Goal: Task Accomplishment & Management: Complete application form

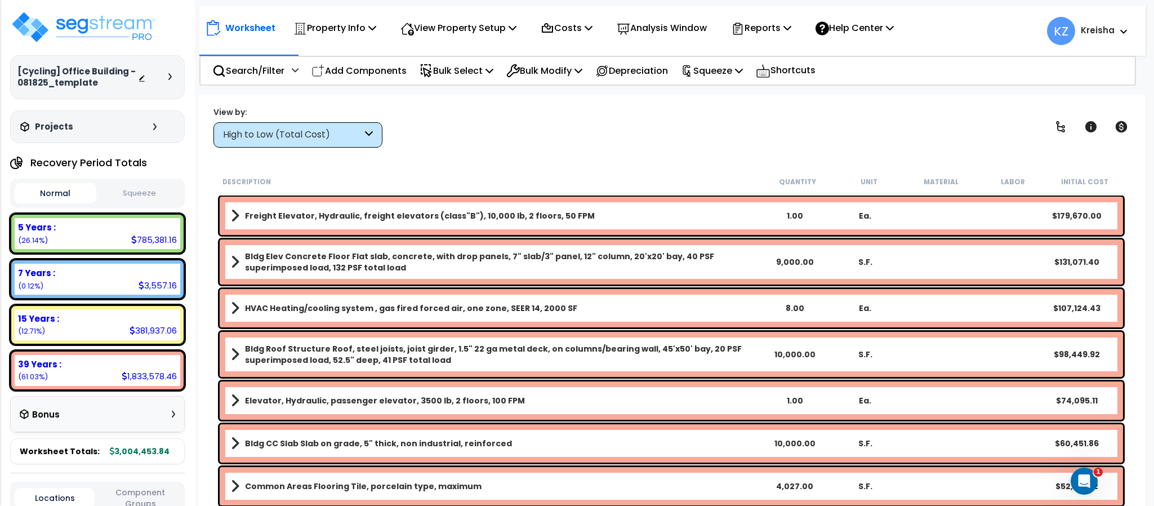
scroll to position [10, 0]
click at [933, 127] on div "View by: High to Low (Total Cost) High to Low (Total Cost)" at bounding box center [671, 127] width 924 height 42
click at [310, 126] on div "High to Low (Total Cost)" at bounding box center [297, 134] width 169 height 25
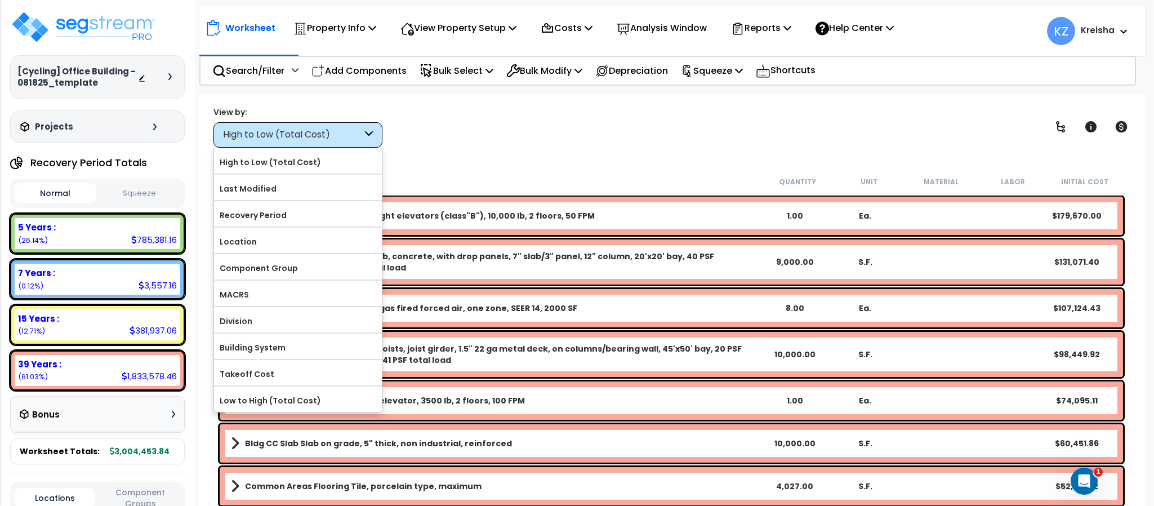
click at [270, 274] on label "Component Group" at bounding box center [298, 268] width 168 height 17
click at [0, 0] on input "Component Group" at bounding box center [0, 0] width 0 height 0
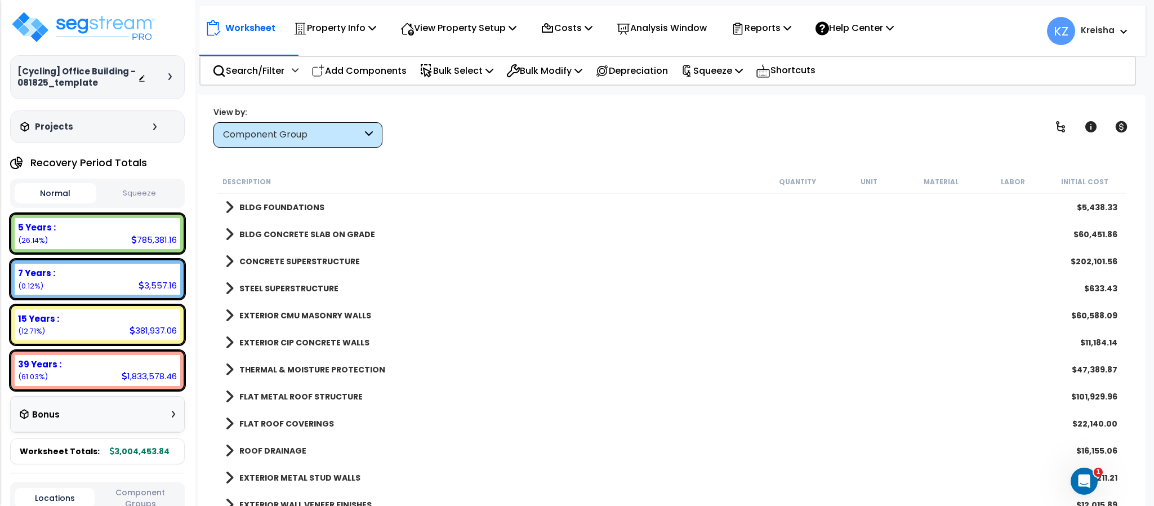
scroll to position [0, 0]
click at [282, 79] on div "Search/Filter Additional Search / Filter" at bounding box center [255, 70] width 86 height 26
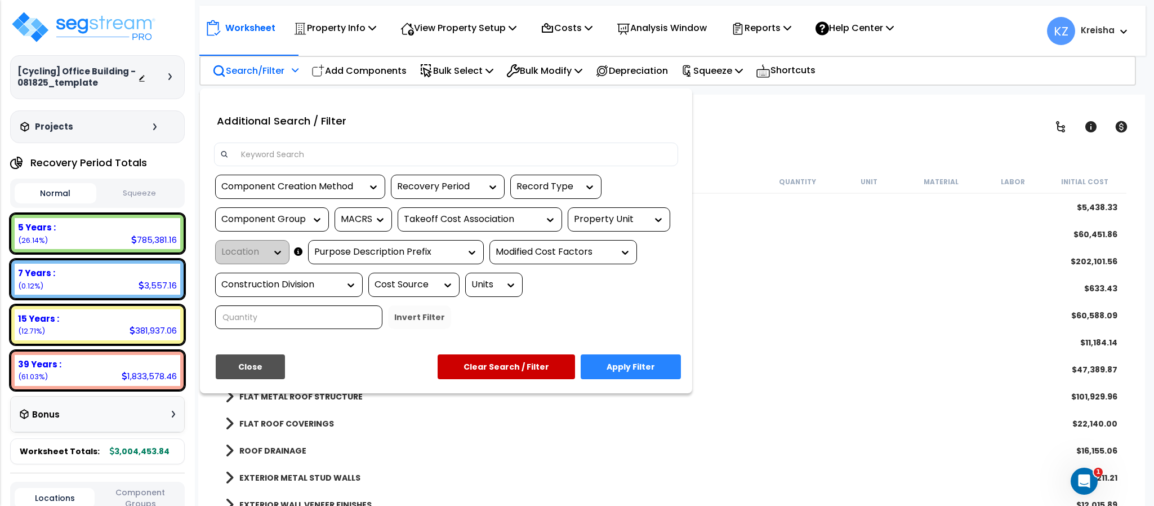
click at [621, 212] on div "Property Unit" at bounding box center [619, 219] width 102 height 24
click at [637, 217] on div "Property Unit" at bounding box center [610, 219] width 73 height 13
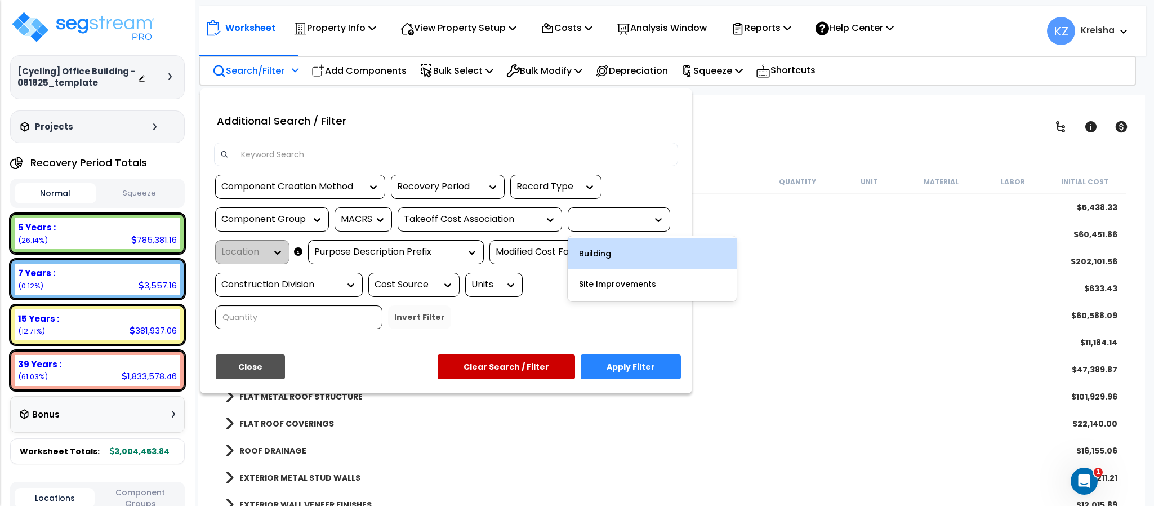
click at [759, 144] on div at bounding box center [577, 253] width 1154 height 506
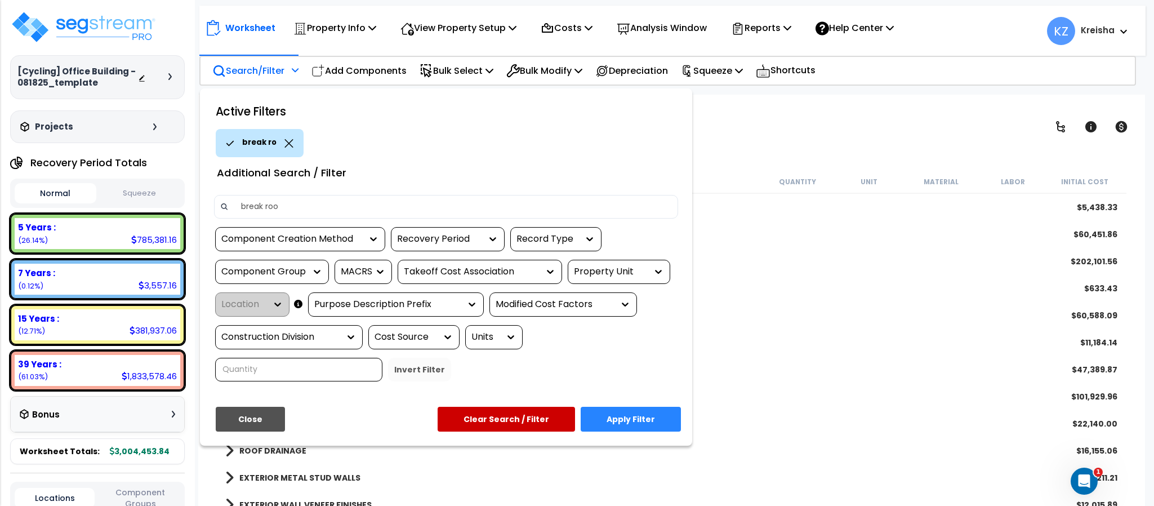
type input "break room"
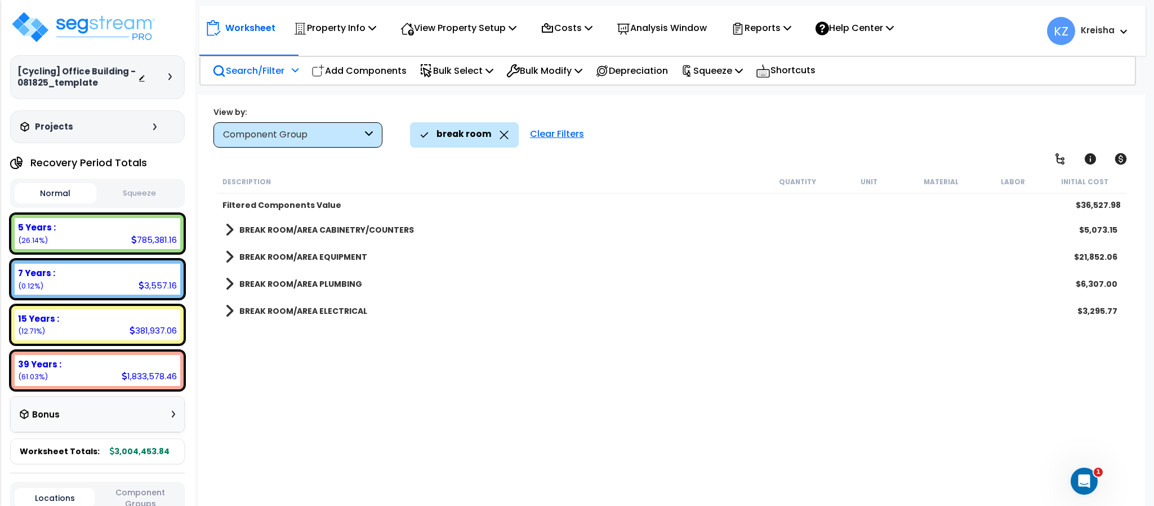
click at [389, 227] on b "BREAK ROOM/AREA CABINETRY/COUNTERS" at bounding box center [326, 229] width 175 height 11
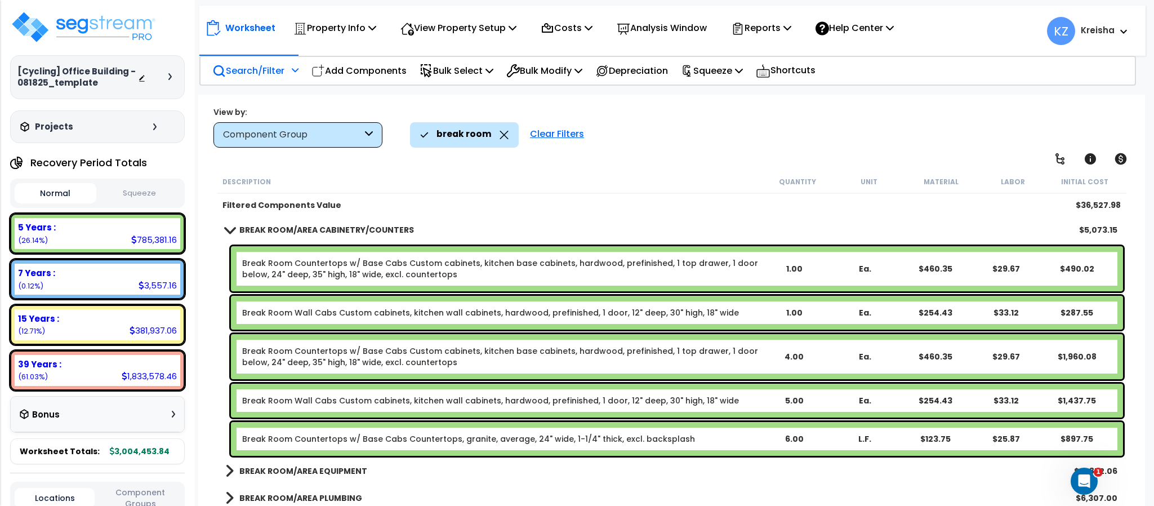
click at [616, 166] on div "Worksheet Property Info Property Setup Add Property Unit Template property Clon…" at bounding box center [671, 348] width 946 height 506
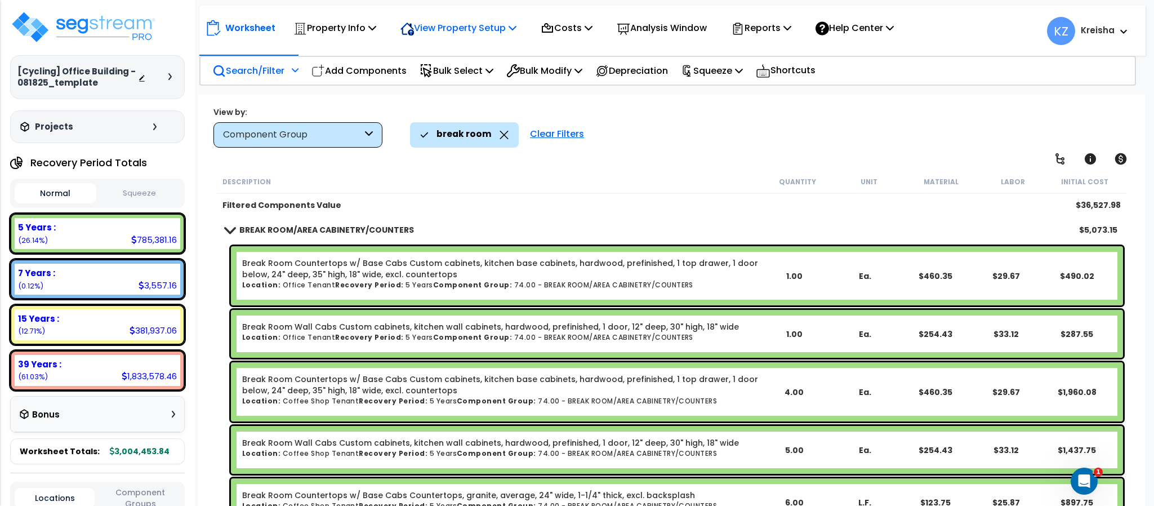
click at [463, 17] on div "View Property Setup" at bounding box center [458, 28] width 116 height 26
click at [440, 66] on link "View Questionnaire" at bounding box center [451, 77] width 112 height 23
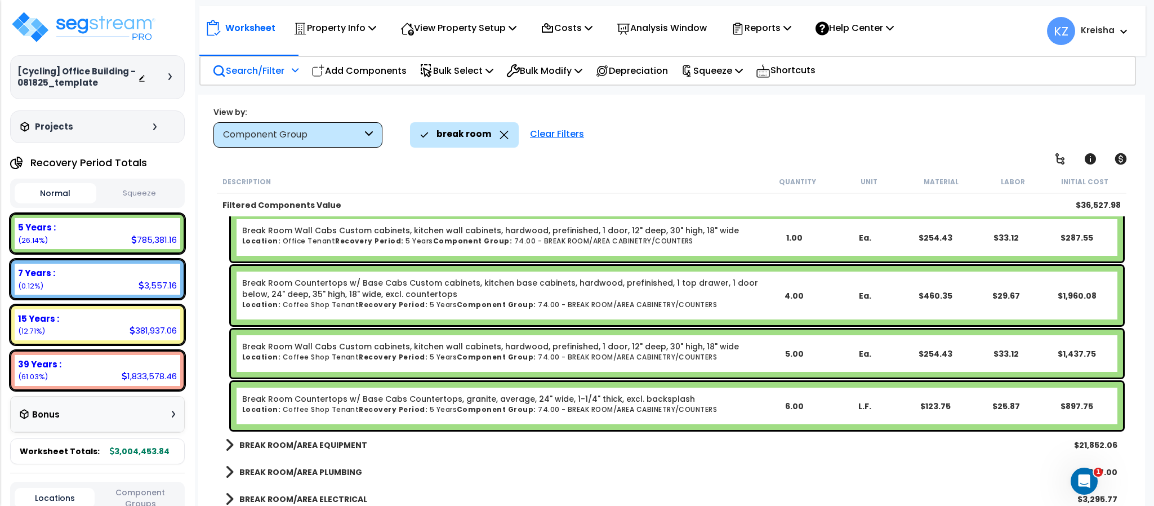
scroll to position [100, 0]
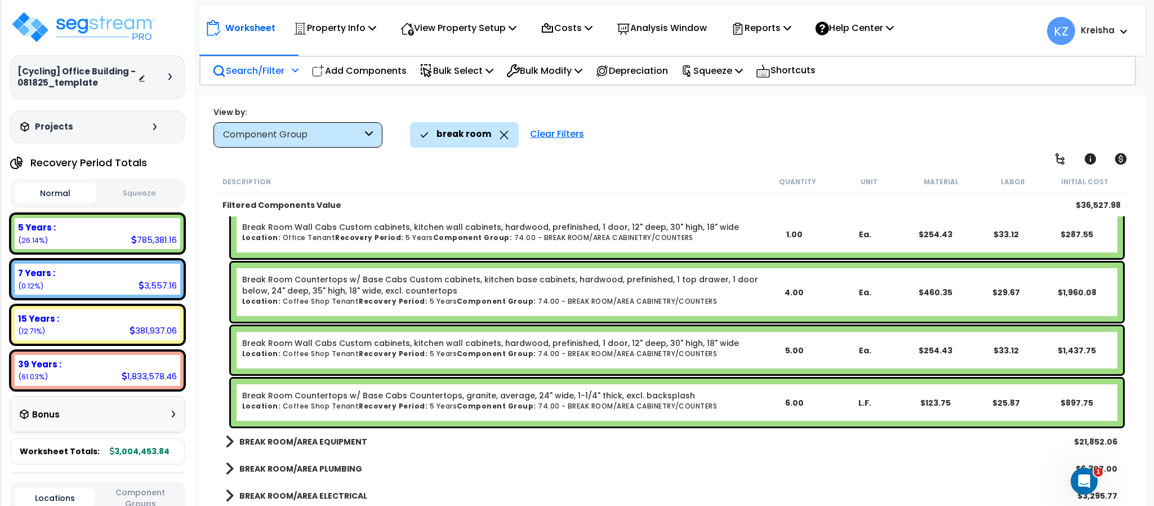
click at [732, 170] on div "Description Quantity Unit Material Labor Initial Cost" at bounding box center [671, 182] width 909 height 24
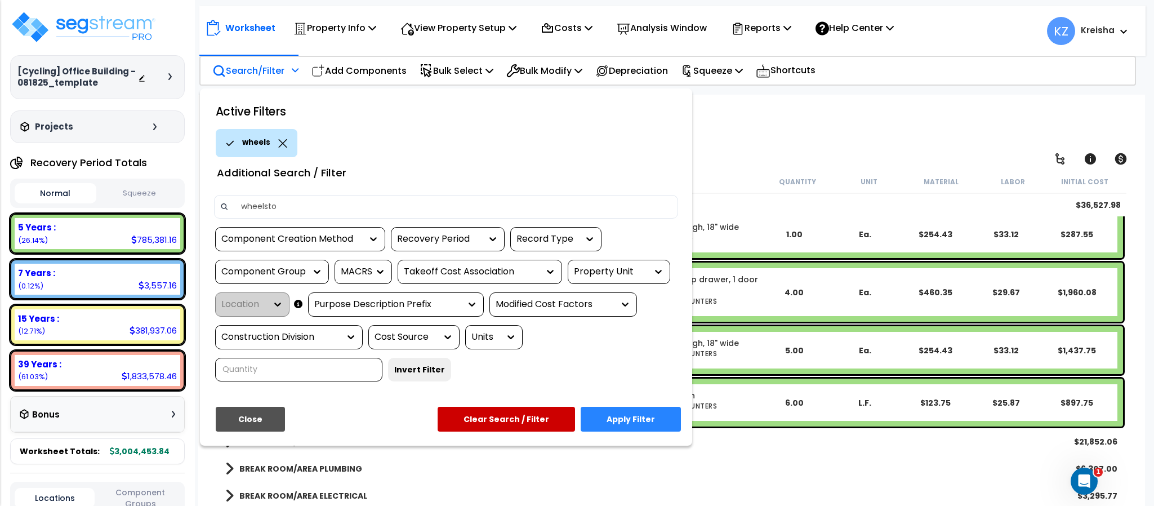
type input "wheelstop"
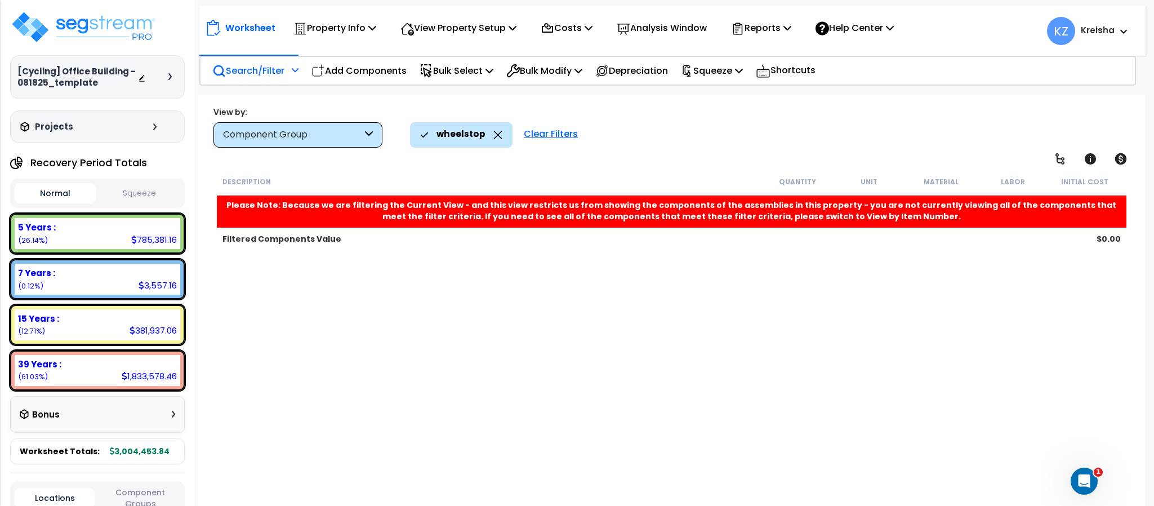
click at [296, 69] on icon at bounding box center [295, 70] width 7 height 8
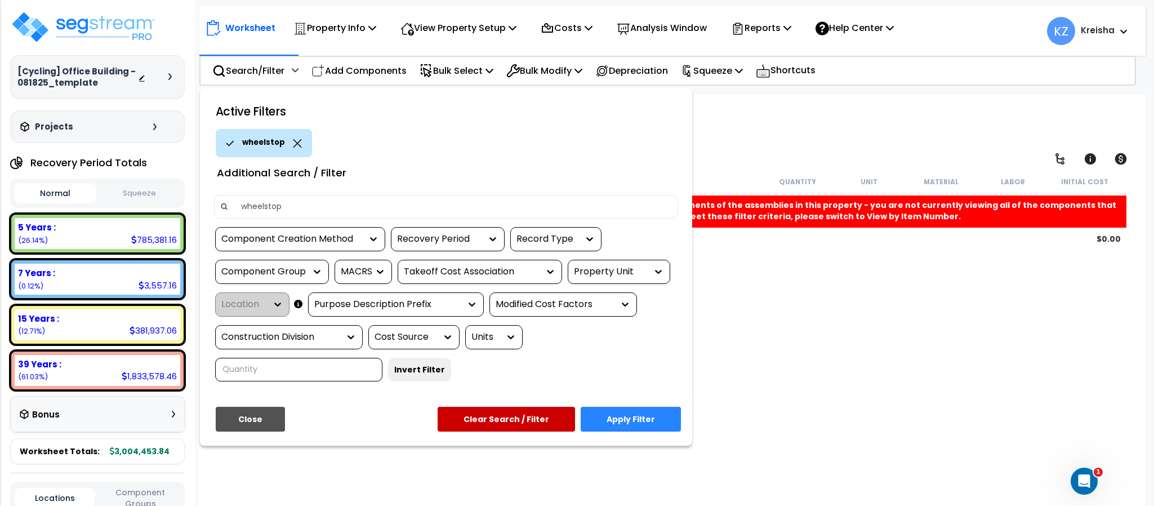
click at [295, 69] on div at bounding box center [577, 253] width 1154 height 506
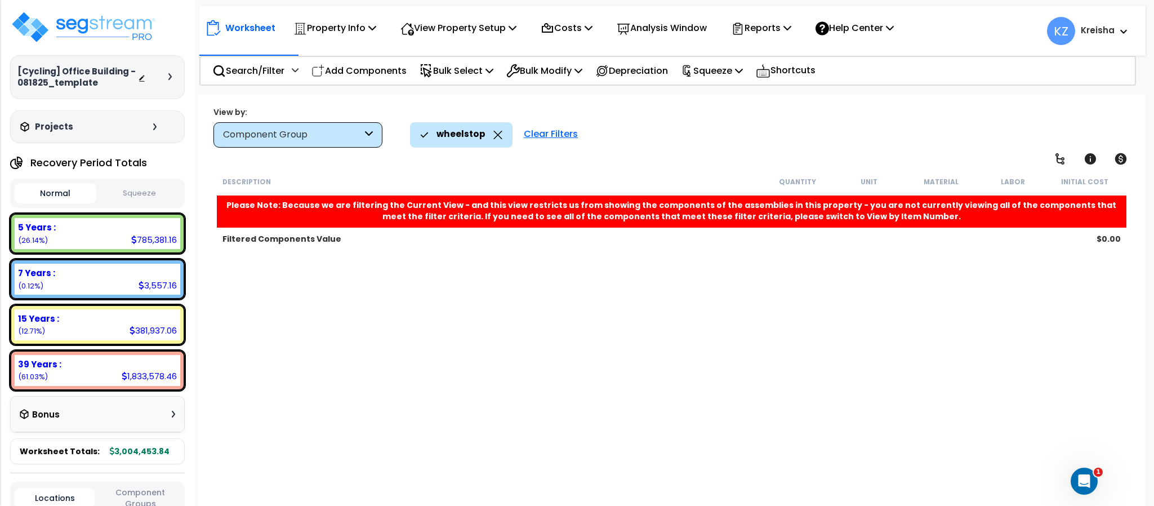
click at [295, 69] on icon at bounding box center [295, 70] width 7 height 8
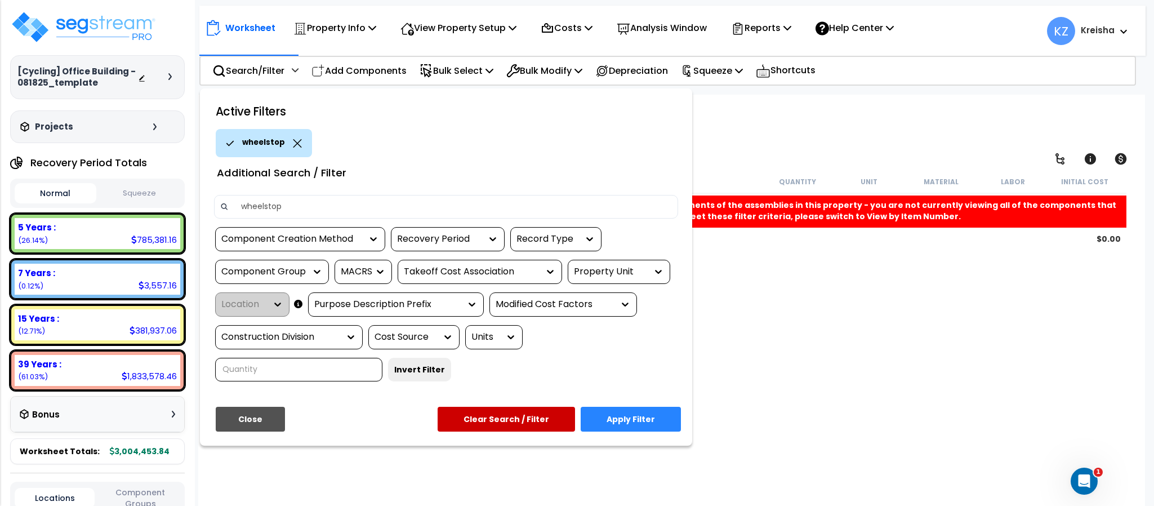
click at [267, 203] on input "wheelstop" at bounding box center [453, 206] width 438 height 17
type input "wheel stop"
click at [624, 421] on button "Apply Filter" at bounding box center [631, 419] width 100 height 25
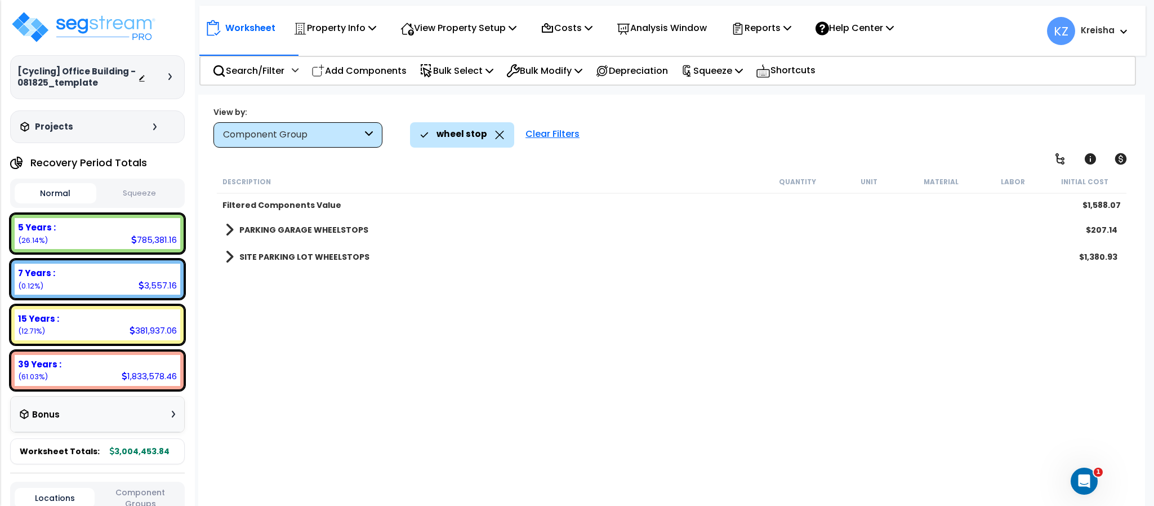
click at [343, 230] on b "PARKING GARAGE WHEELSTOPS" at bounding box center [303, 229] width 129 height 11
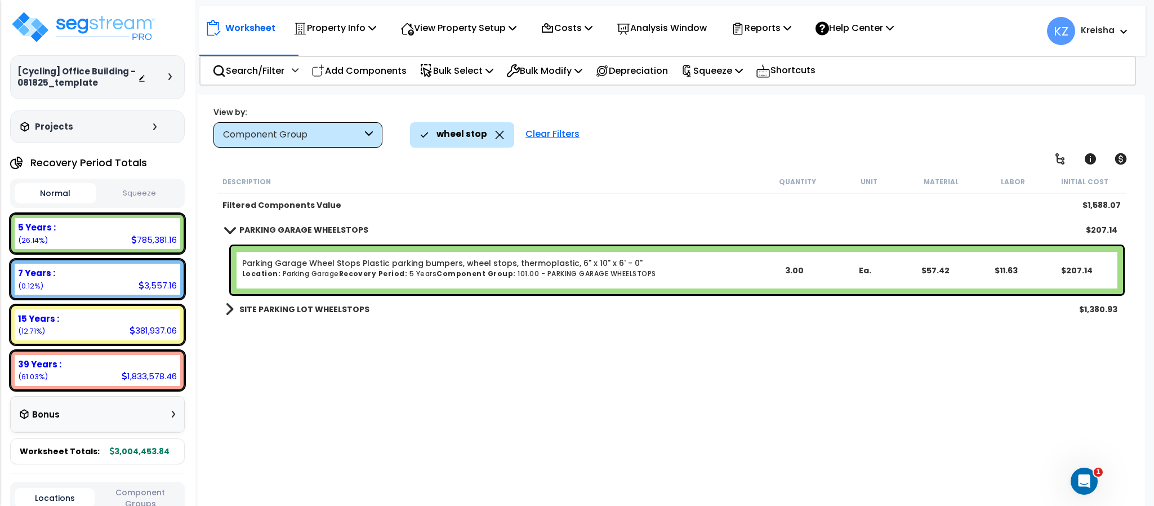
drag, startPoint x: 337, startPoint y: 294, endPoint x: 335, endPoint y: 309, distance: 15.4
click at [335, 305] on div "PARKING GARAGE WHEELSTOPS $207.14 Parking Garage Wheel Stops Plastic parking bu…" at bounding box center [671, 269] width 909 height 106
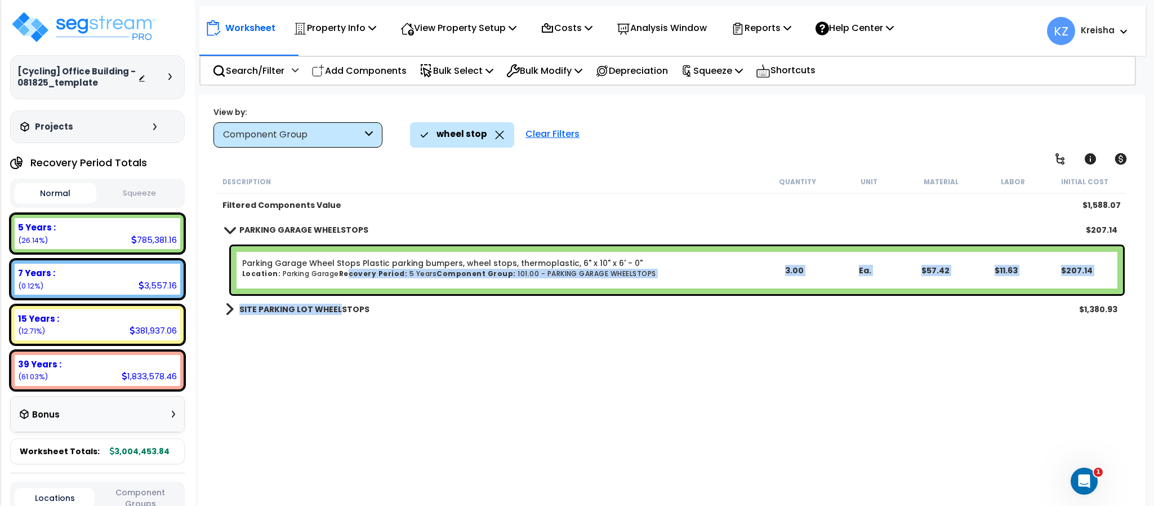
click at [335, 309] on b "SITE PARKING LOT WHEELSTOPS" at bounding box center [304, 309] width 130 height 11
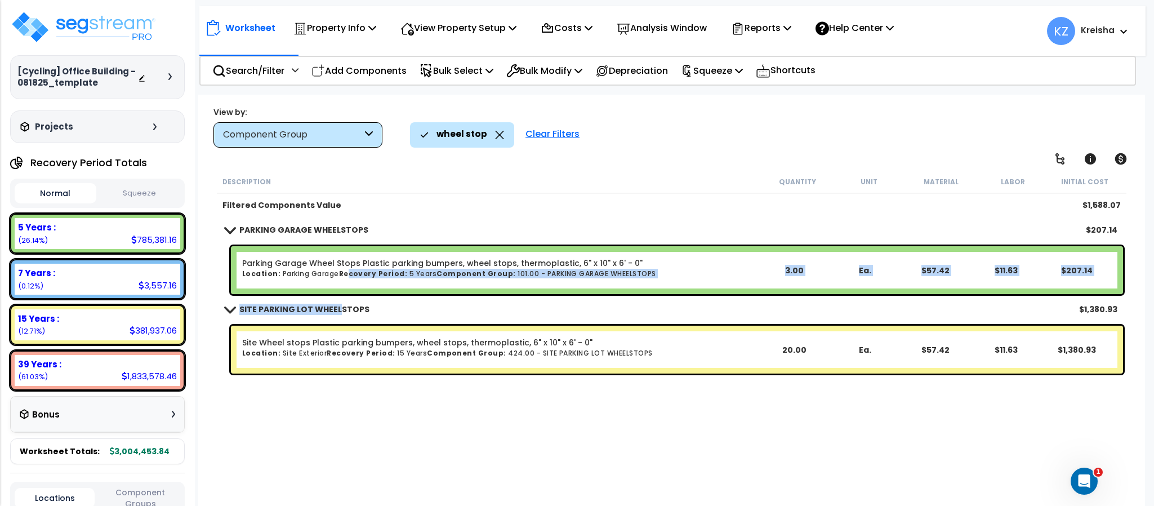
click at [333, 308] on b "SITE PARKING LOT WHEELSTOPS" at bounding box center [304, 309] width 130 height 11
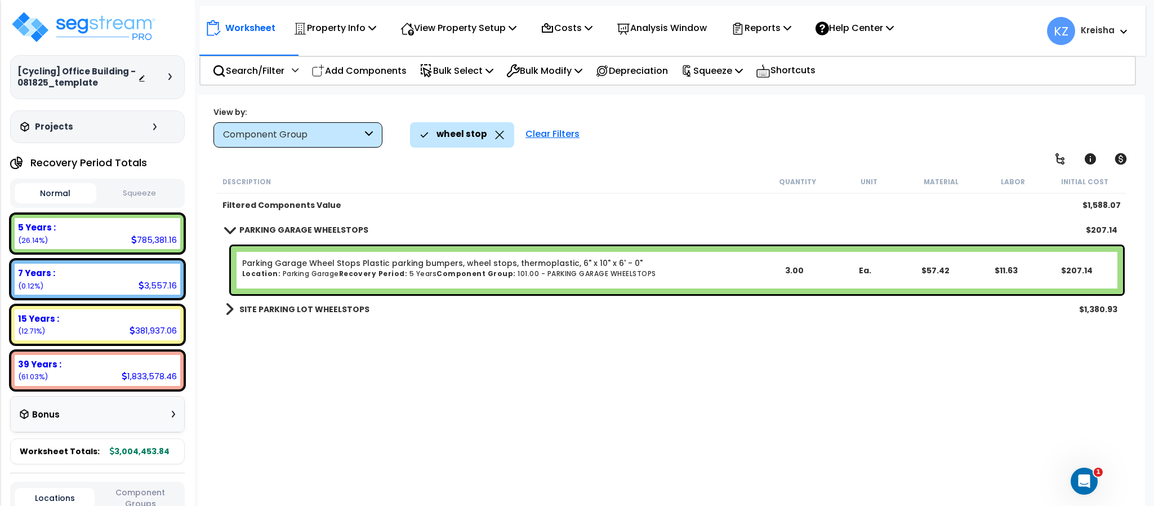
click at [460, 186] on div "Description Quantity Unit Material Labor Initial Cost" at bounding box center [671, 182] width 909 height 24
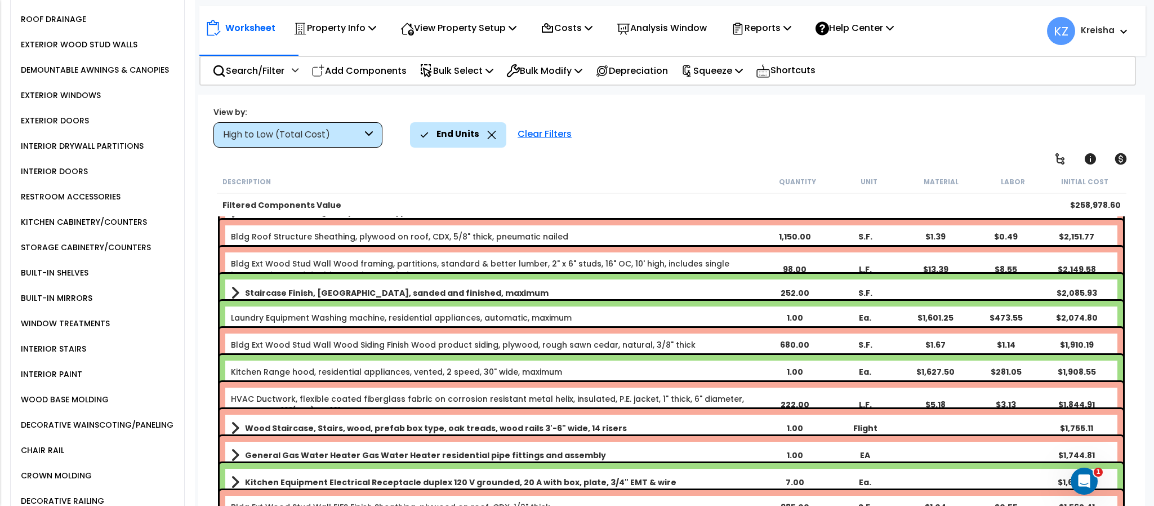
scroll to position [988, 0]
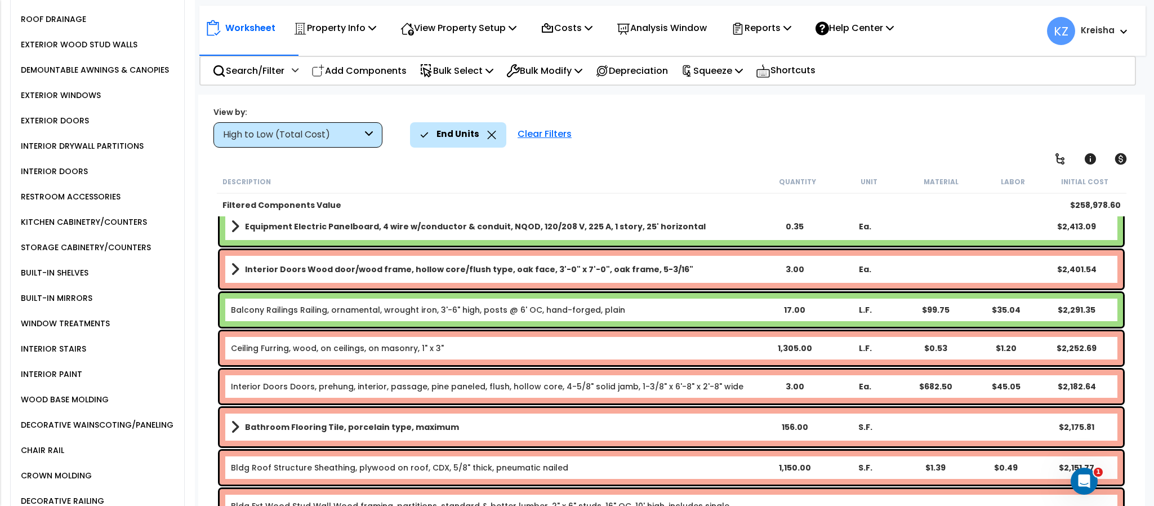
drag, startPoint x: 365, startPoint y: 136, endPoint x: 353, endPoint y: 149, distance: 17.5
click at [365, 134] on icon at bounding box center [369, 134] width 8 height 13
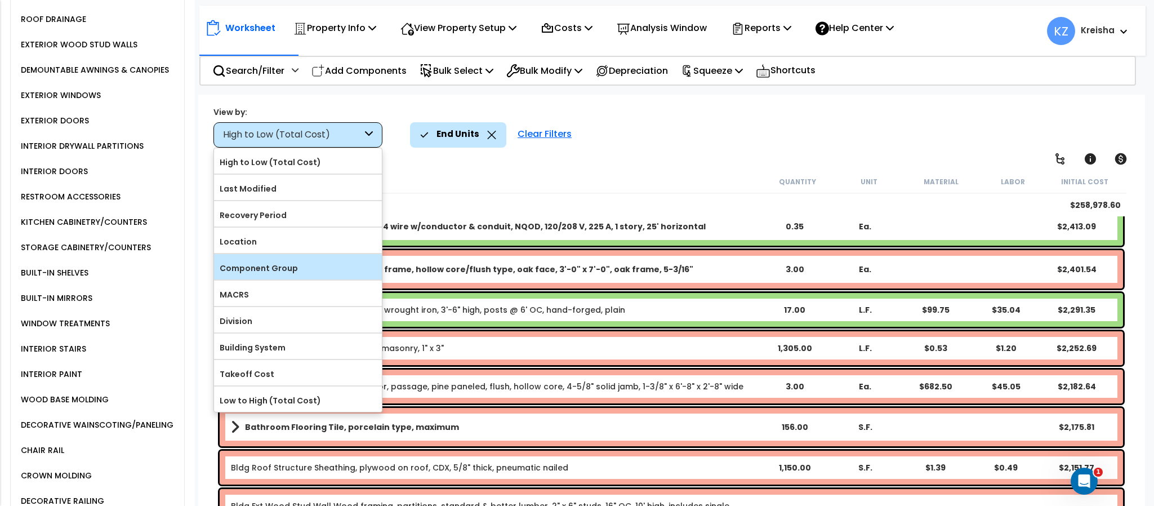
click at [304, 279] on div "Component Group" at bounding box center [298, 266] width 168 height 25
click at [296, 274] on label "Component Group" at bounding box center [298, 268] width 168 height 17
click at [0, 0] on input "Component Group" at bounding box center [0, 0] width 0 height 0
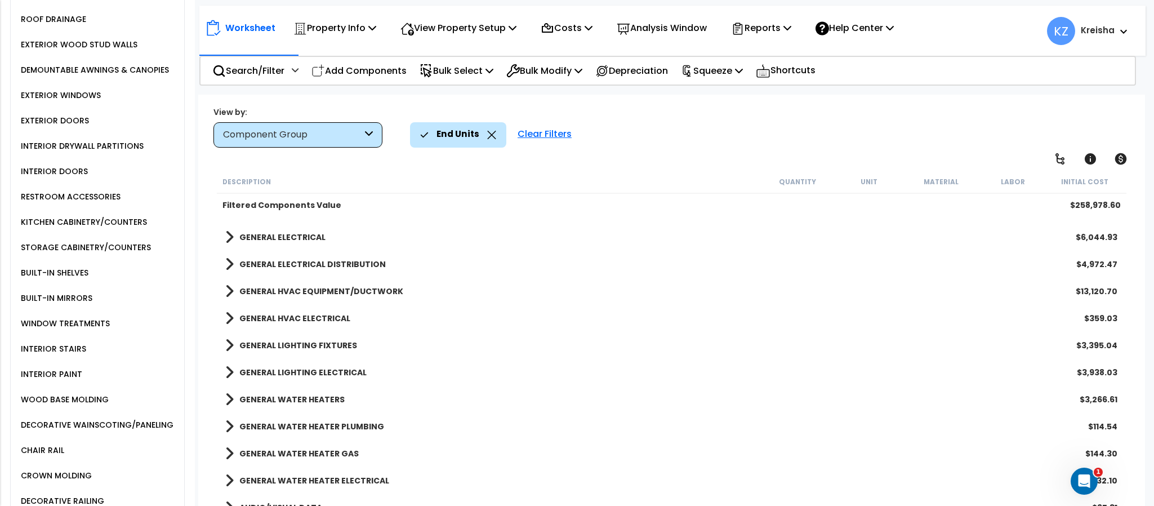
click at [690, 147] on div "View by: Component Group High to Low (Total Cost)" at bounding box center [671, 127] width 924 height 42
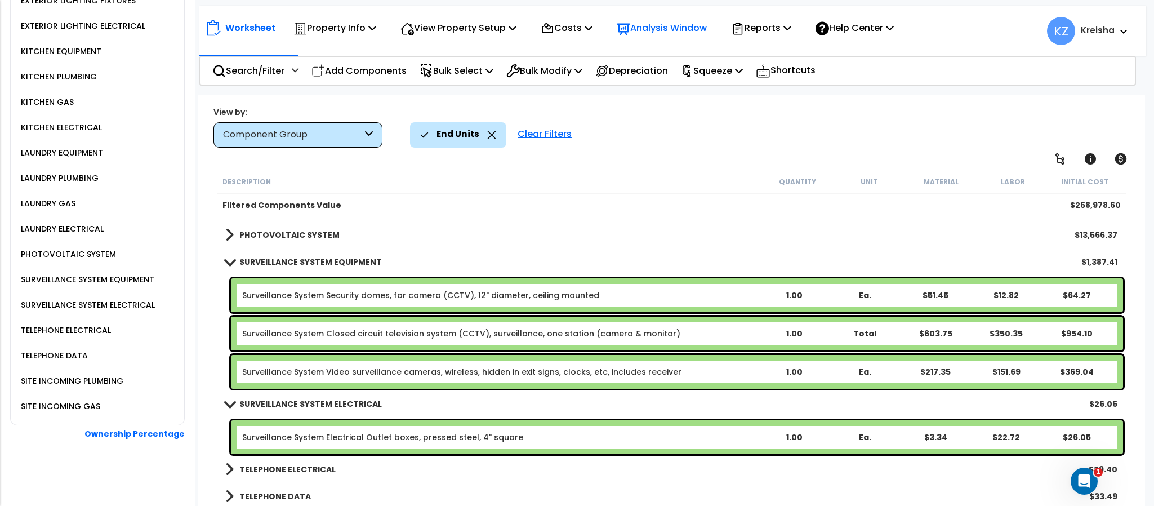
scroll to position [1143, 0]
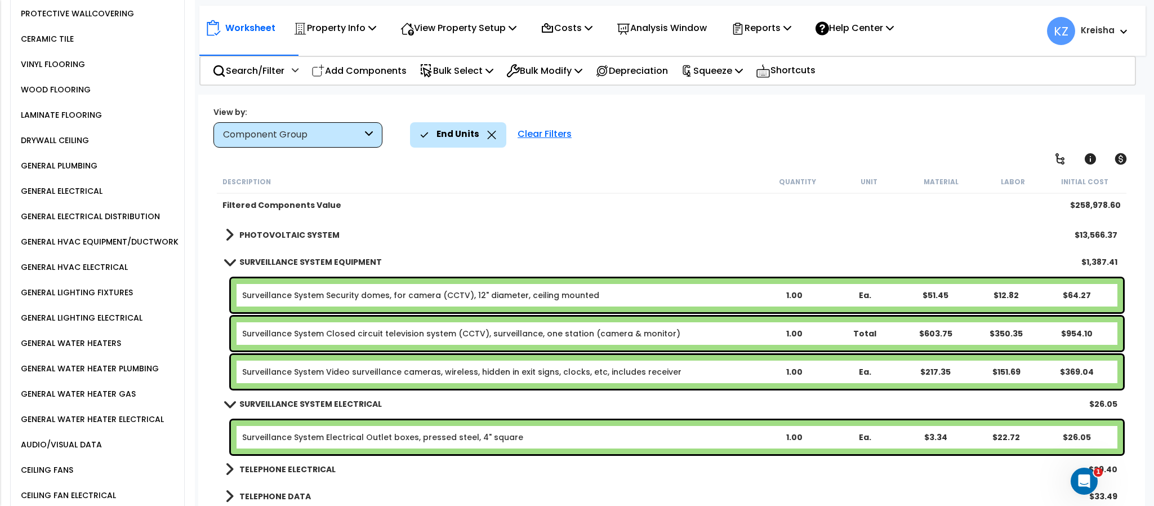
click at [112, 244] on div "GENERAL HVAC EQUIPMENT/DUCTWORK" at bounding box center [101, 241] width 166 height 25
click at [105, 248] on div "GENERAL HVAC EQUIPMENT/DUCTWORK" at bounding box center [98, 242] width 160 height 14
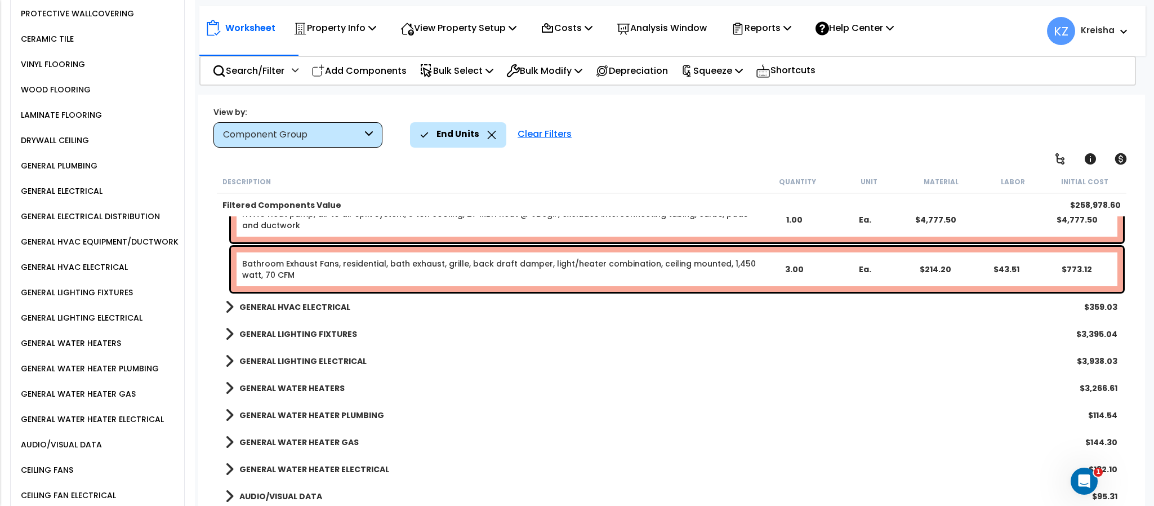
scroll to position [1333, 0]
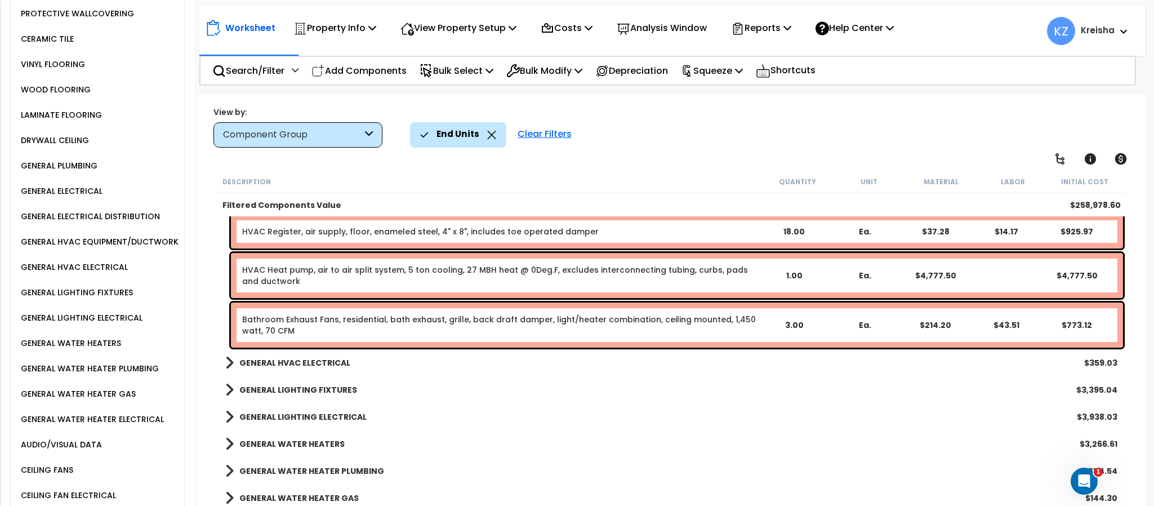
click at [314, 364] on b "GENERAL HVAC ELECTRICAL" at bounding box center [294, 362] width 111 height 11
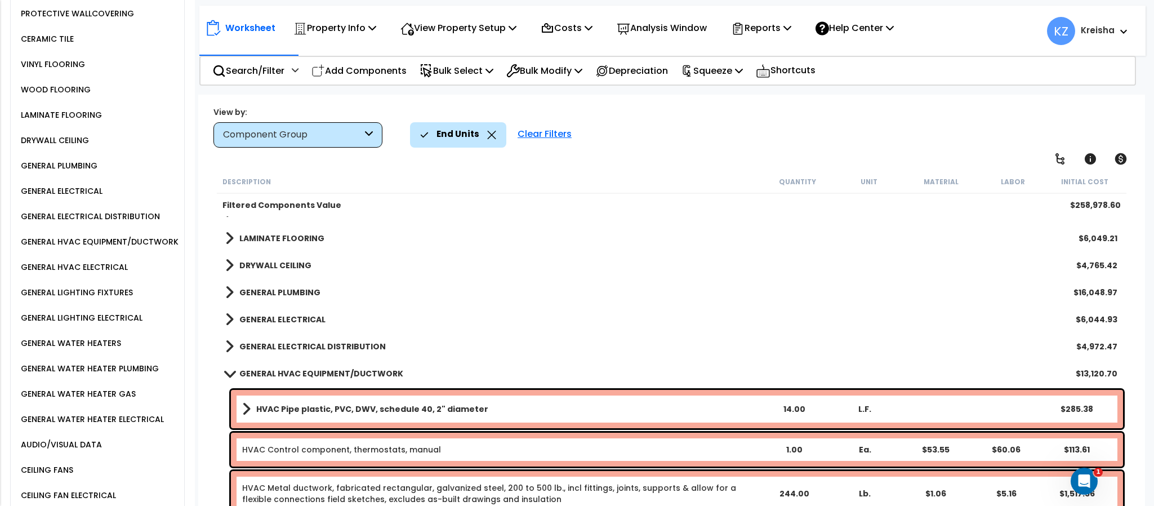
scroll to position [770, 0]
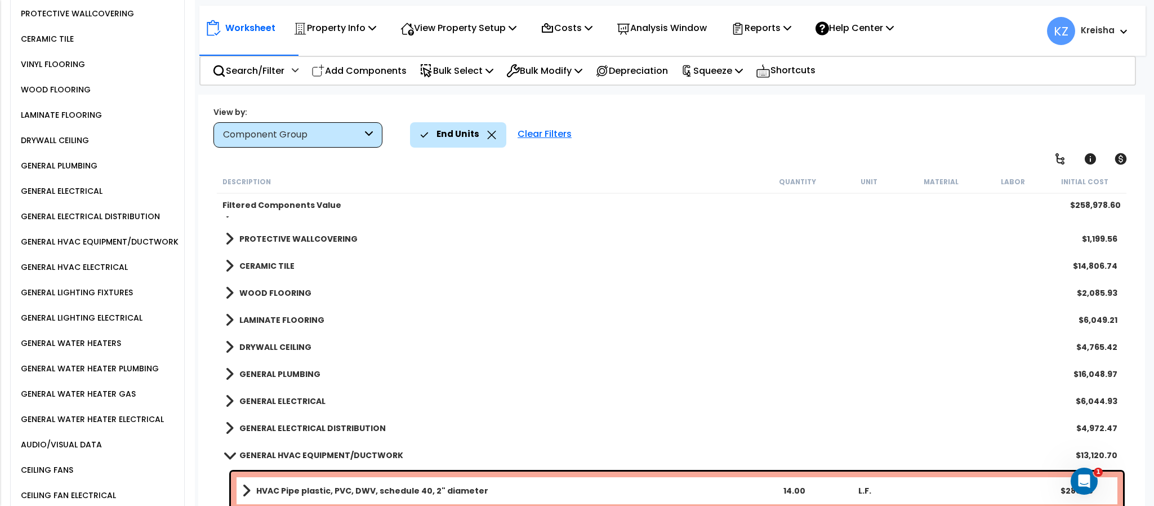
click at [279, 397] on b "GENERAL ELECTRICAL" at bounding box center [282, 400] width 86 height 11
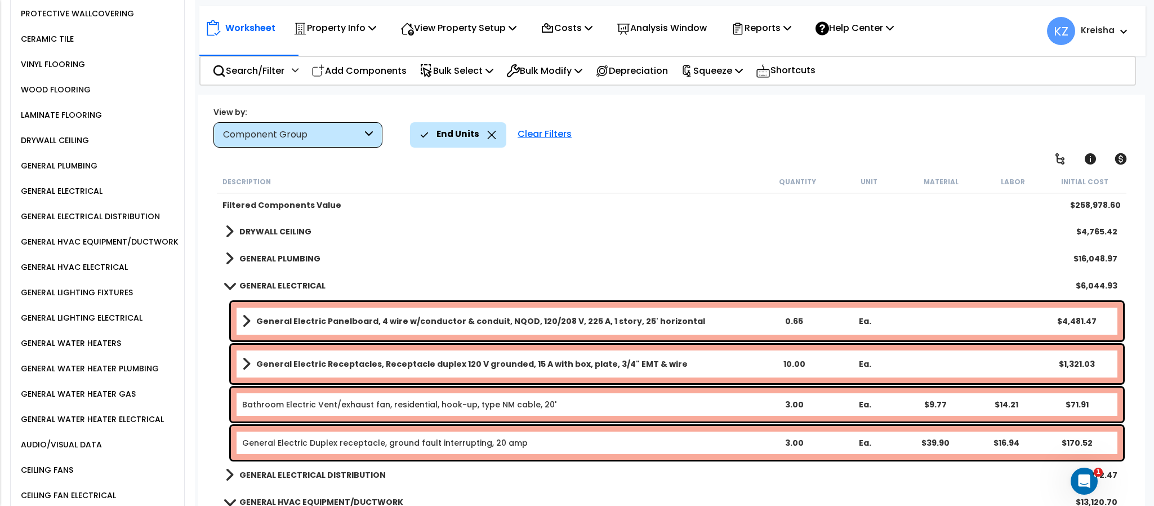
scroll to position [882, 0]
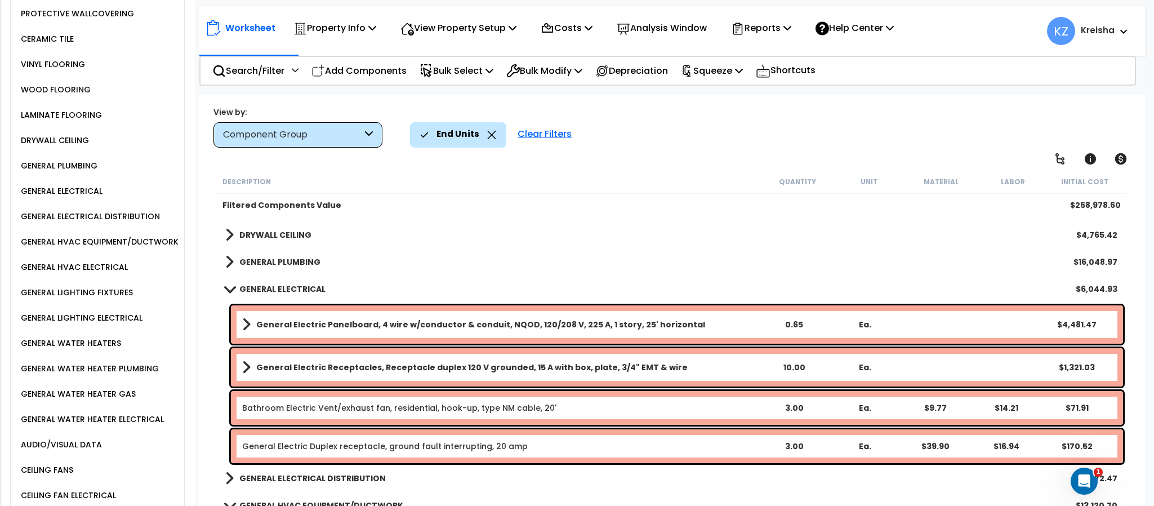
click at [314, 475] on b "GENERAL ELECTRICAL DISTRIBUTION" at bounding box center [312, 477] width 146 height 11
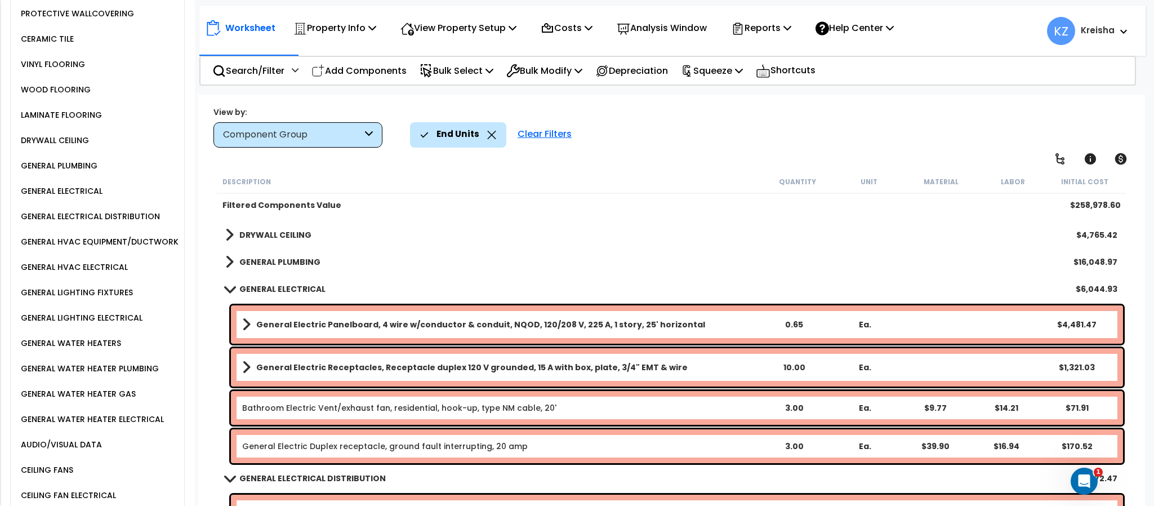
scroll to position [1051, 0]
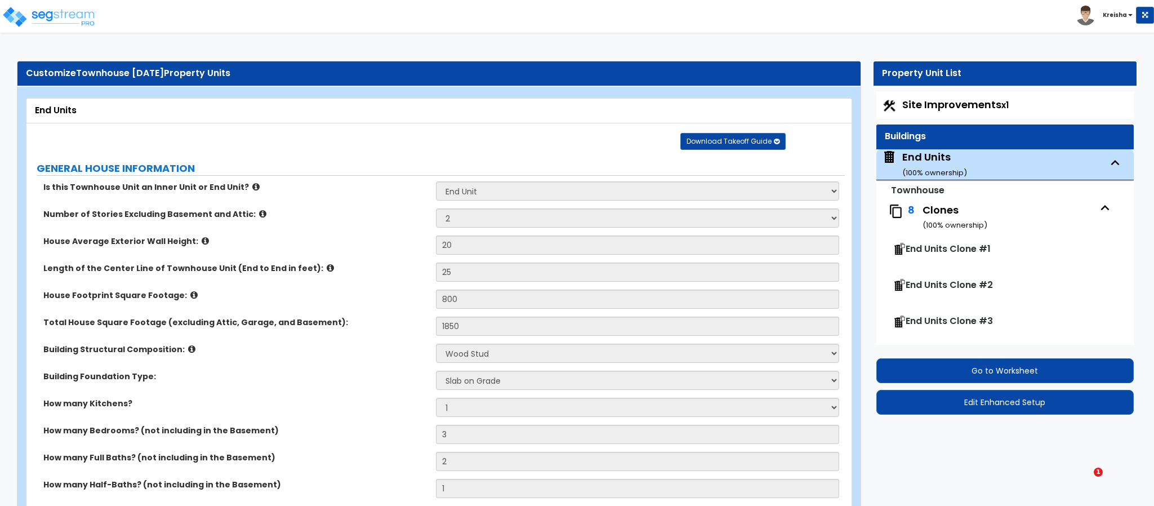
select select "2"
select select "7"
select select "2"
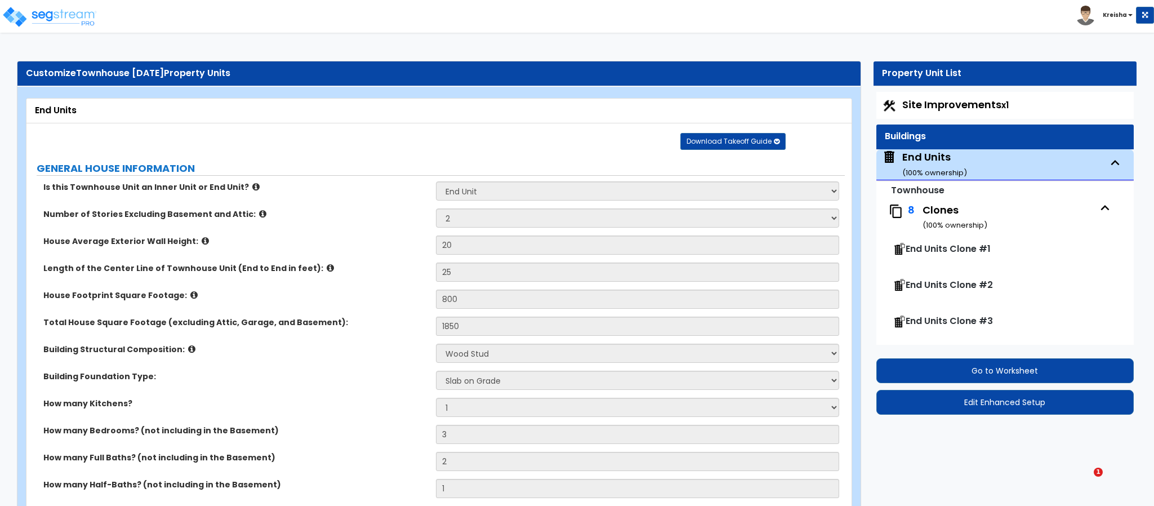
select select "2"
select select "4"
select select "8"
select select "1"
select select "4"
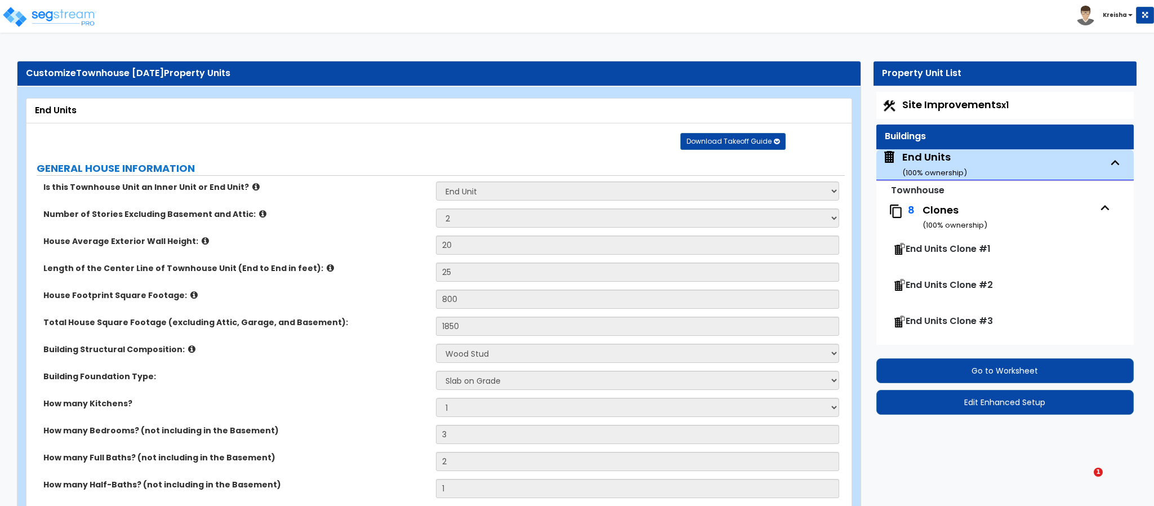
select select "2"
select select "1"
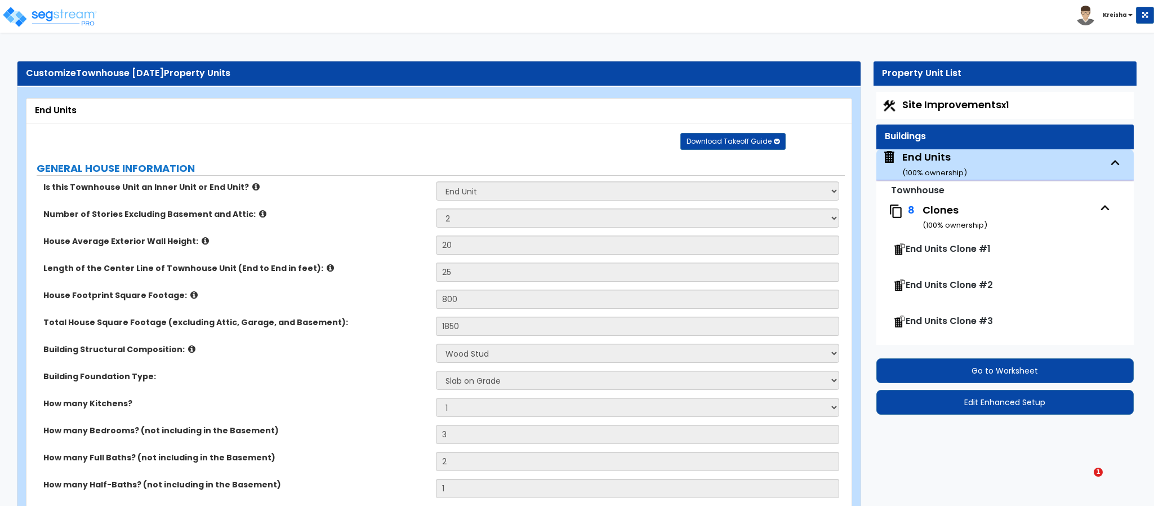
select select "1"
select select "2"
select select "5"
select select "2"
select select "1"
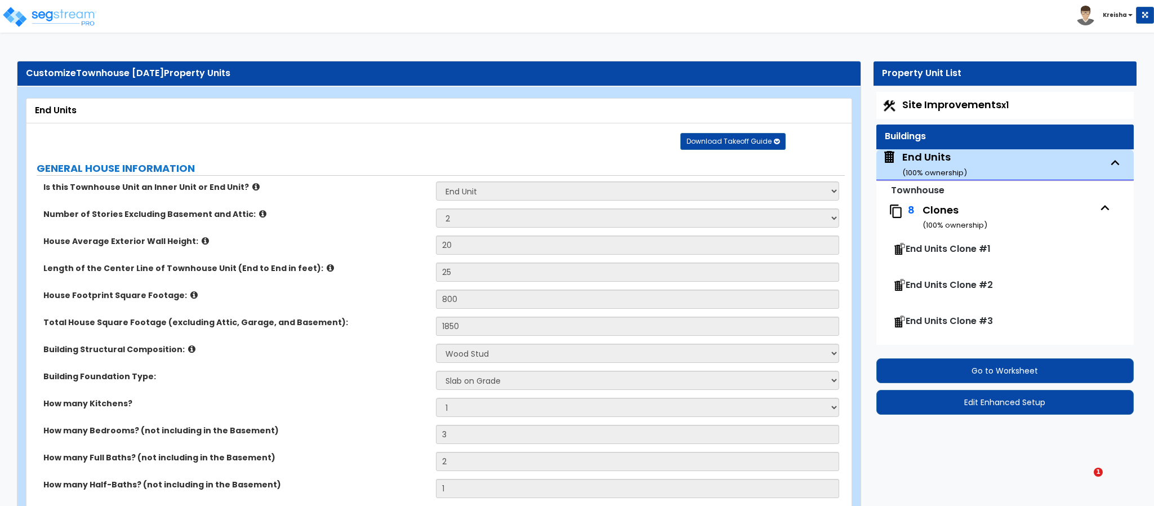
select select "2"
select select "1"
select select "4"
select select "1"
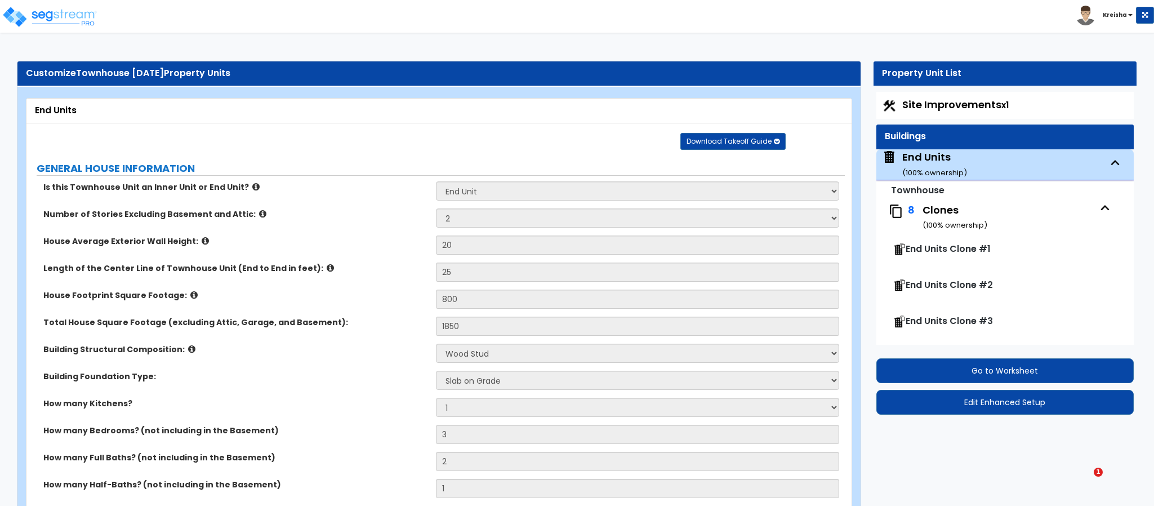
select select "1"
select select "2"
select select "1"
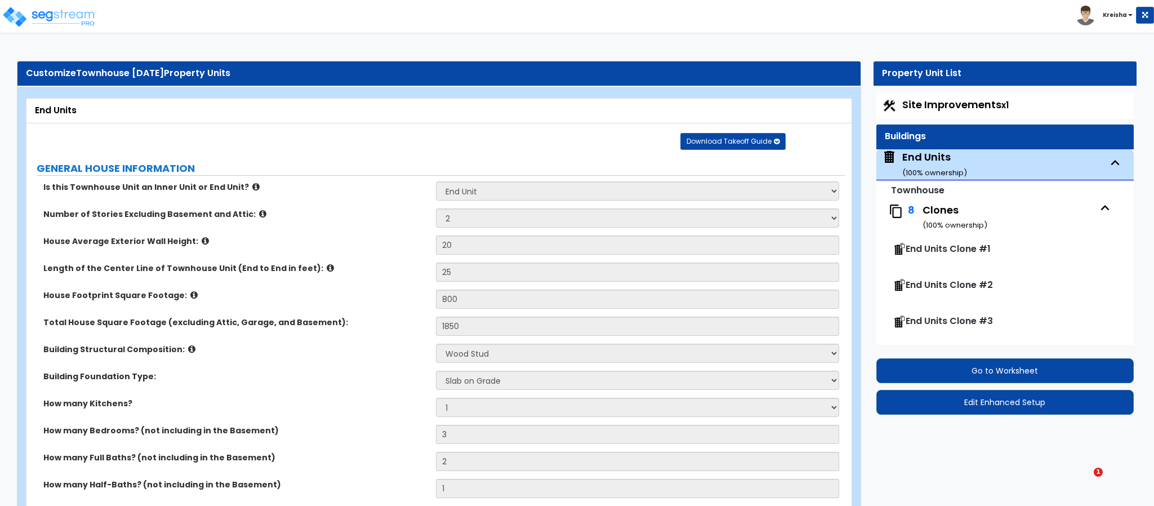
select select "3"
select select "2"
select select "1"
select select "2"
select select "1"
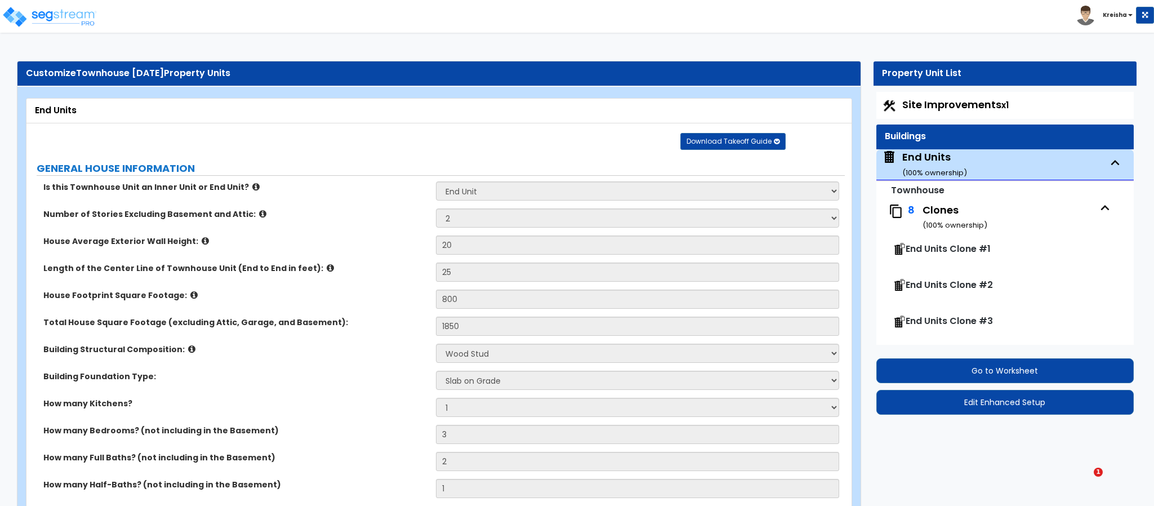
select select "1"
select select "3"
select select "1"
select select "5"
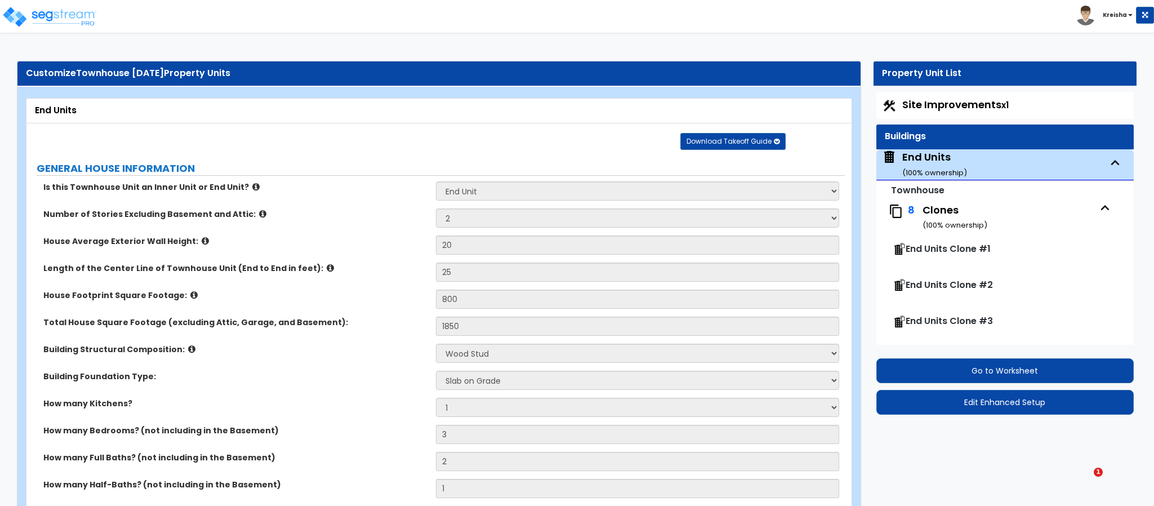
select select "4"
select select "5"
select select "6"
select select "1"
select select "4"
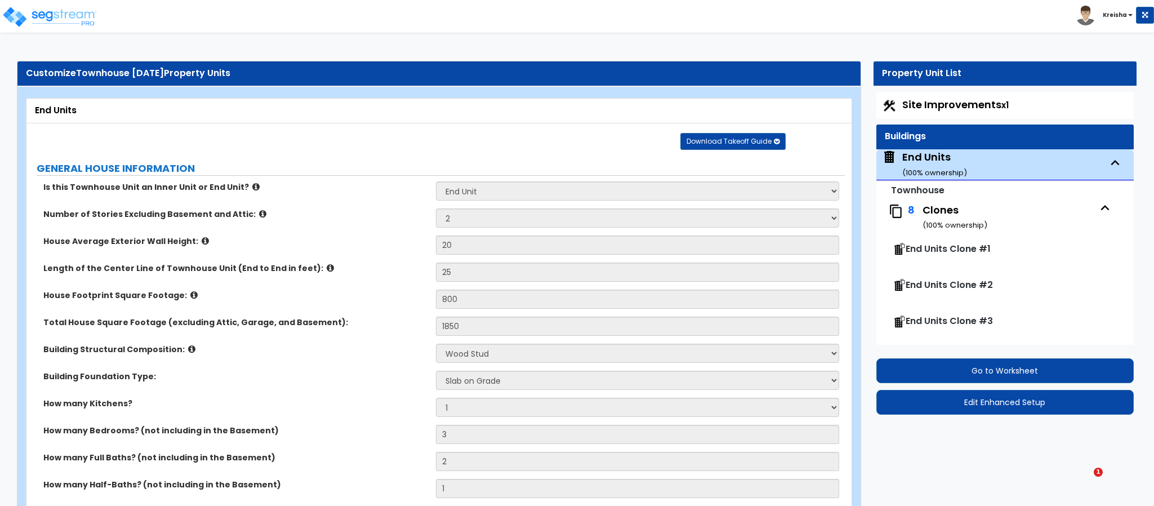
select select "2"
select select "1"
select select "2"
select select "1"
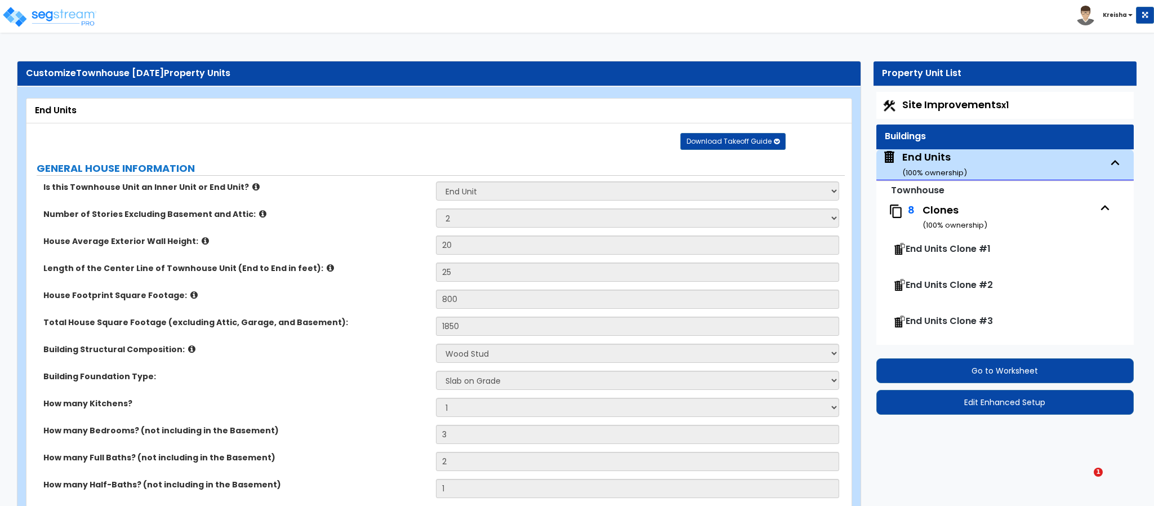
select select "1"
select select "2"
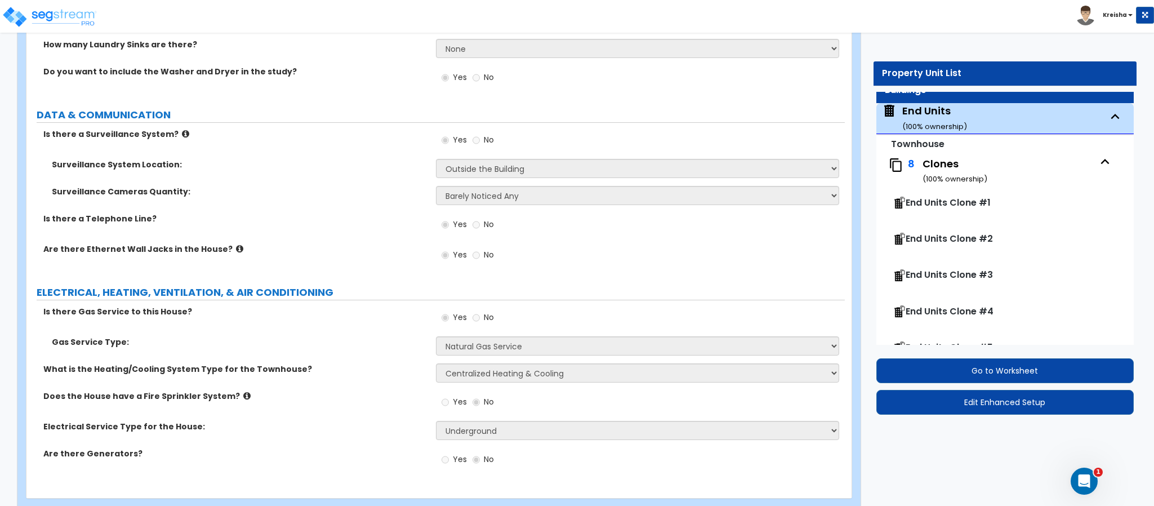
scroll to position [5324, 0]
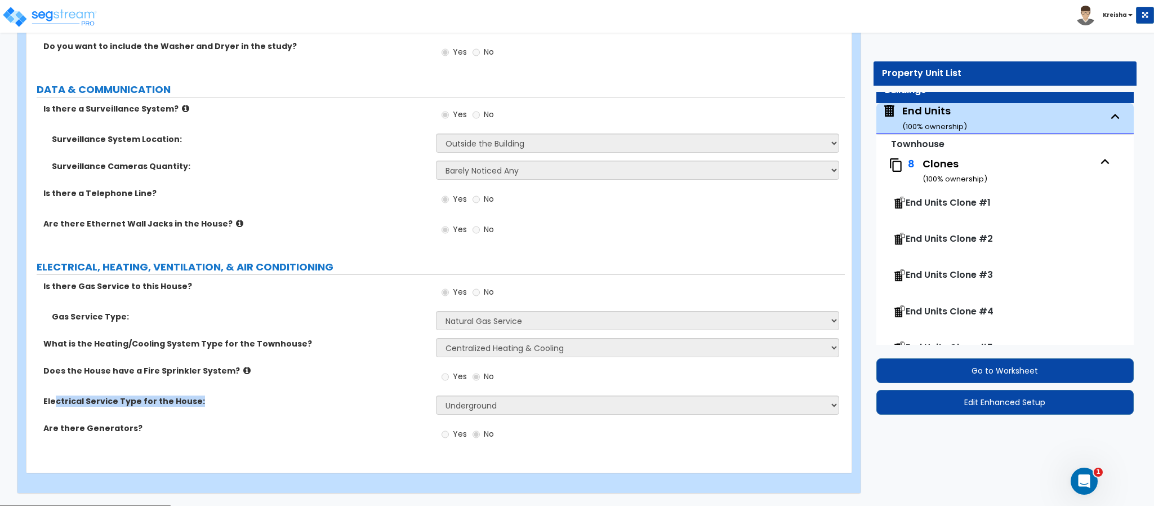
drag, startPoint x: 57, startPoint y: 400, endPoint x: 196, endPoint y: 396, distance: 138.6
click at [196, 396] on label "Electrical Service Type for the House:" at bounding box center [235, 400] width 384 height 11
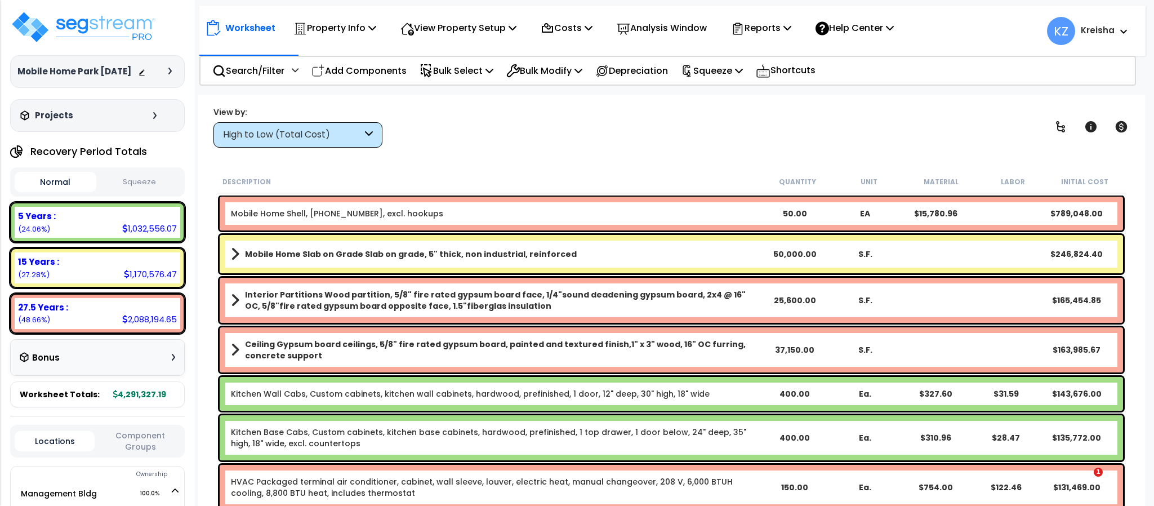
click at [343, 122] on div "High to Low (Total Cost)" at bounding box center [297, 134] width 169 height 25
click at [377, 132] on div "High to Low (Total Cost)" at bounding box center [297, 134] width 169 height 25
click at [371, 135] on icon at bounding box center [369, 134] width 8 height 13
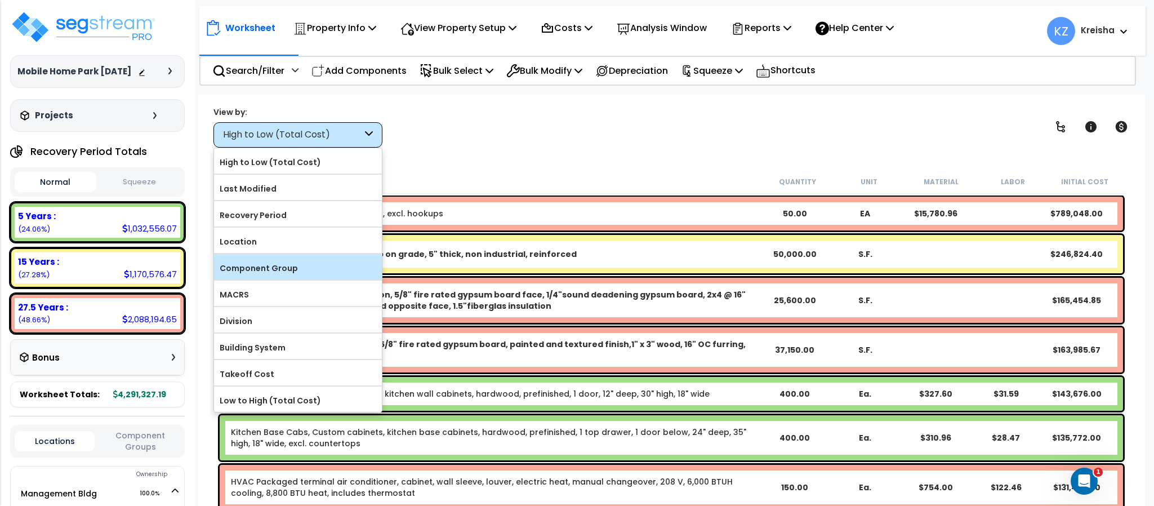
click at [281, 266] on label "Component Group" at bounding box center [298, 268] width 168 height 17
click at [0, 0] on input "Component Group" at bounding box center [0, 0] width 0 height 0
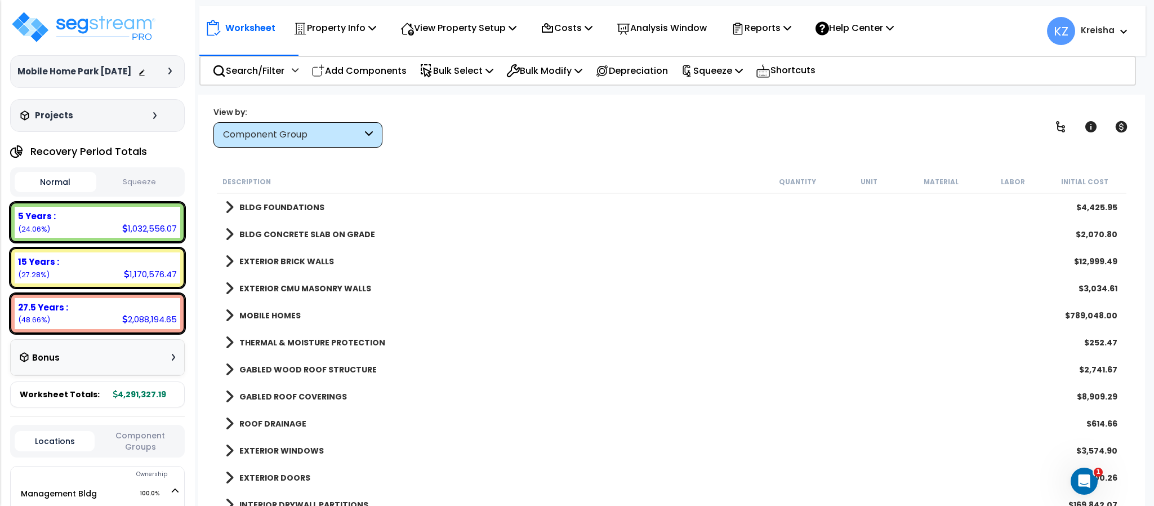
click at [462, 153] on div "Worksheet Property Info Property Setup Add Property Unit Template property Clon…" at bounding box center [671, 348] width 946 height 506
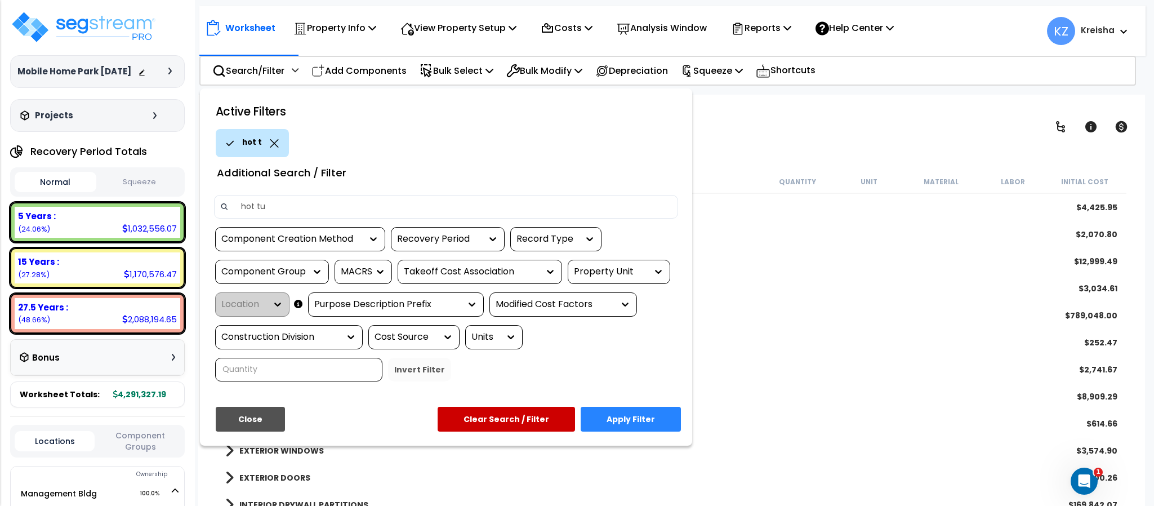
type input "hot tub"
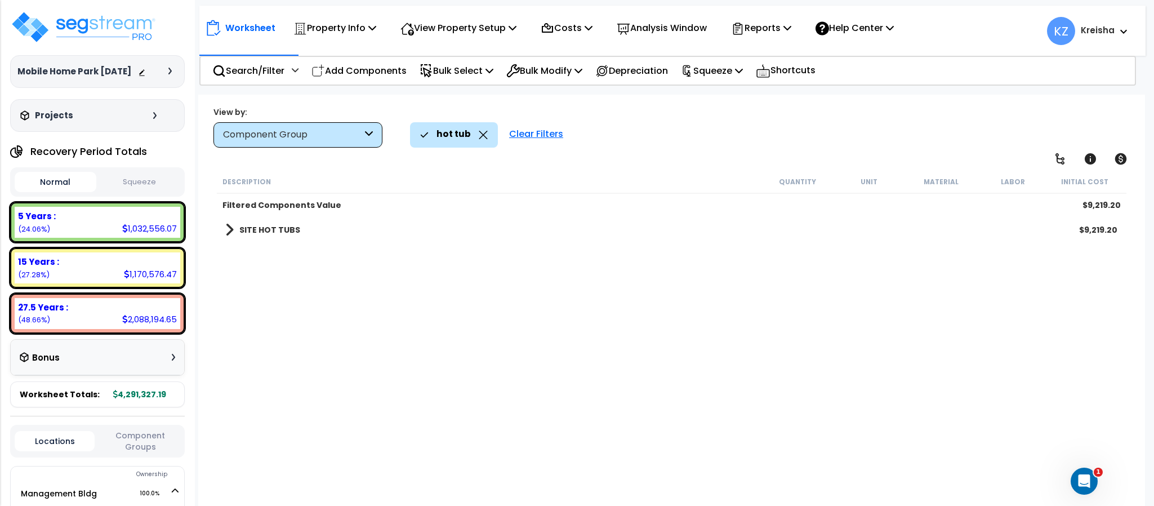
click at [229, 237] on div "SITE HOT TUBS $9,219.20" at bounding box center [671, 229] width 903 height 27
click at [247, 228] on b "SITE HOT TUBS" at bounding box center [269, 229] width 61 height 11
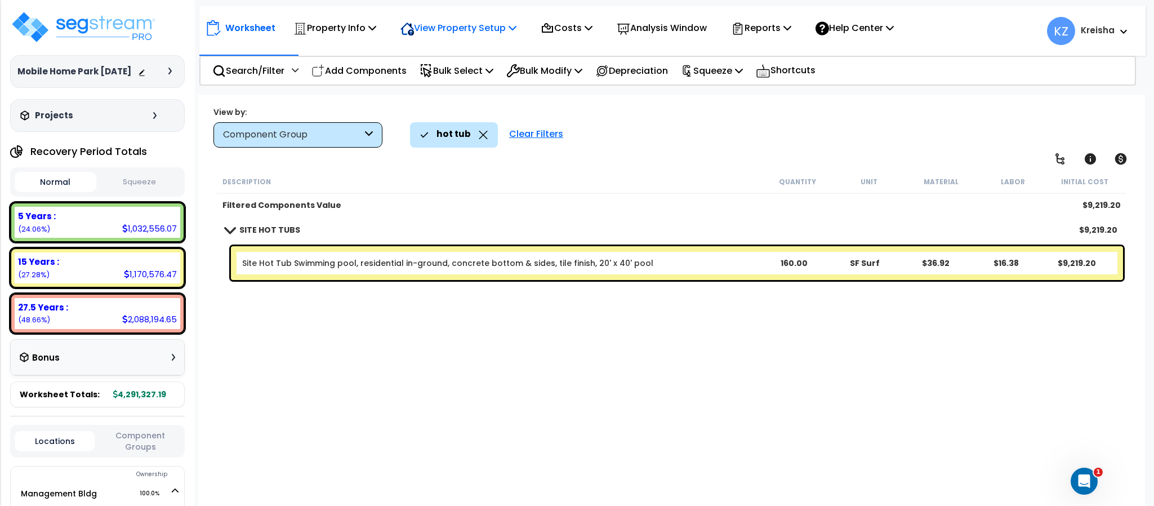
click at [484, 22] on p "View Property Setup" at bounding box center [458, 27] width 116 height 15
click at [448, 83] on link "View Questionnaire" at bounding box center [451, 77] width 112 height 23
click at [465, 22] on p "View Property Setup" at bounding box center [458, 27] width 116 height 15
click at [443, 73] on link "View Questionnaire" at bounding box center [451, 77] width 112 height 23
click at [321, 24] on p "Property Info" at bounding box center [334, 27] width 83 height 15
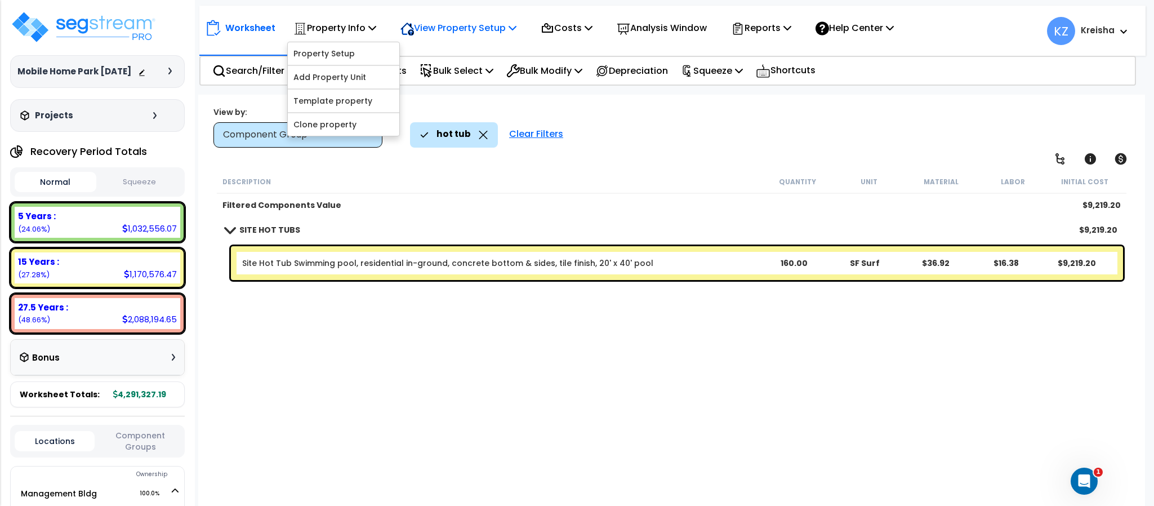
click at [492, 34] on p "View Property Setup" at bounding box center [458, 27] width 116 height 15
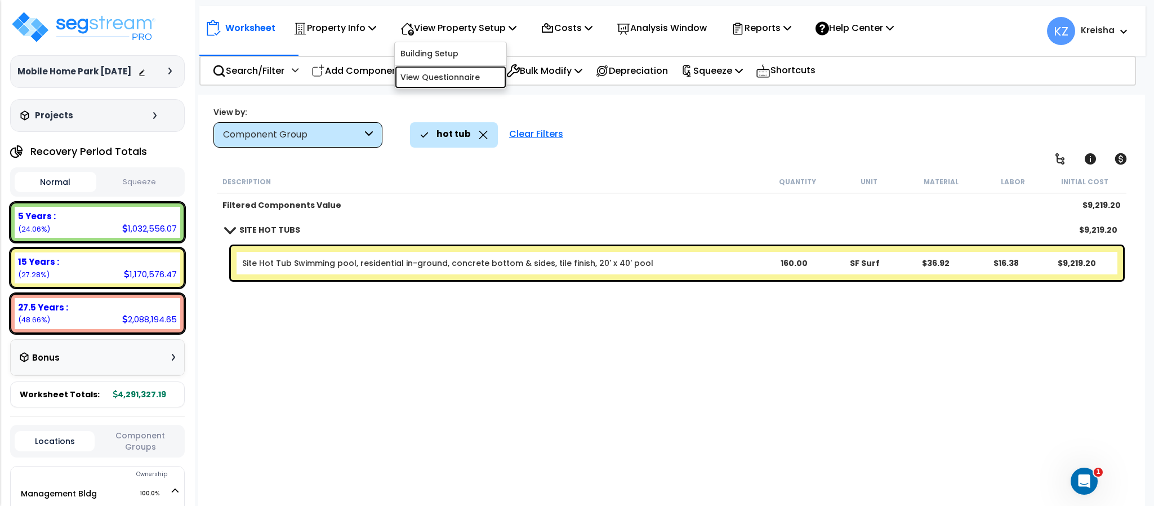
click at [465, 75] on link "View Questionnaire" at bounding box center [451, 77] width 112 height 23
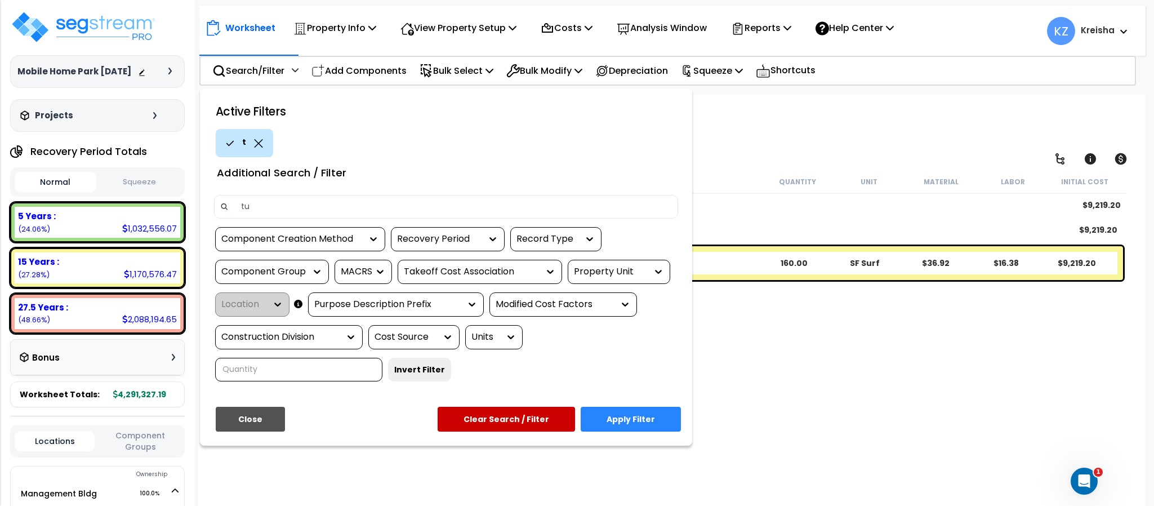
type input "tub"
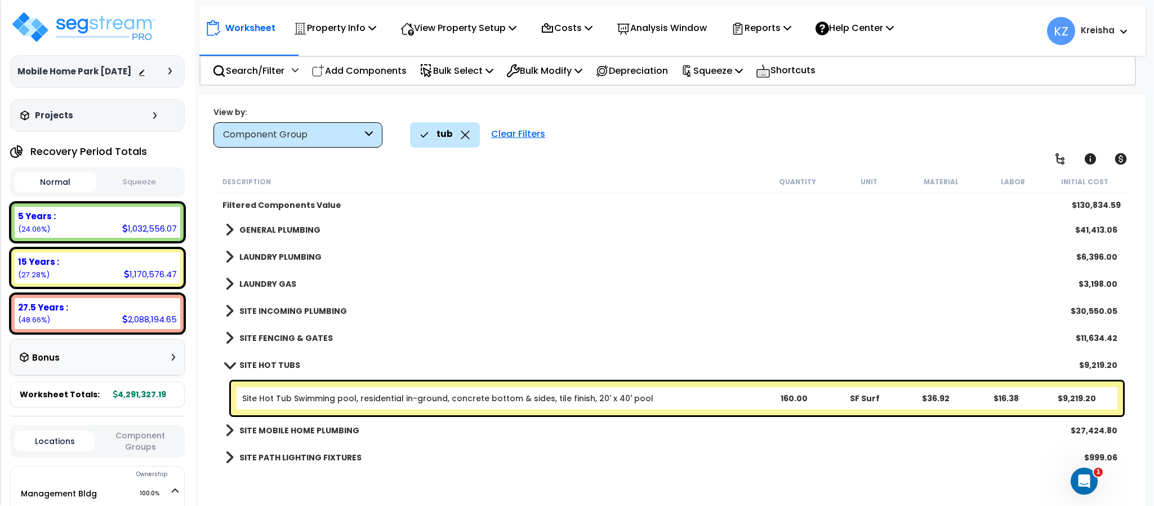
click at [296, 436] on link "SITE MOBILE HOME PLUMBING" at bounding box center [292, 430] width 134 height 16
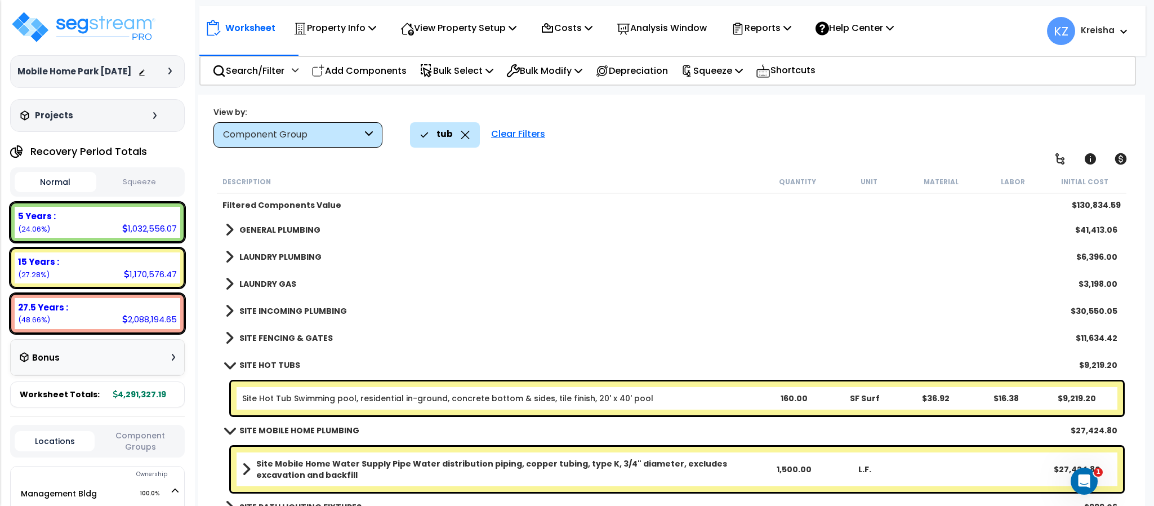
scroll to position [11, 0]
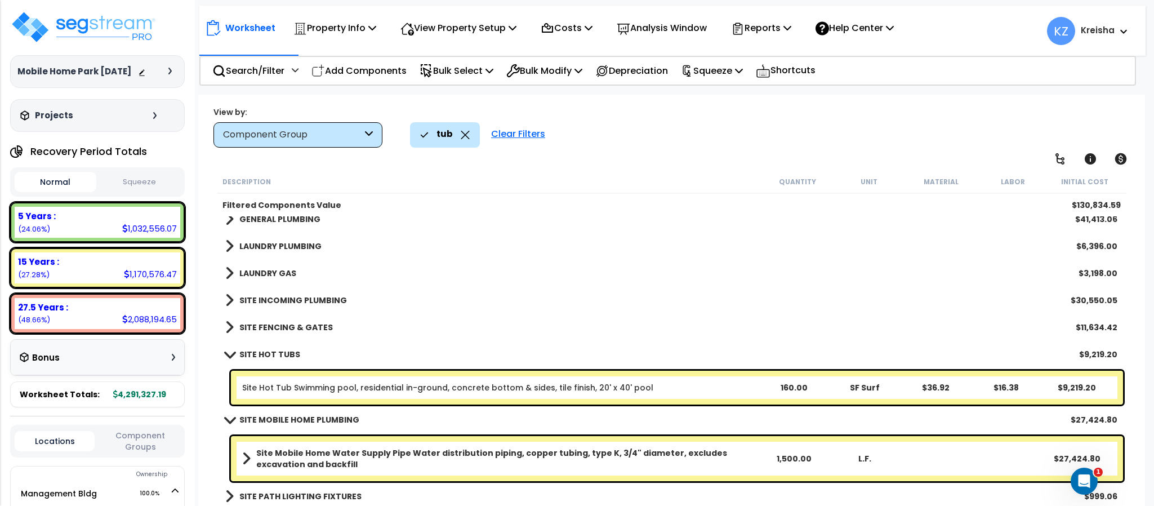
click at [297, 301] on b "SITE INCOMING PLUMBING" at bounding box center [293, 300] width 108 height 11
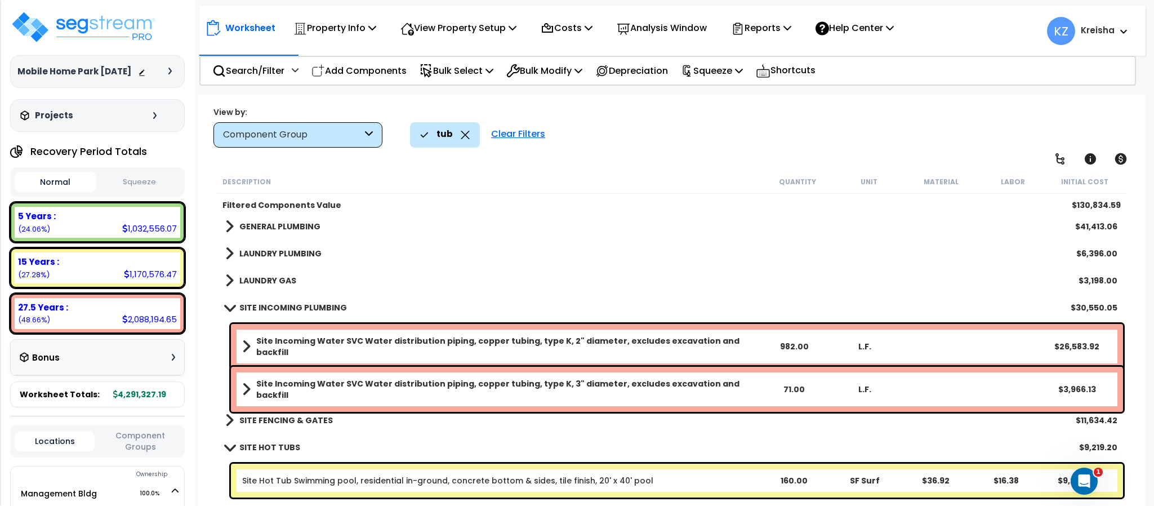
scroll to position [0, 0]
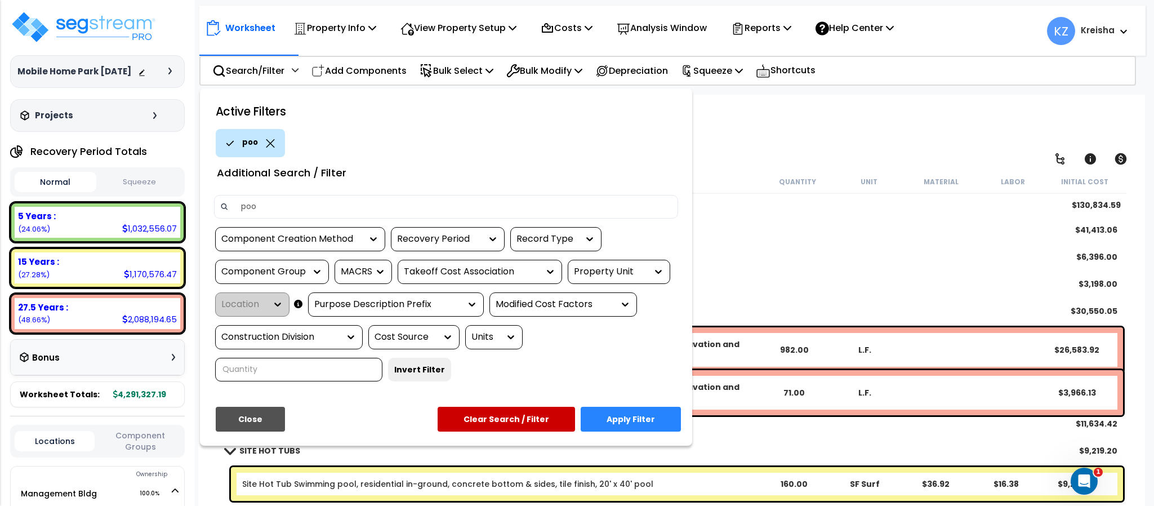
type input "pool"
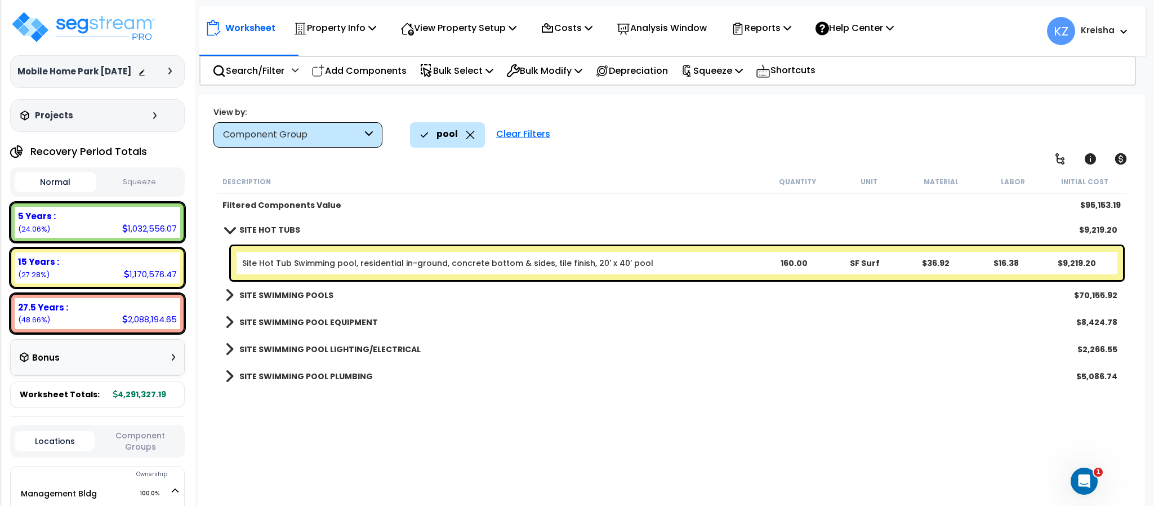
click at [286, 309] on div "SITE SWIMMING POOL EQUIPMENT $8,424.78" at bounding box center [671, 322] width 903 height 27
click at [294, 301] on link "SITE SWIMMING POOLS" at bounding box center [279, 295] width 108 height 16
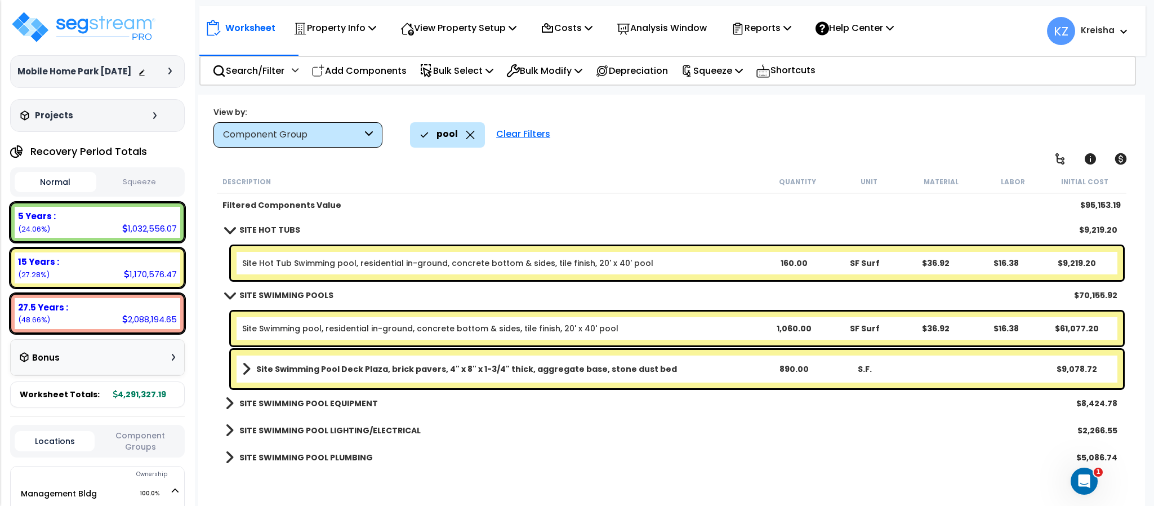
click at [325, 402] on b "SITE SWIMMING POOL EQUIPMENT" at bounding box center [308, 403] width 139 height 11
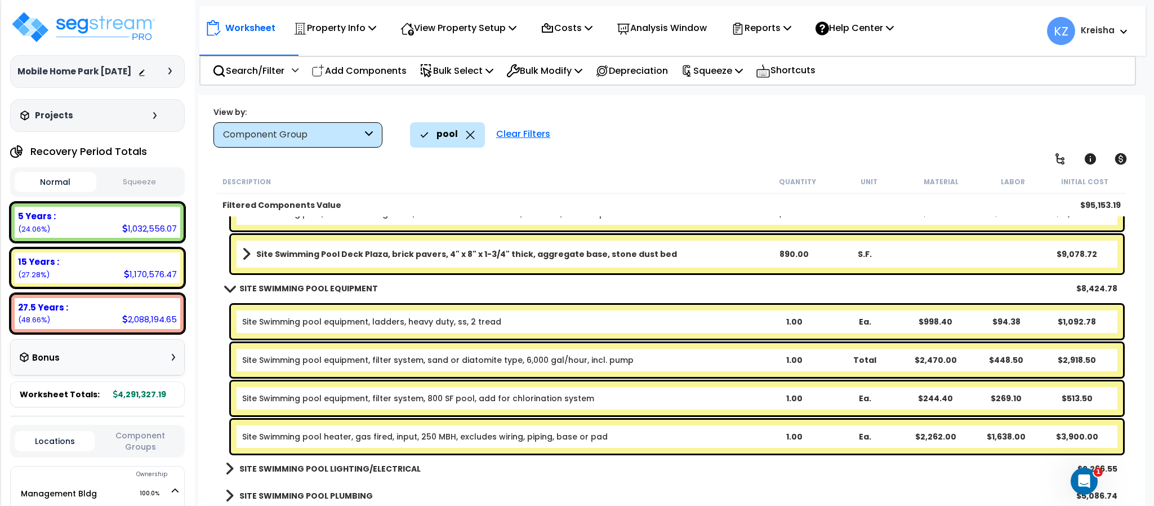
scroll to position [50, 0]
click at [309, 466] on b "SITE SWIMMING POOL LIGHTING/ELECTRICAL" at bounding box center [329, 468] width 181 height 11
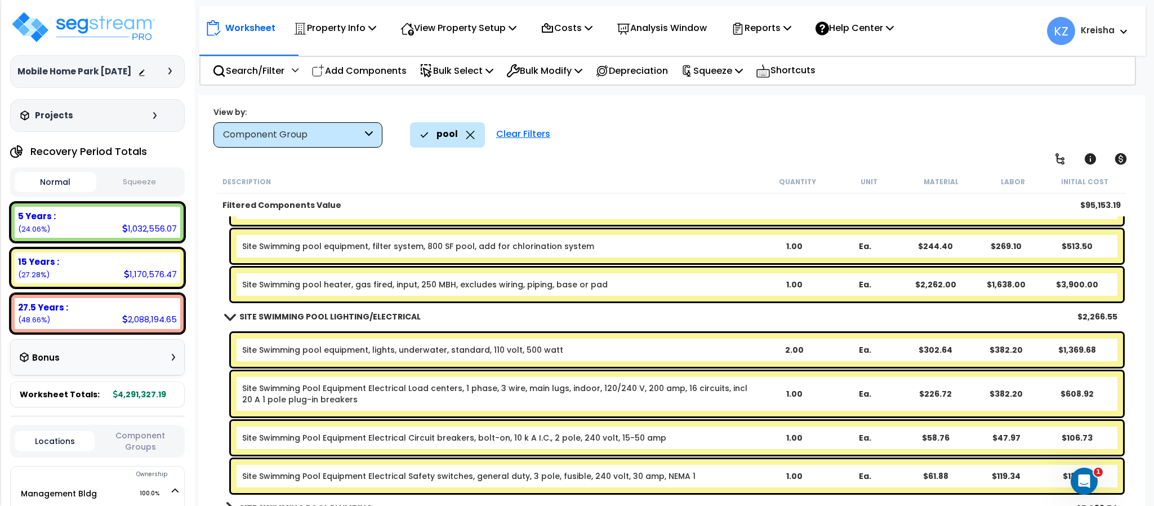
scroll to position [279, 0]
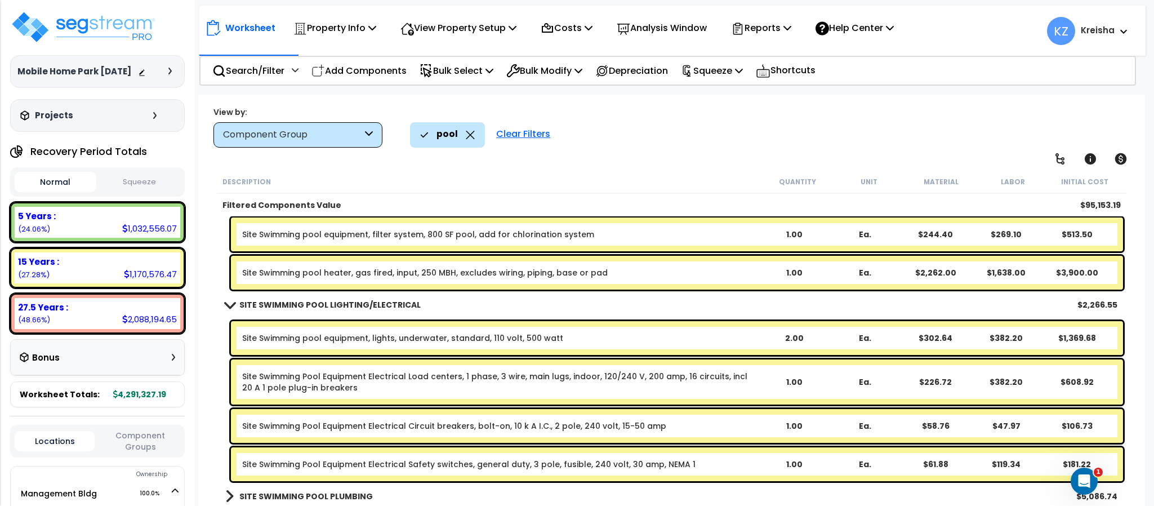
click at [320, 490] on b "SITE SWIMMING POOL PLUMBING" at bounding box center [305, 495] width 133 height 11
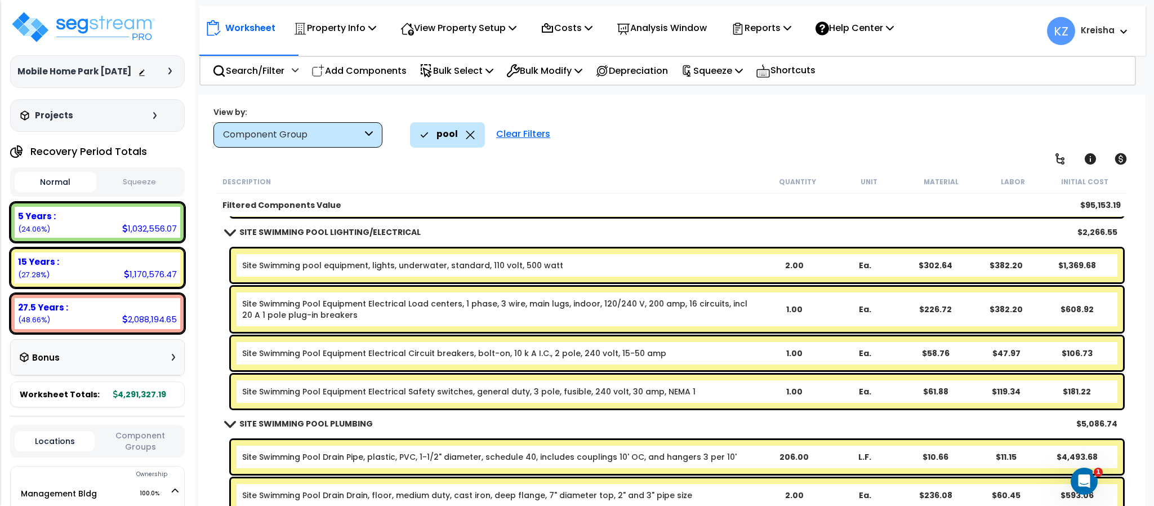
scroll to position [355, 0]
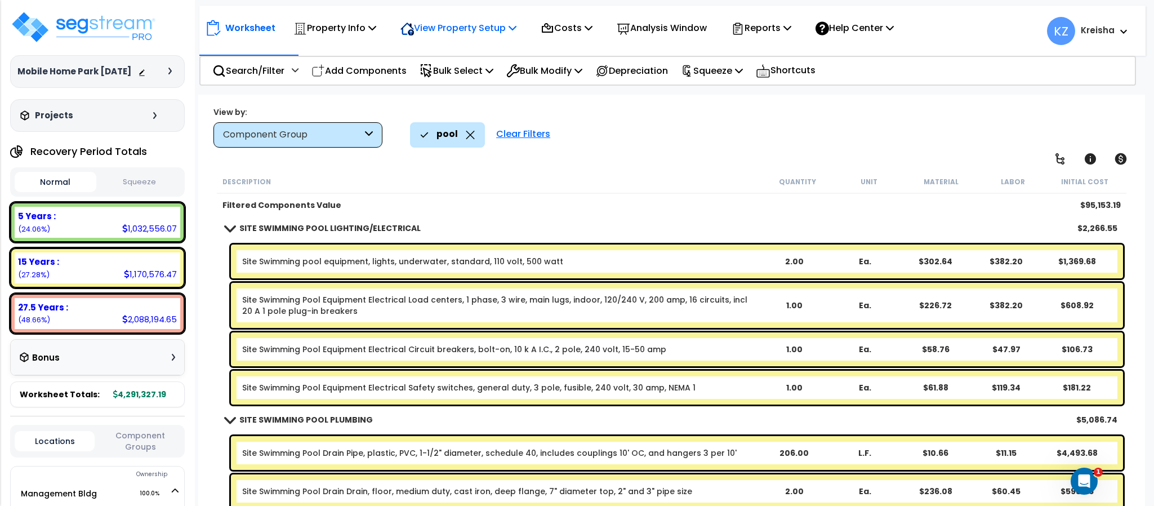
click at [511, 30] on p "View Property Setup" at bounding box center [458, 27] width 116 height 15
click at [511, 29] on p "View Property Setup" at bounding box center [458, 27] width 116 height 15
click at [637, 132] on div "pool Clear Filters" at bounding box center [771, 134] width 723 height 25
click at [720, 153] on div "Worksheet Property Info Property Setup Add Property Unit Template property Clon…" at bounding box center [671, 348] width 946 height 506
click at [605, 164] on div "Worksheet Property Info Property Setup Add Property Unit Template property Clon…" at bounding box center [671, 348] width 946 height 506
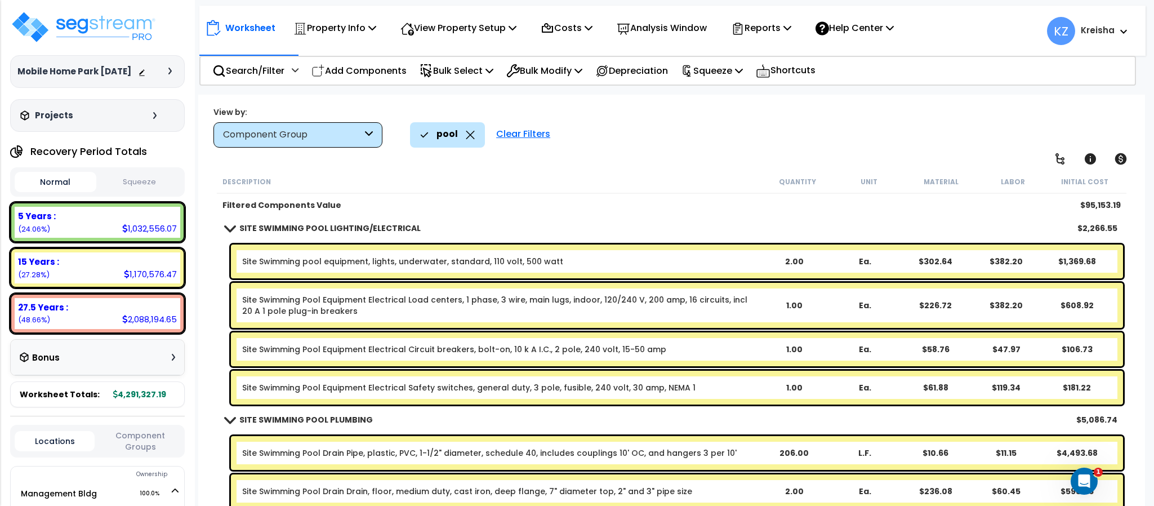
click at [743, 159] on div "Worksheet Property Info Property Setup Add Property Unit Template property Clon…" at bounding box center [671, 348] width 946 height 506
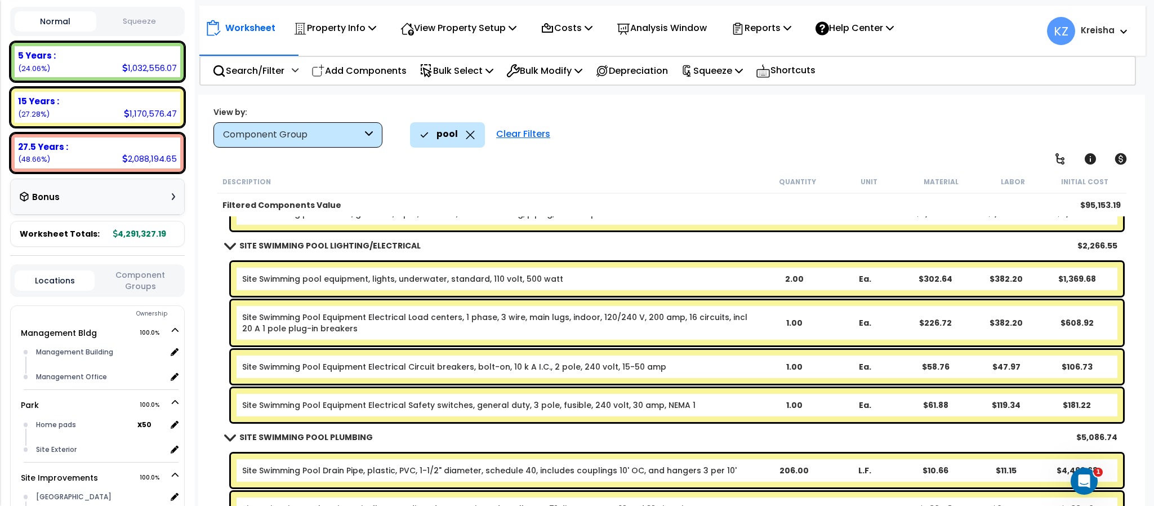
scroll to position [225, 0]
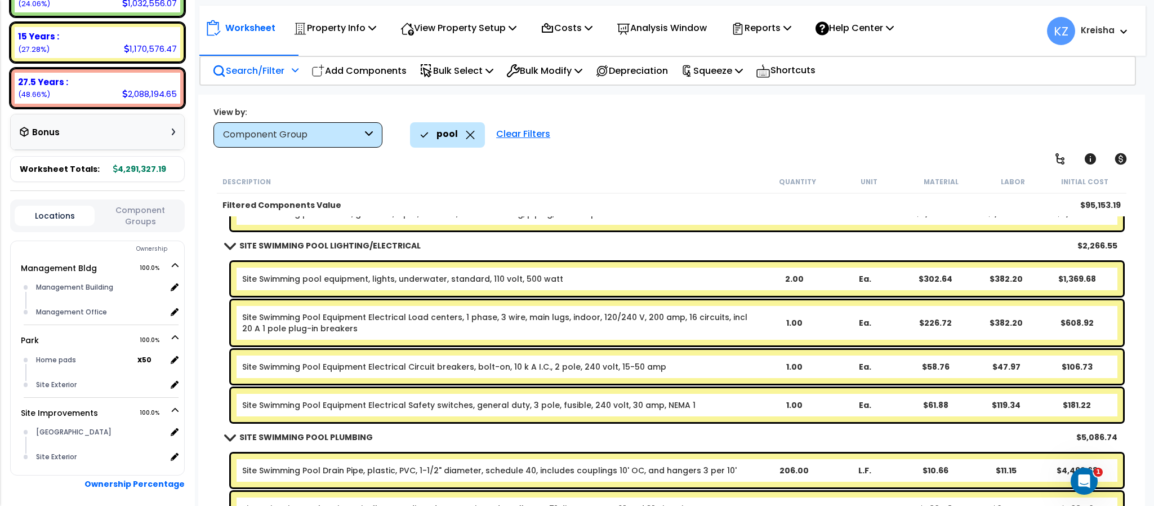
click at [289, 71] on div at bounding box center [294, 74] width 10 height 20
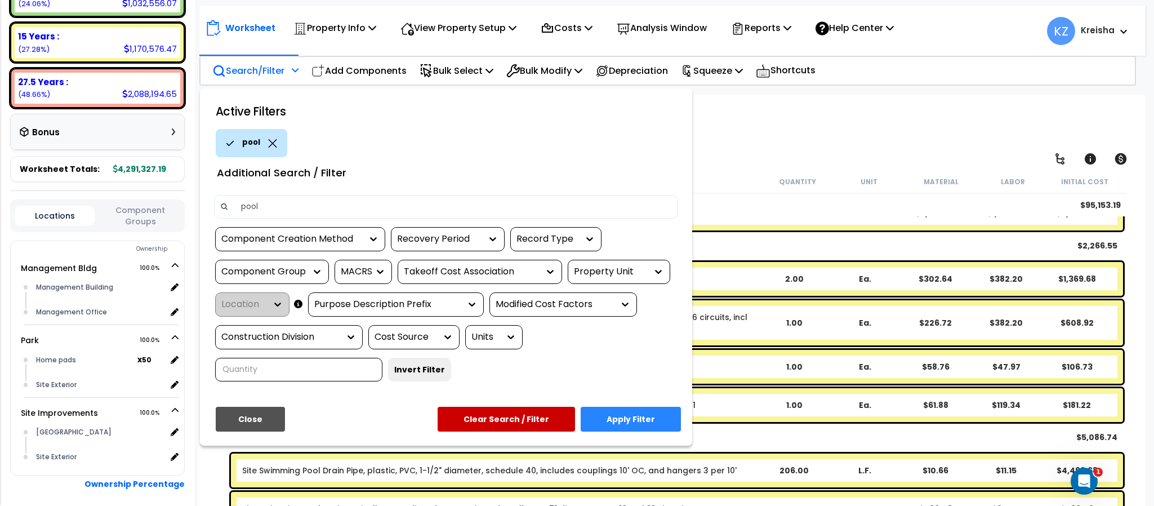
click at [519, 421] on button "Clear Search / Filter" at bounding box center [506, 419] width 137 height 25
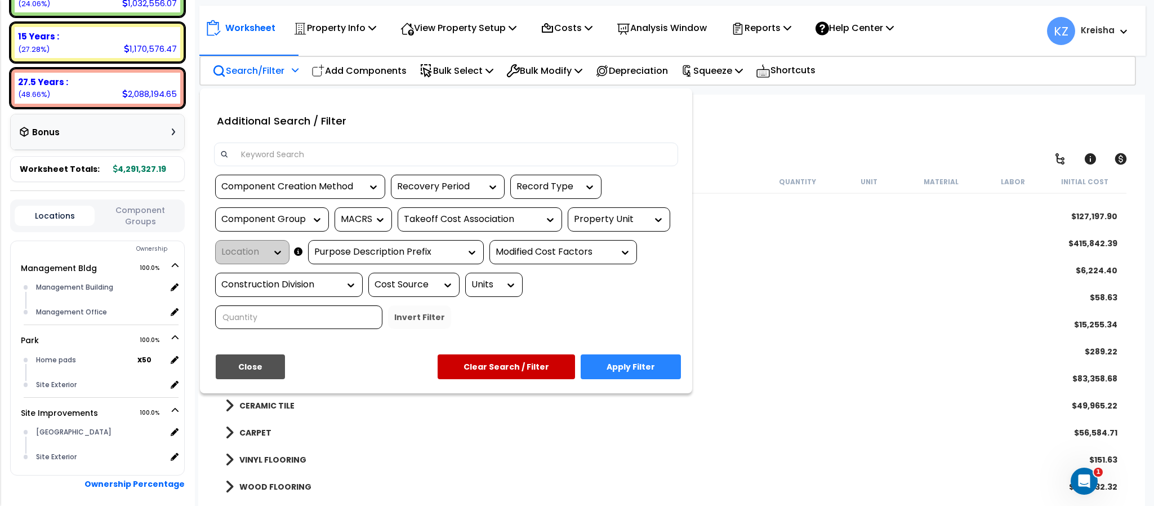
click at [639, 213] on div "Property Unit" at bounding box center [619, 219] width 102 height 24
click at [666, 213] on div "Property Unit" at bounding box center [619, 219] width 102 height 24
click at [658, 218] on icon at bounding box center [658, 220] width 7 height 4
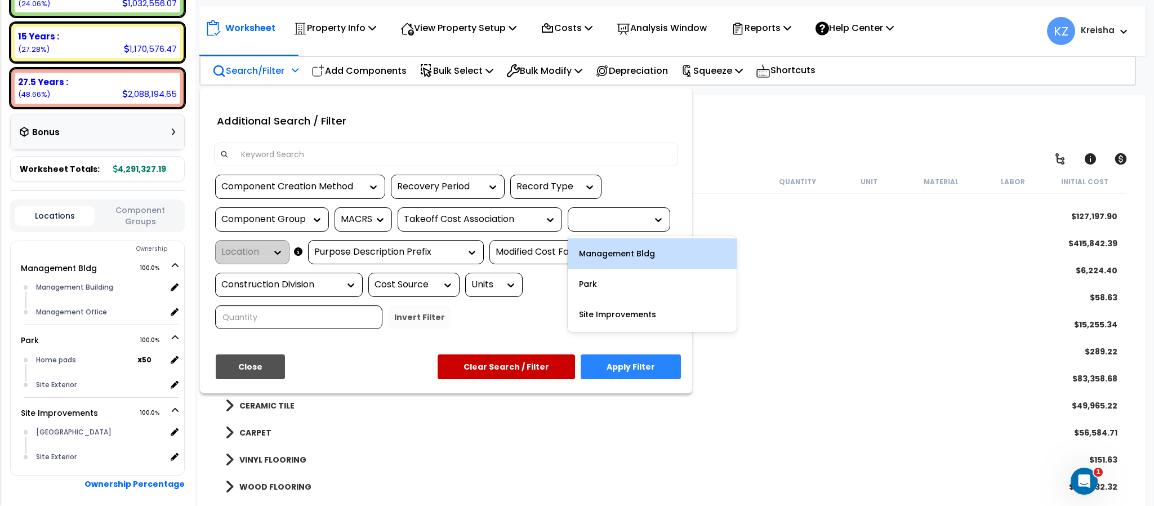
click at [623, 250] on div "Management Bldg" at bounding box center [652, 253] width 169 height 30
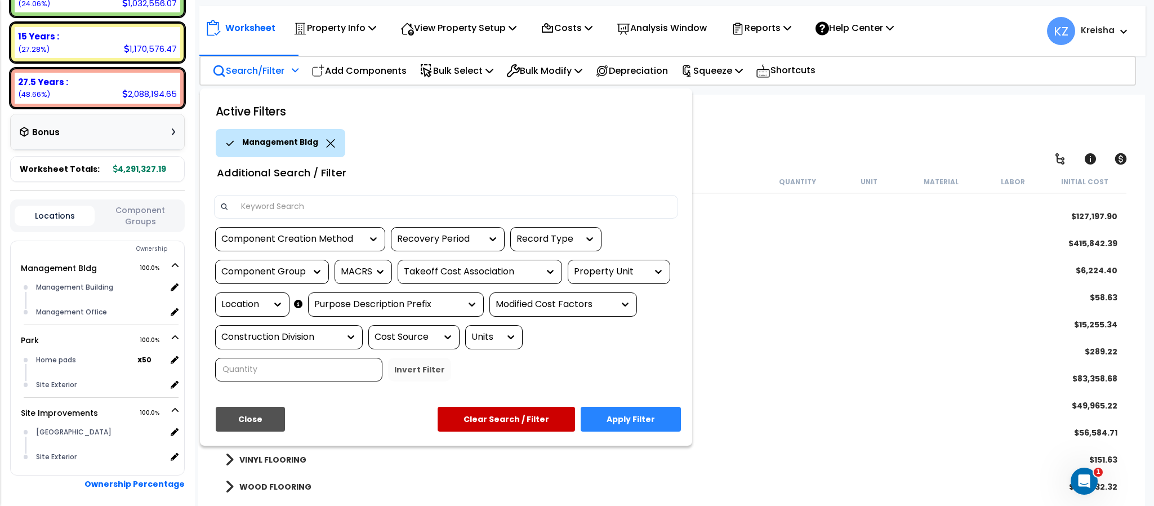
click at [331, 147] on div "Management Bldg" at bounding box center [281, 143] width 130 height 28
click at [326, 139] on icon at bounding box center [330, 143] width 9 height 8
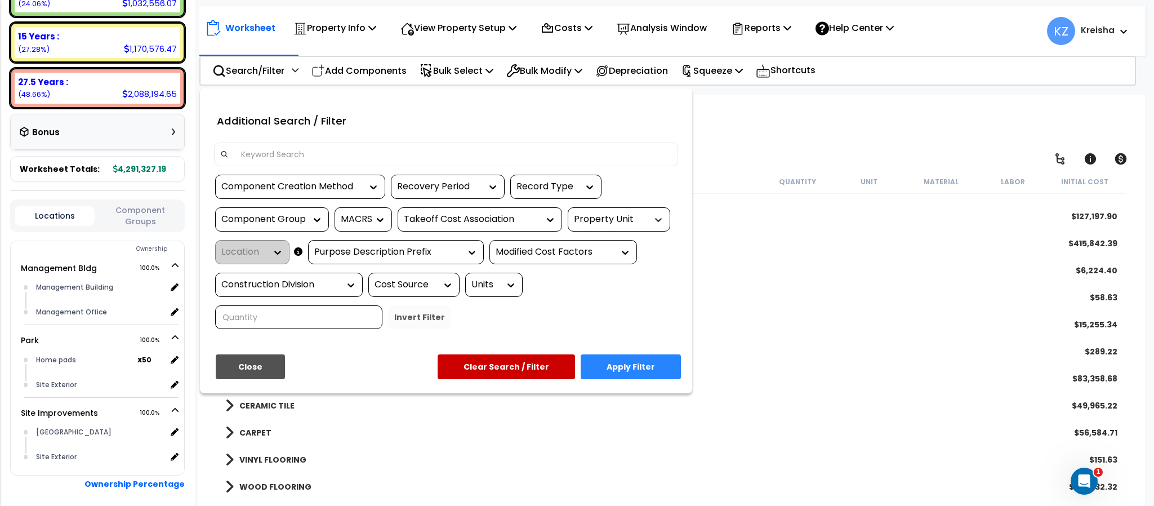
click at [664, 220] on icon at bounding box center [658, 219] width 11 height 11
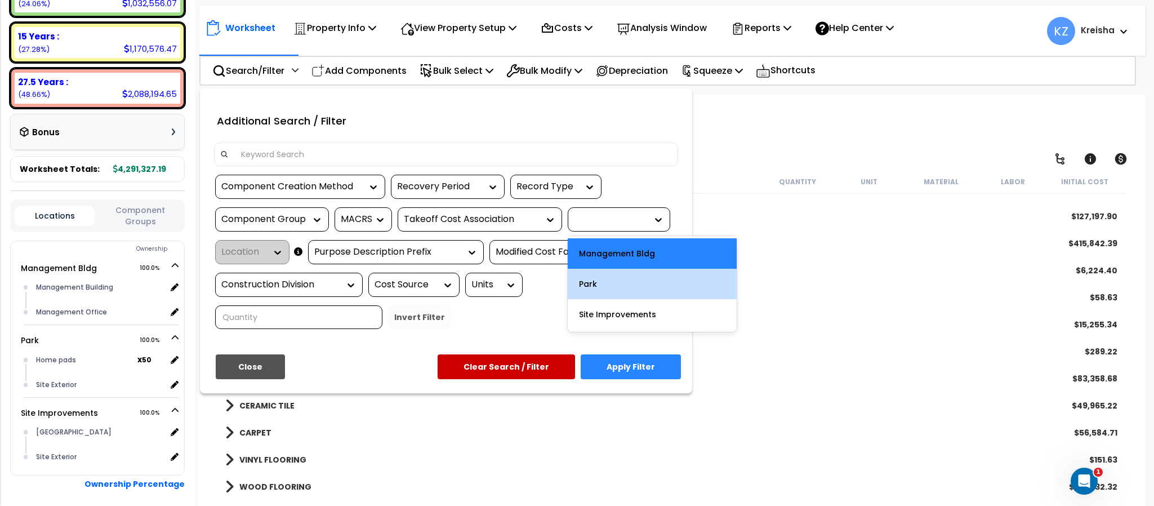
click at [609, 286] on div "Park" at bounding box center [652, 284] width 169 height 30
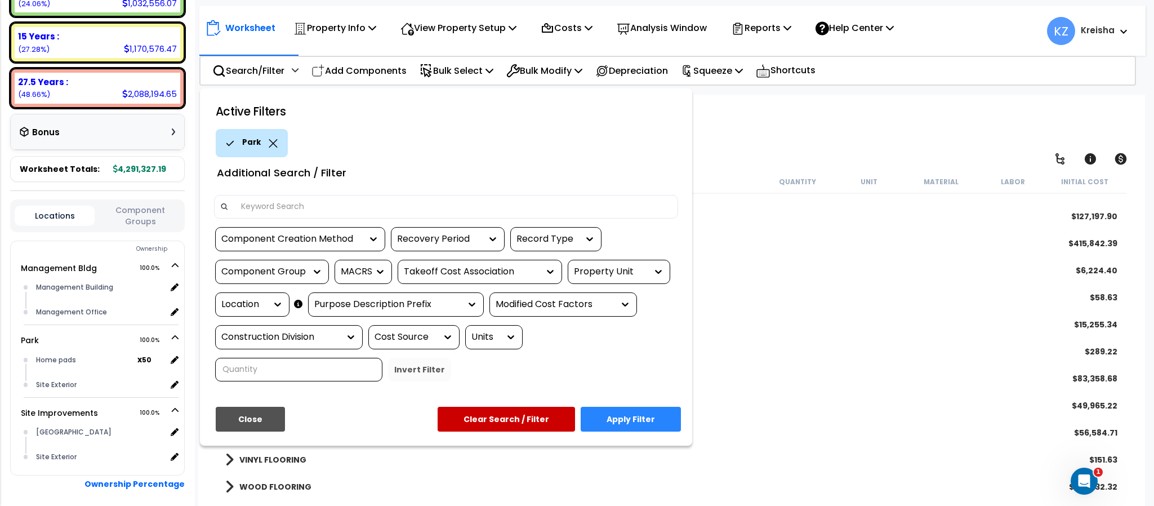
click at [258, 295] on div "Location" at bounding box center [252, 304] width 74 height 24
click at [262, 306] on div "Location" at bounding box center [243, 304] width 45 height 13
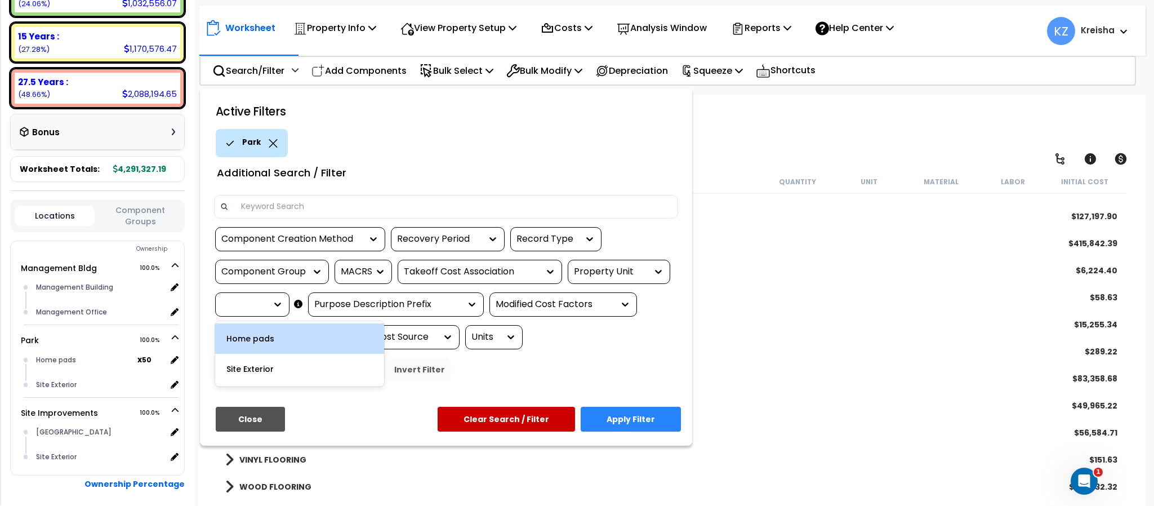
click at [271, 336] on div "Home pads" at bounding box center [299, 338] width 169 height 30
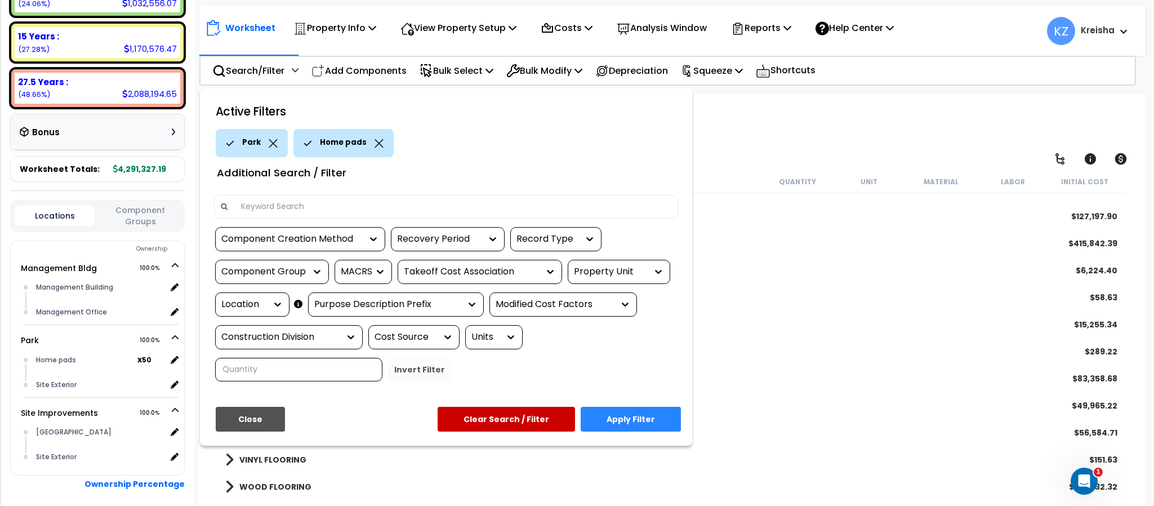
click at [598, 427] on button "Apply Filter" at bounding box center [631, 419] width 100 height 25
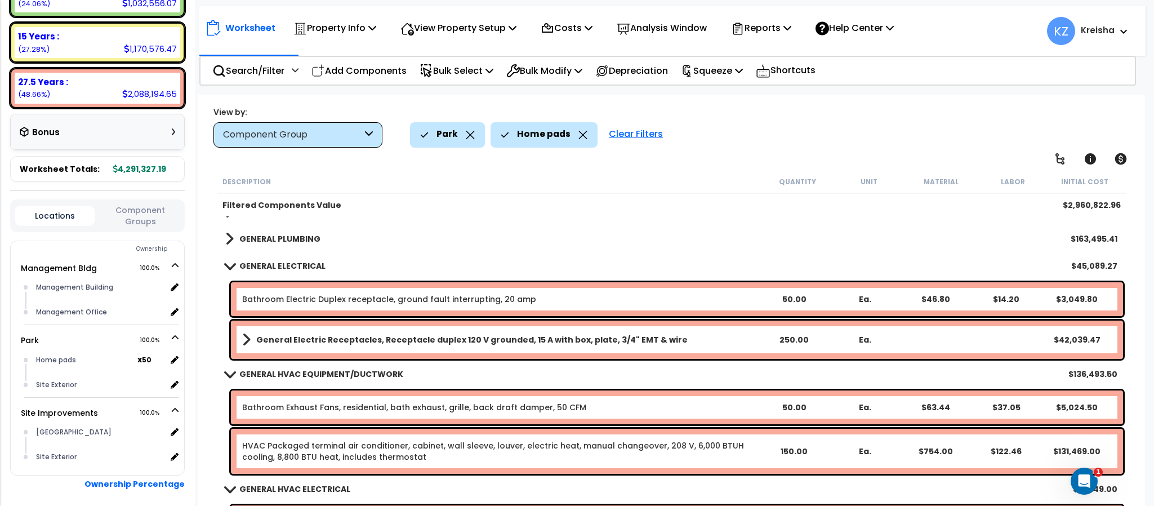
click at [294, 245] on link "GENERAL PLUMBING" at bounding box center [272, 239] width 95 height 16
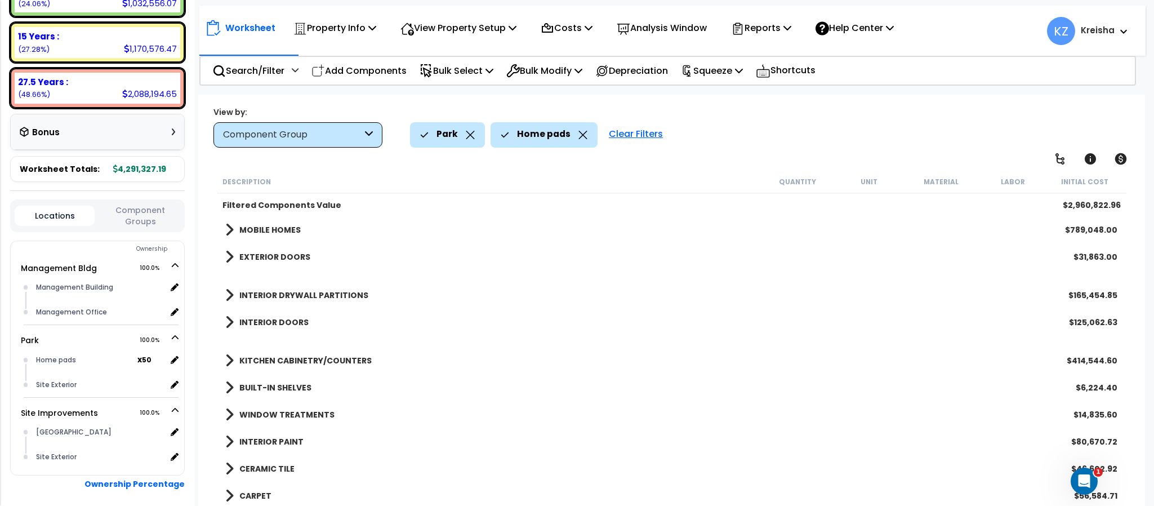
scroll to position [0, 0]
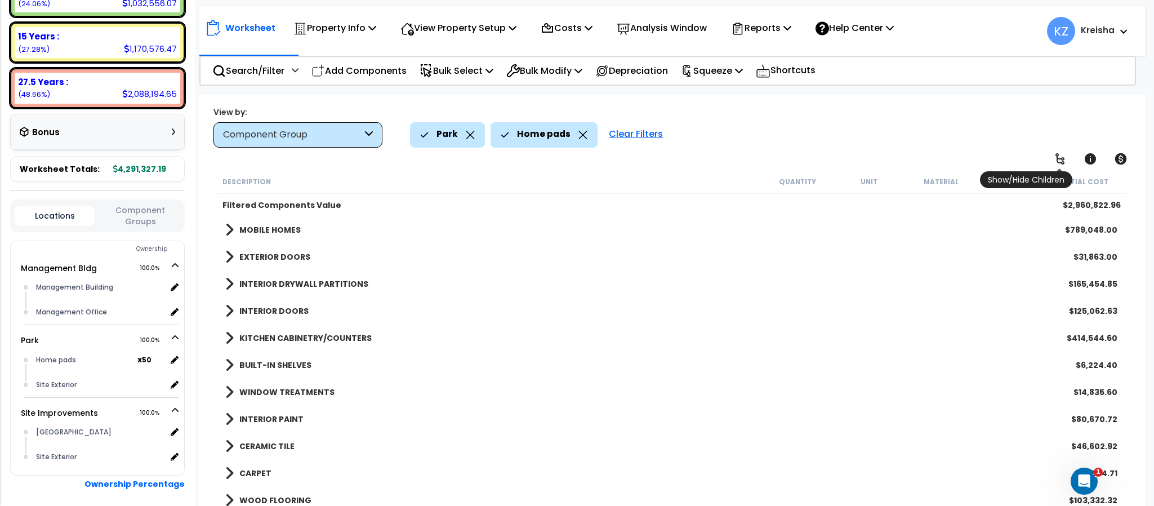
click at [1055, 158] on icon at bounding box center [1060, 159] width 14 height 14
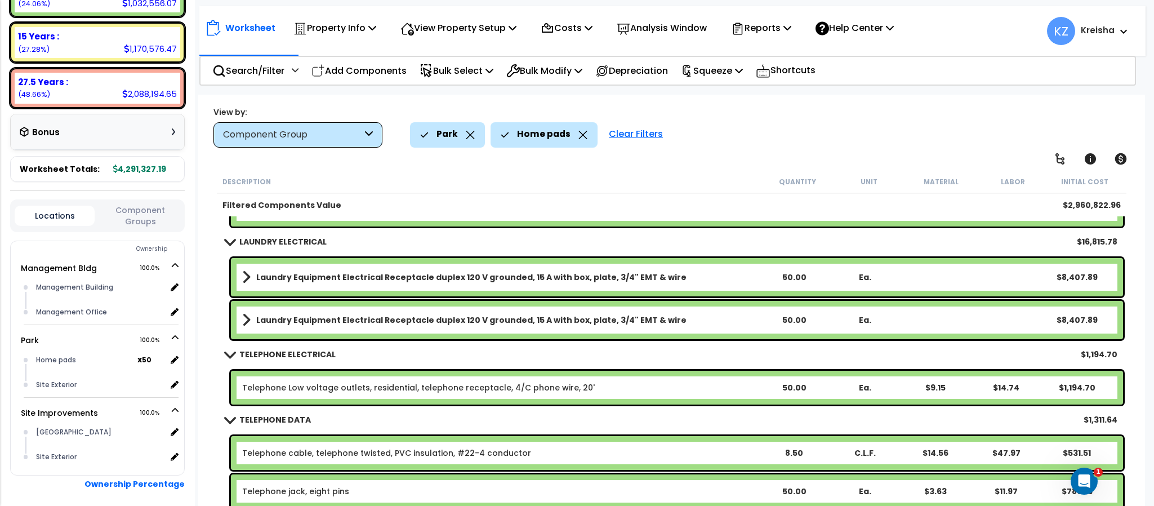
scroll to position [50, 0]
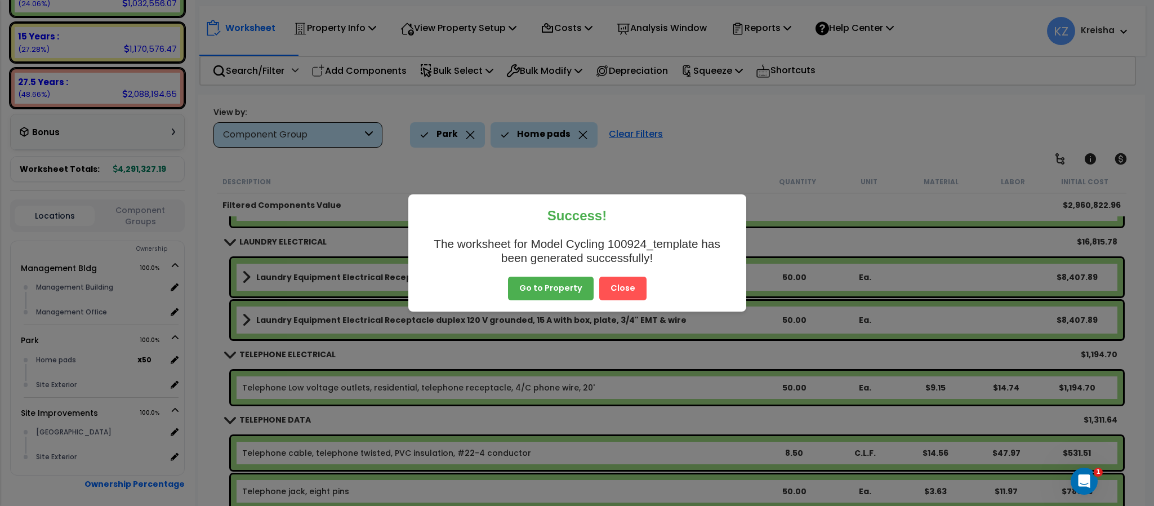
click at [630, 281] on button "Close" at bounding box center [622, 288] width 47 height 24
click at [630, 279] on b "Laundry Equipment Electrical Receptacle duplex 120 V grounded, 15 A with box, p…" at bounding box center [471, 276] width 430 height 11
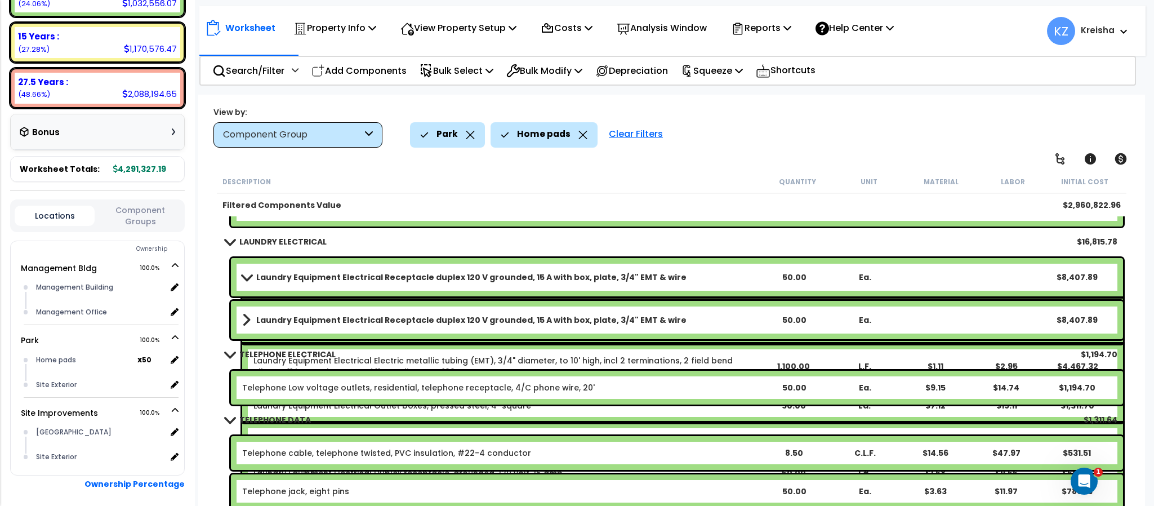
click at [618, 294] on div "Laundry Equipment Electrical Receptacle duplex 120 V grounded, 15 A with box, p…" at bounding box center [677, 277] width 892 height 38
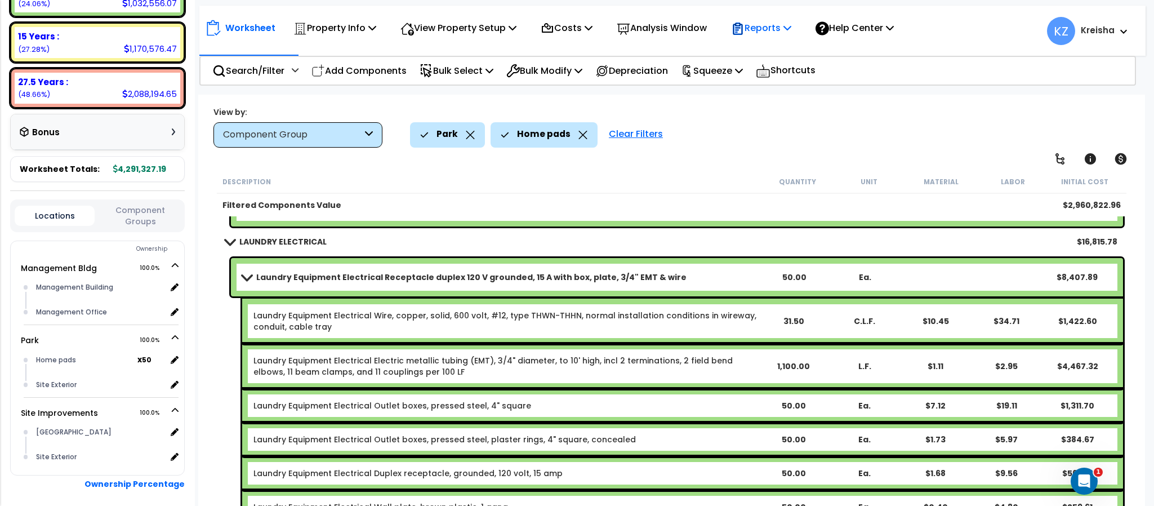
click at [769, 19] on div "Reports" at bounding box center [761, 28] width 60 height 26
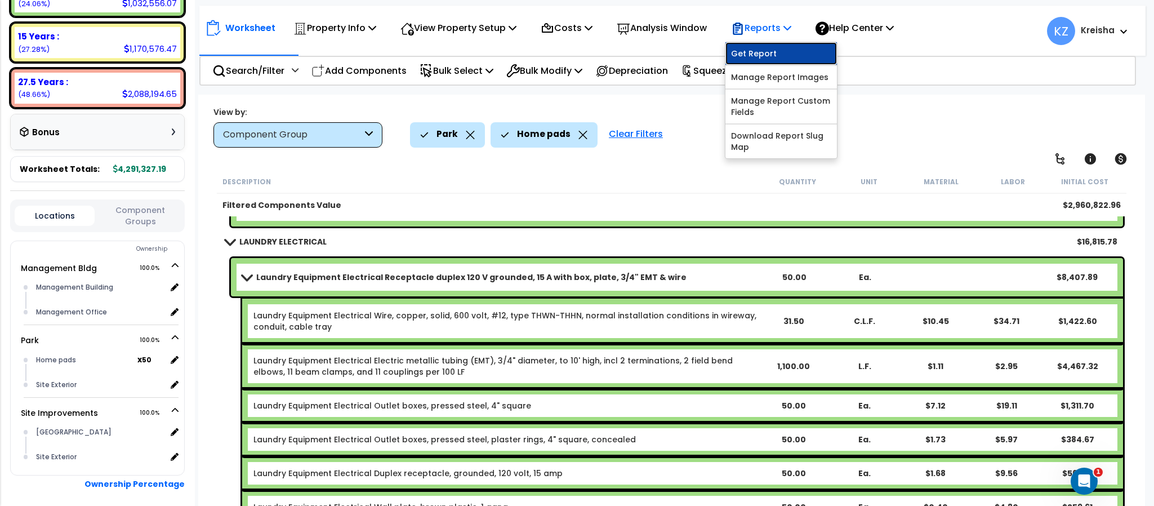
click at [769, 53] on link "Get Report" at bounding box center [781, 53] width 112 height 23
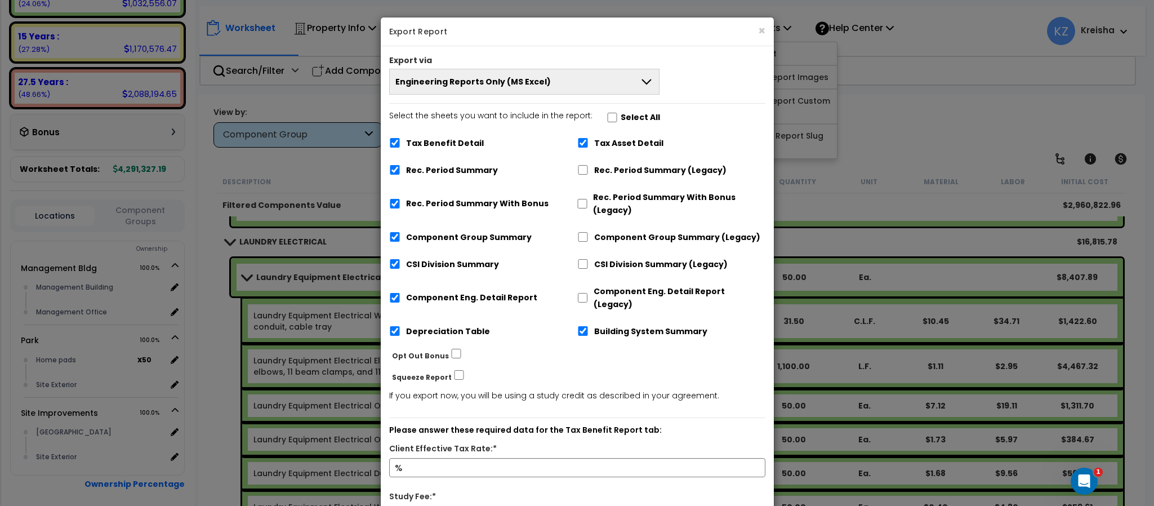
click at [585, 85] on button "Engineering Reports Only (MS Excel)" at bounding box center [524, 82] width 271 height 26
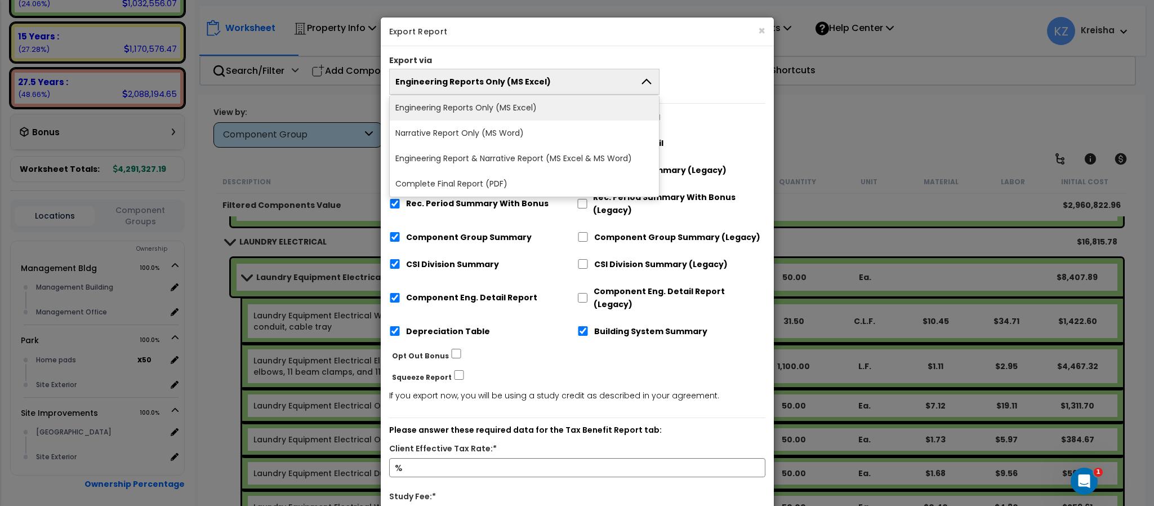
drag, startPoint x: 456, startPoint y: 184, endPoint x: 470, endPoint y: 201, distance: 22.0
click at [466, 197] on li "Complete Final Report (PDF)" at bounding box center [525, 183] width 270 height 25
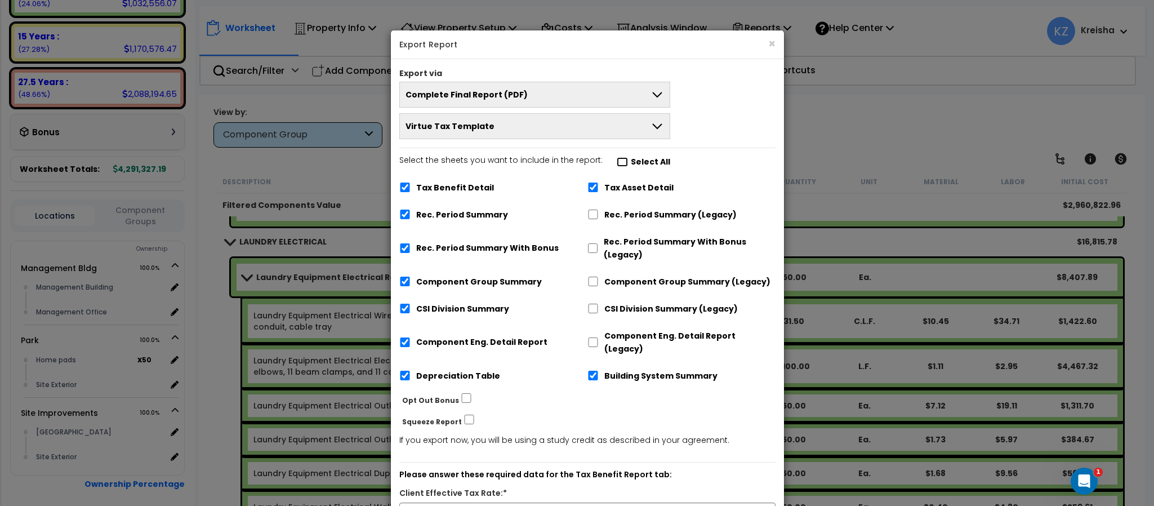
click at [617, 158] on label "Select the sheets you want to include in the report: Select All" at bounding box center [534, 163] width 271 height 19
click at [617, 158] on input "Select the sheets you want to include in the report: Select All" at bounding box center [622, 162] width 11 height 10
checkbox input "true"
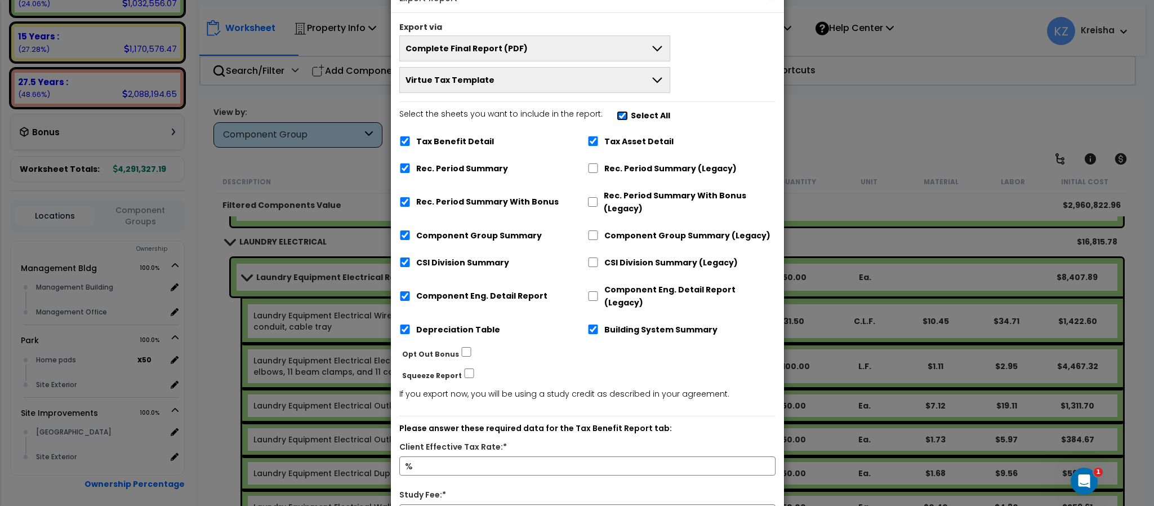
scroll to position [112, 0]
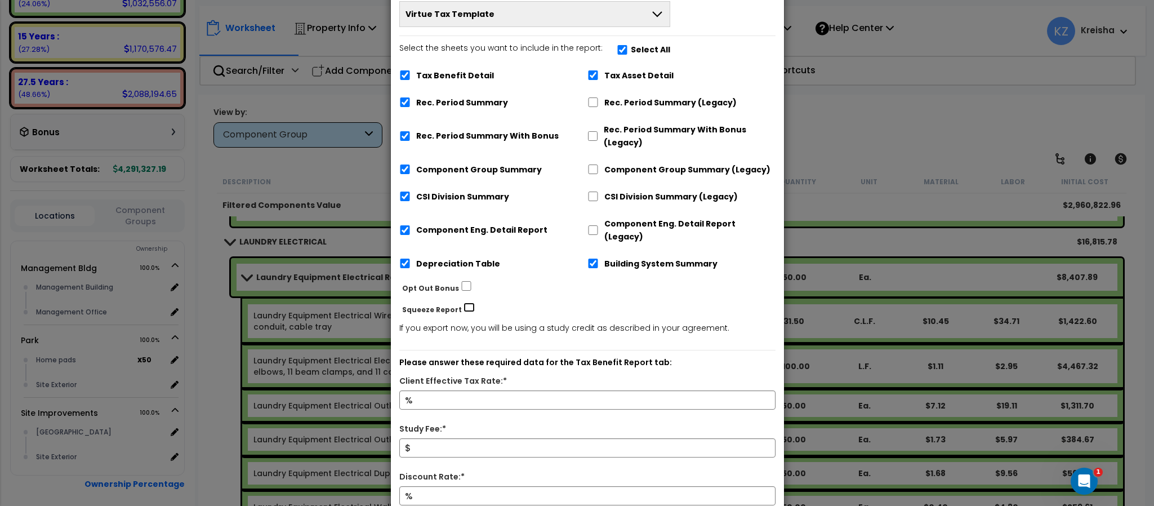
click at [465, 302] on input "Squeeze Report" at bounding box center [468, 307] width 11 height 10
checkbox input "true"
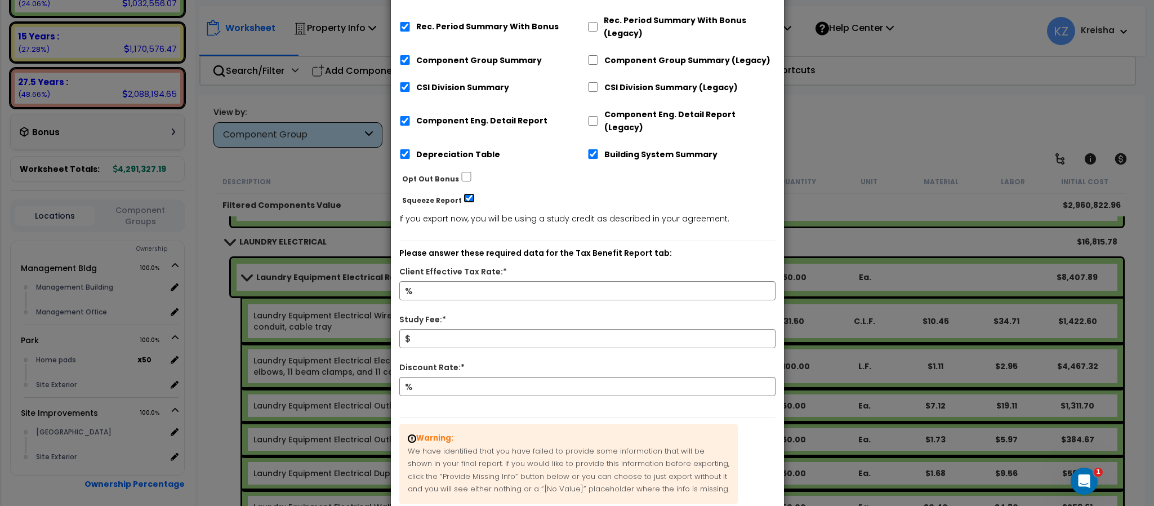
scroll to position [225, 0]
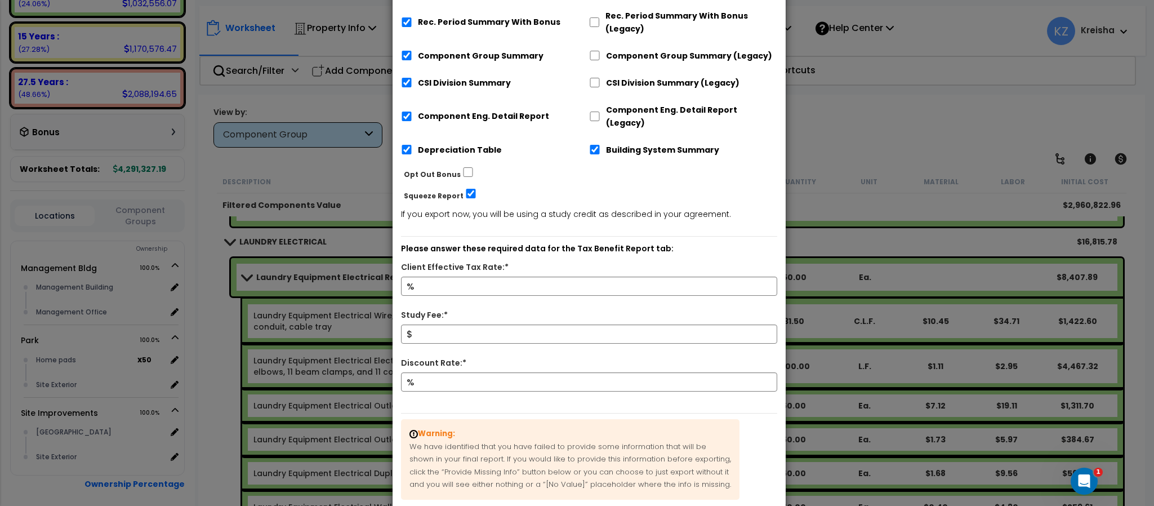
click at [482, 286] on div "%" at bounding box center [589, 292] width 393 height 32
click at [498, 276] on input "Client Effective Tax Rate:*" at bounding box center [589, 285] width 376 height 19
type input "12"
type input "1,000"
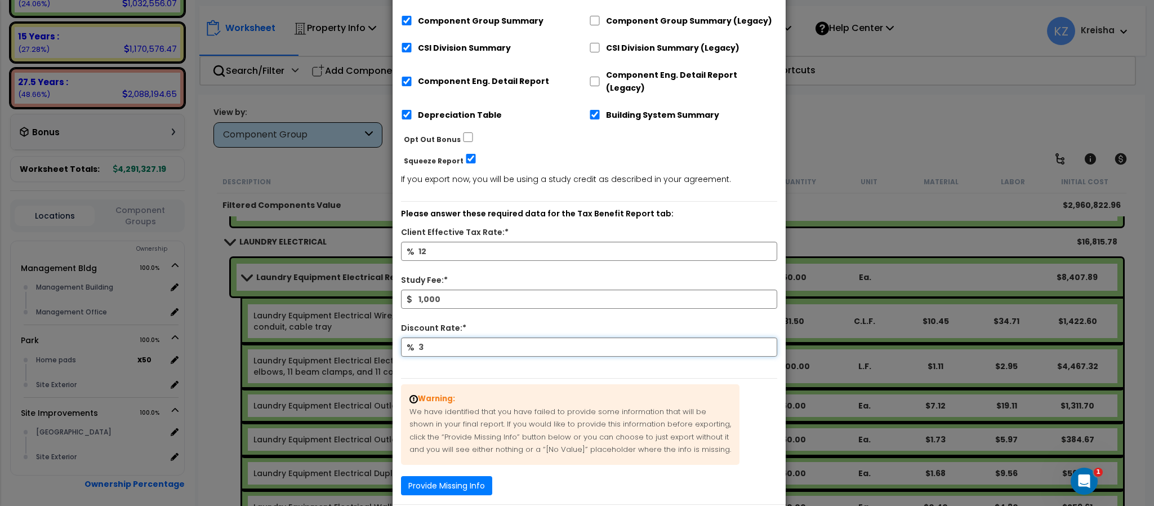
scroll to position [291, 0]
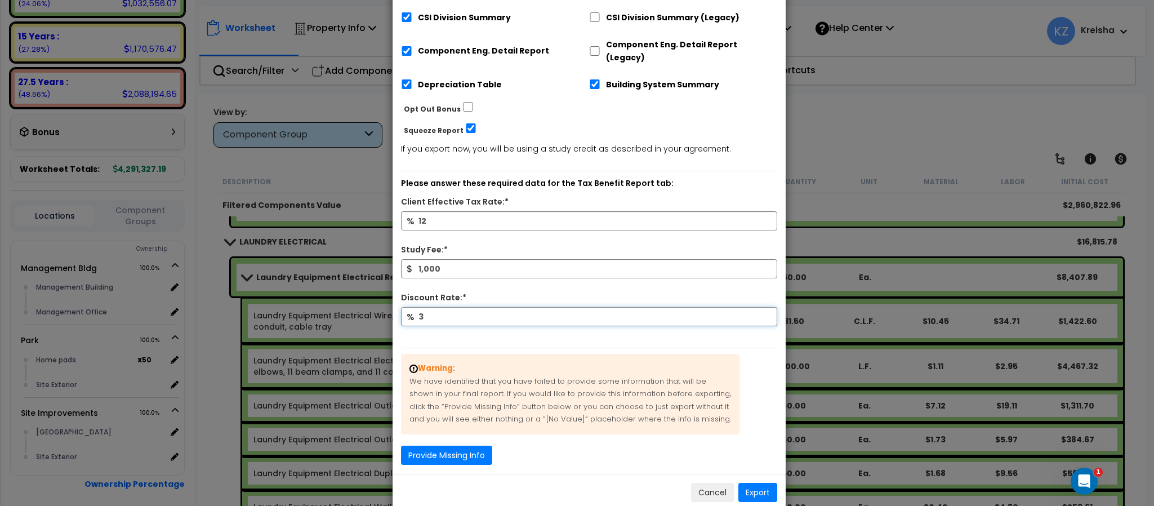
type input "3"
click at [744, 483] on button "Export" at bounding box center [757, 492] width 39 height 19
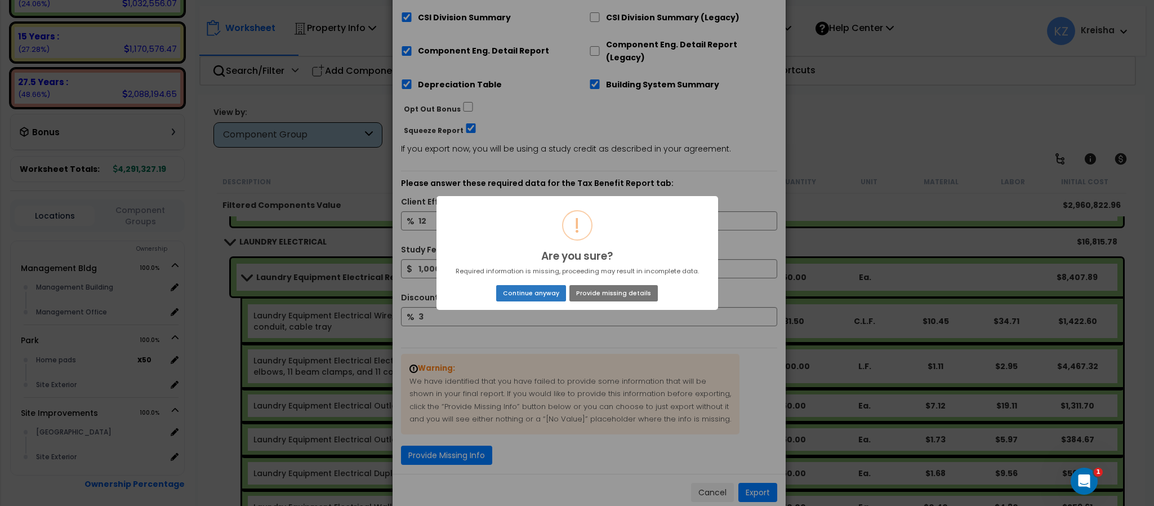
click at [521, 298] on button "Continue anyway" at bounding box center [530, 293] width 69 height 16
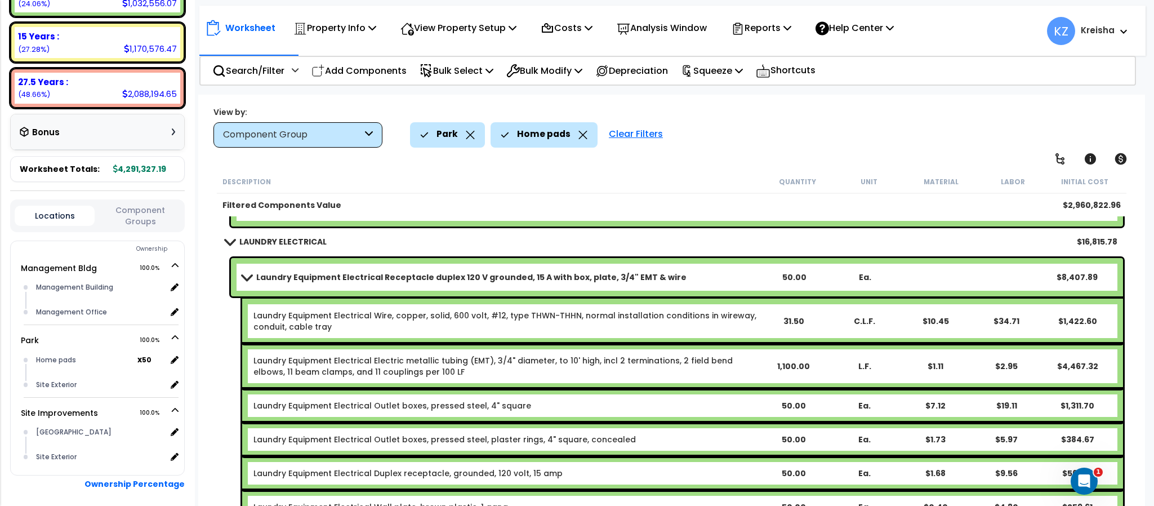
click at [139, 180] on div "Worksheet Totals: 4,291,327.19" at bounding box center [97, 169] width 175 height 26
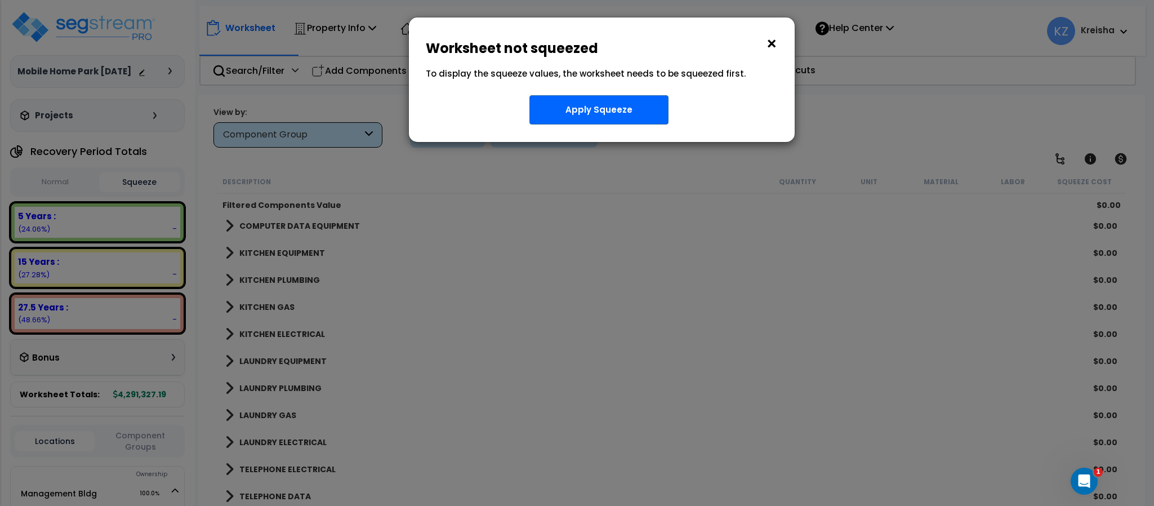
scroll to position [1041, 0]
click at [774, 42] on button "×" at bounding box center [771, 44] width 12 height 18
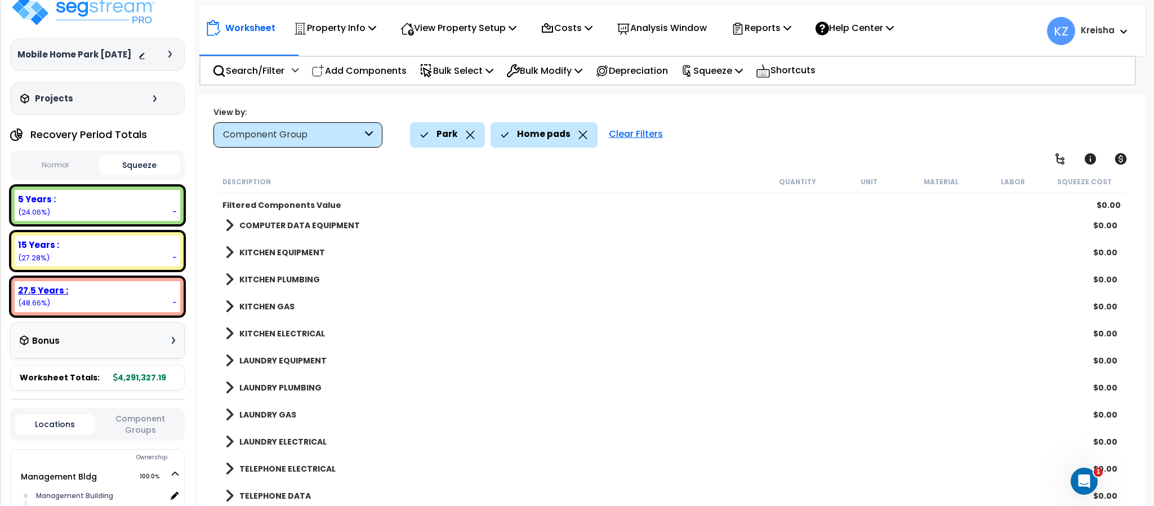
scroll to position [0, 0]
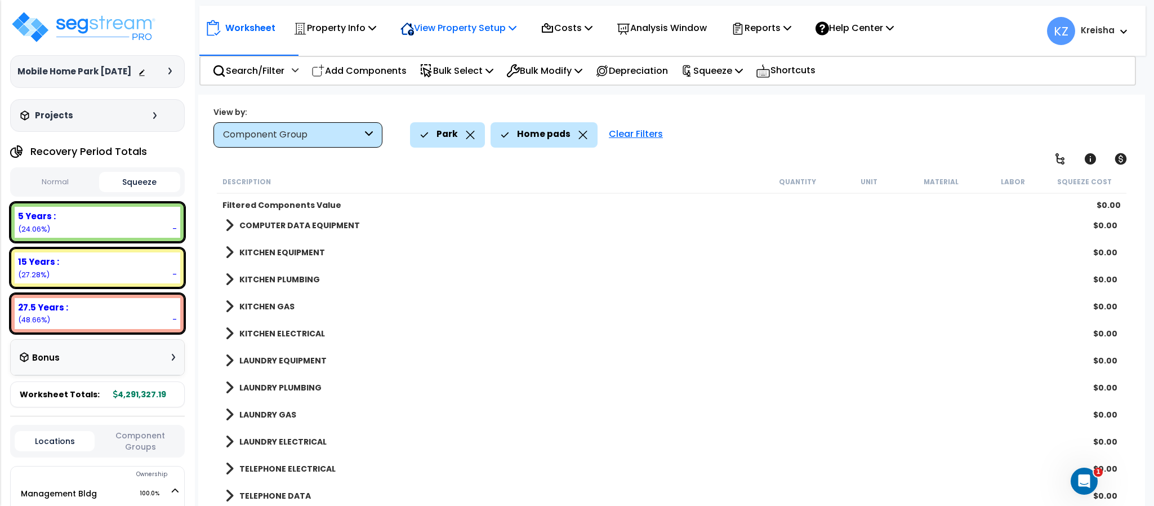
click at [445, 17] on div "View Property Setup" at bounding box center [458, 28] width 116 height 26
click at [435, 58] on link "Building Setup" at bounding box center [451, 53] width 112 height 23
click at [337, 21] on p "Property Info" at bounding box center [334, 27] width 83 height 15
click at [439, 30] on p "View Property Setup" at bounding box center [458, 27] width 116 height 15
click at [368, 29] on p "Property Info" at bounding box center [334, 27] width 83 height 15
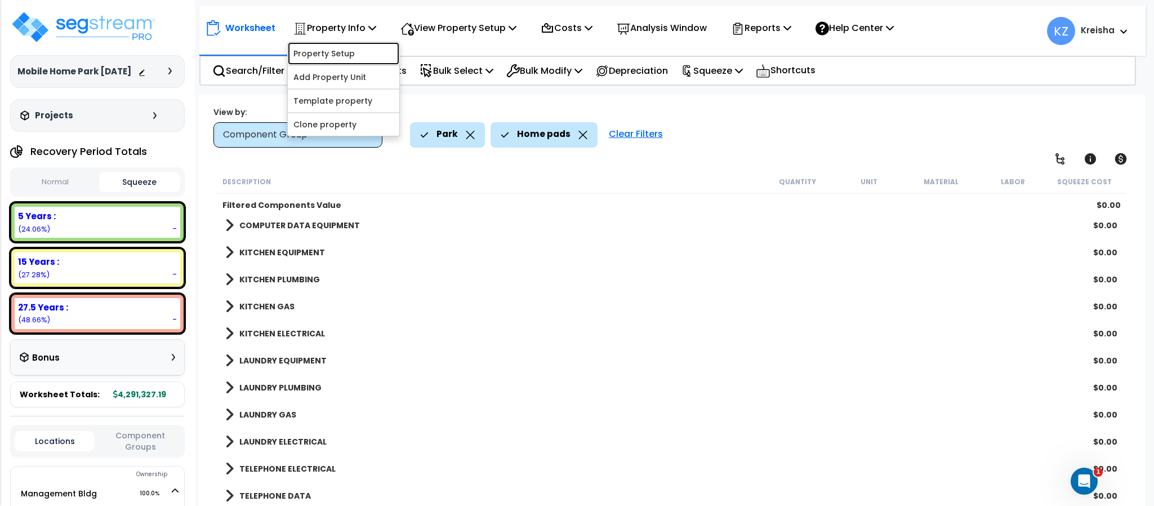
click at [340, 48] on link "Property Setup" at bounding box center [344, 53] width 112 height 23
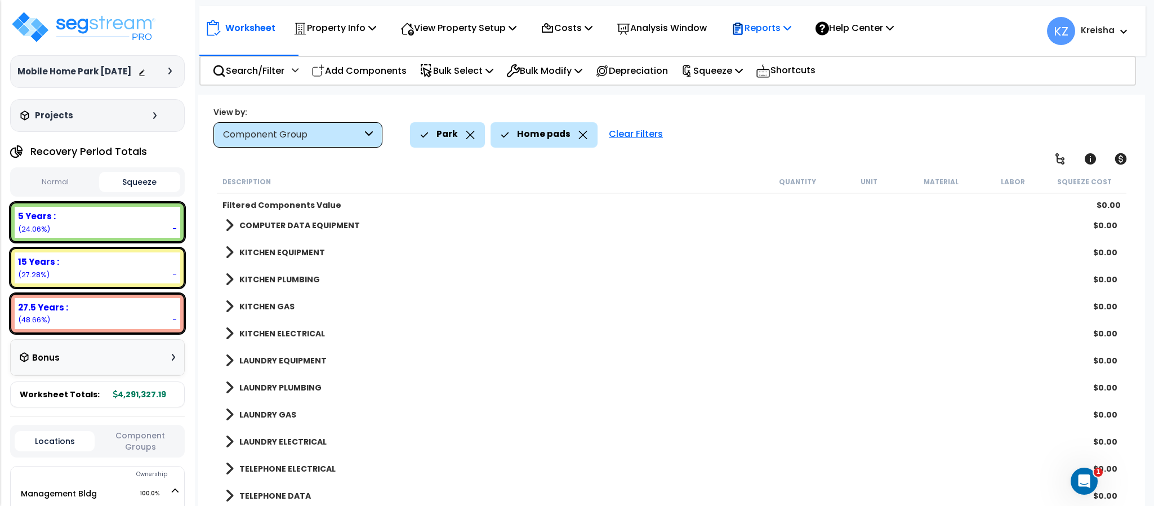
click at [791, 32] on p "Reports" at bounding box center [761, 27] width 60 height 15
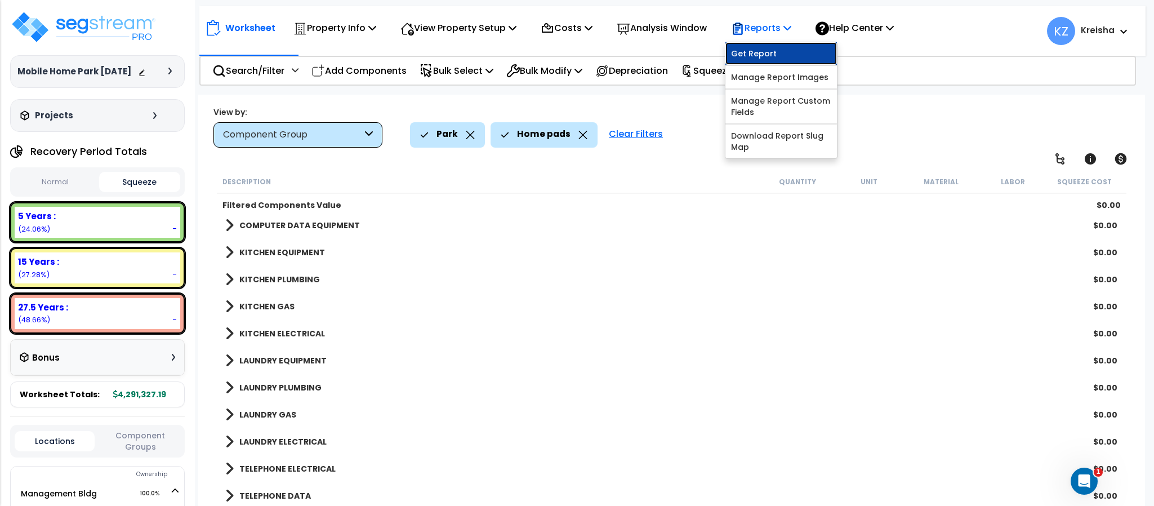
click at [791, 49] on link "Get Report" at bounding box center [781, 53] width 112 height 23
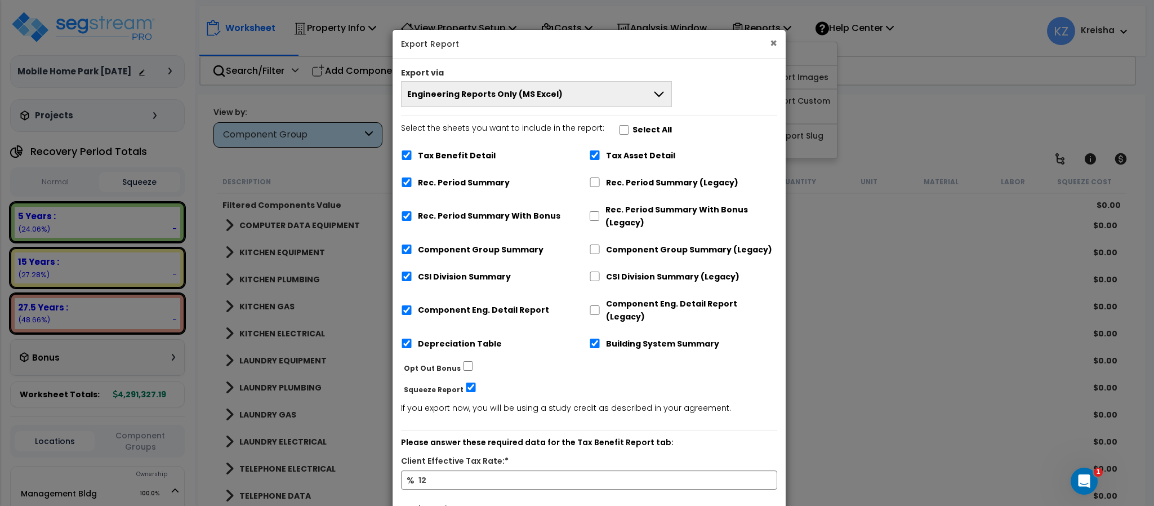
click at [773, 37] on button "×" at bounding box center [773, 43] width 7 height 12
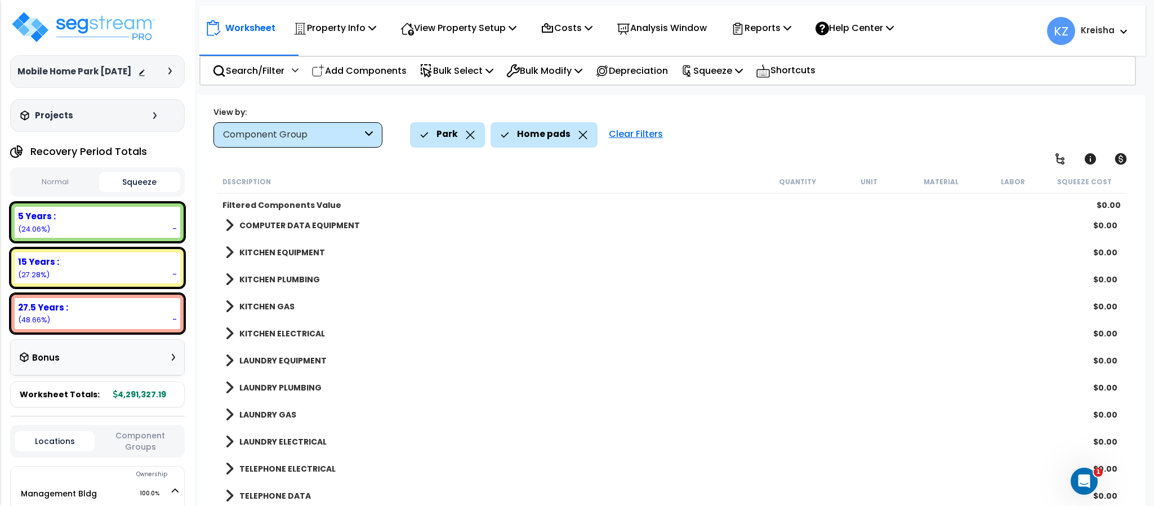
click at [887, 76] on div "Search/Filter Additional Search / Filter Add Components Bulk Select Select By..…" at bounding box center [667, 71] width 936 height 30
click at [775, 28] on p "Reports" at bounding box center [761, 27] width 60 height 15
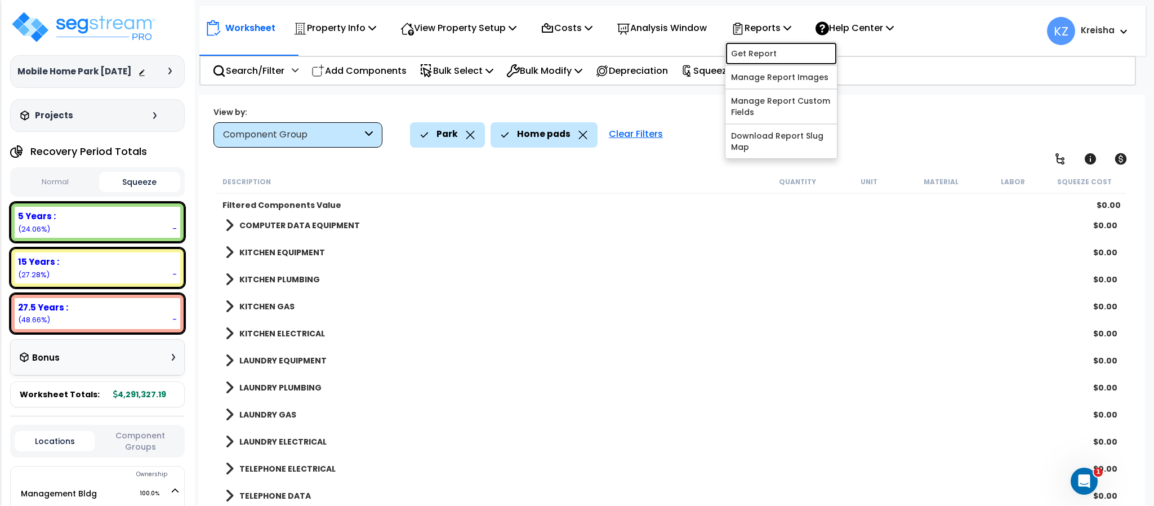
click at [786, 47] on link "Get Report" at bounding box center [781, 53] width 112 height 23
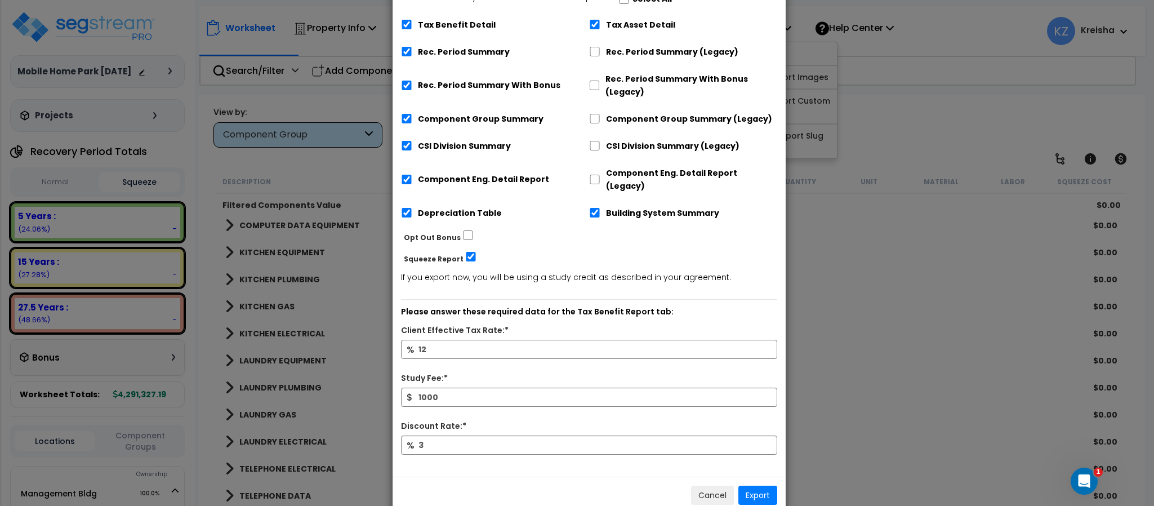
scroll to position [132, 0]
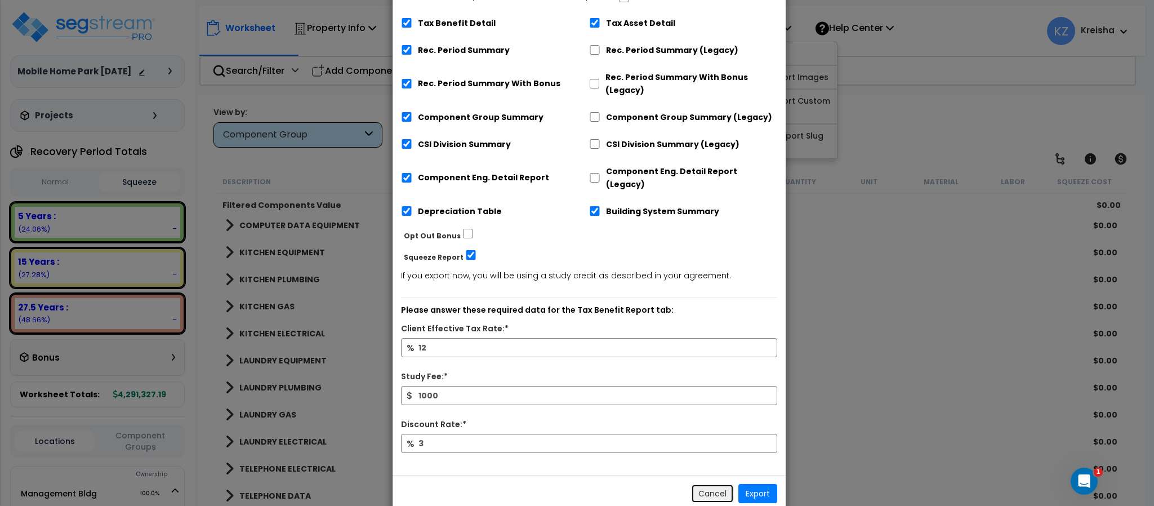
click at [691, 484] on button "Cancel" at bounding box center [712, 493] width 43 height 19
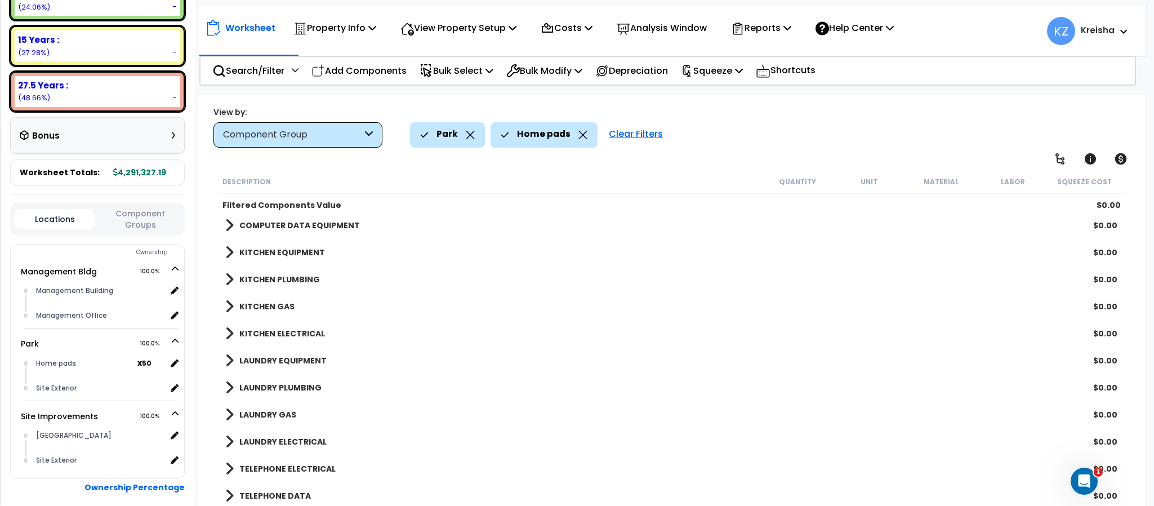
scroll to position [225, 0]
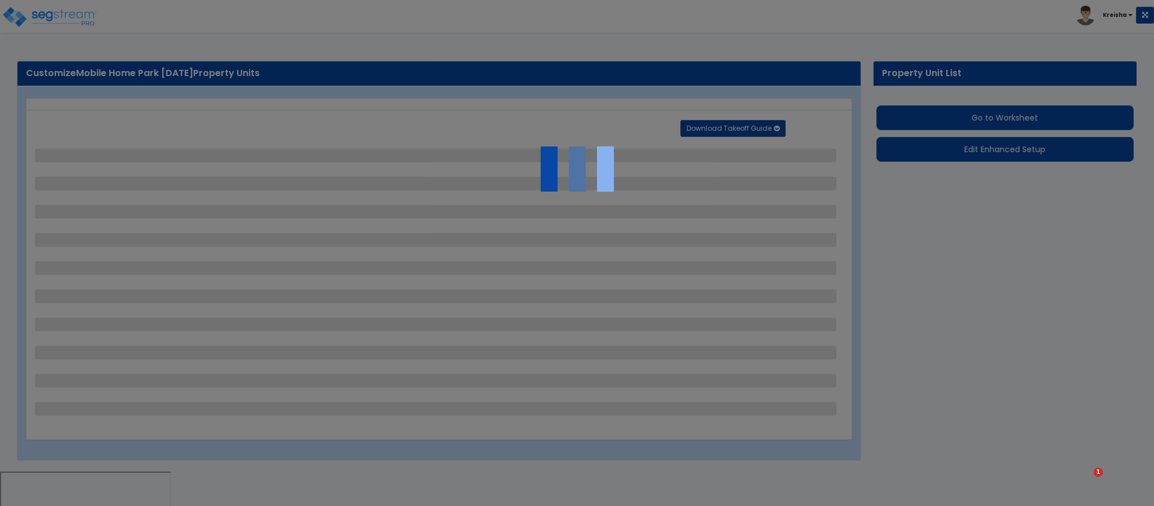
select select "2"
select select "1"
select select "2"
select select "1"
select select "2"
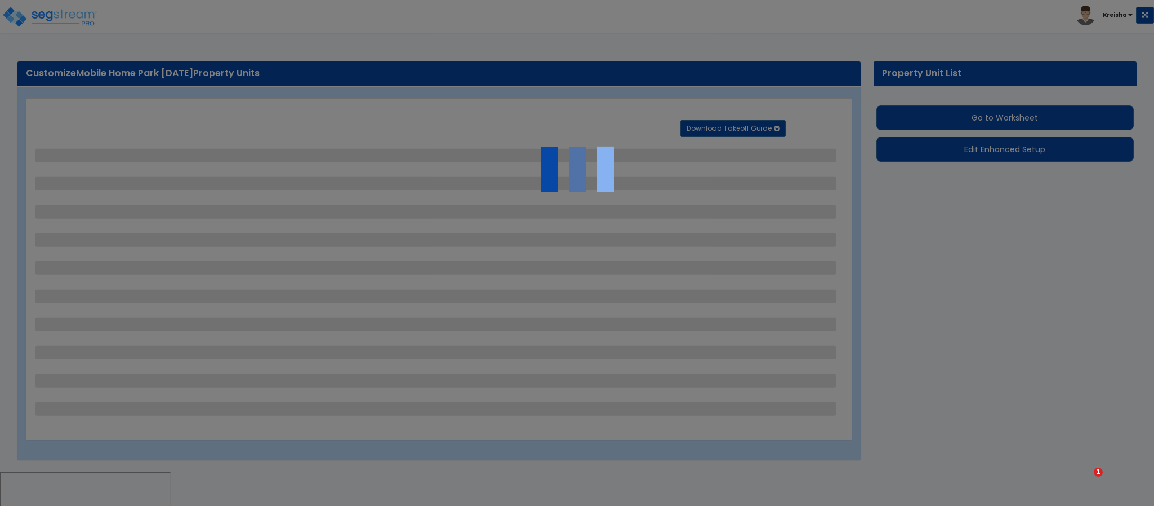
select select "1"
select select "3"
select select "1"
select select "2"
select select "3"
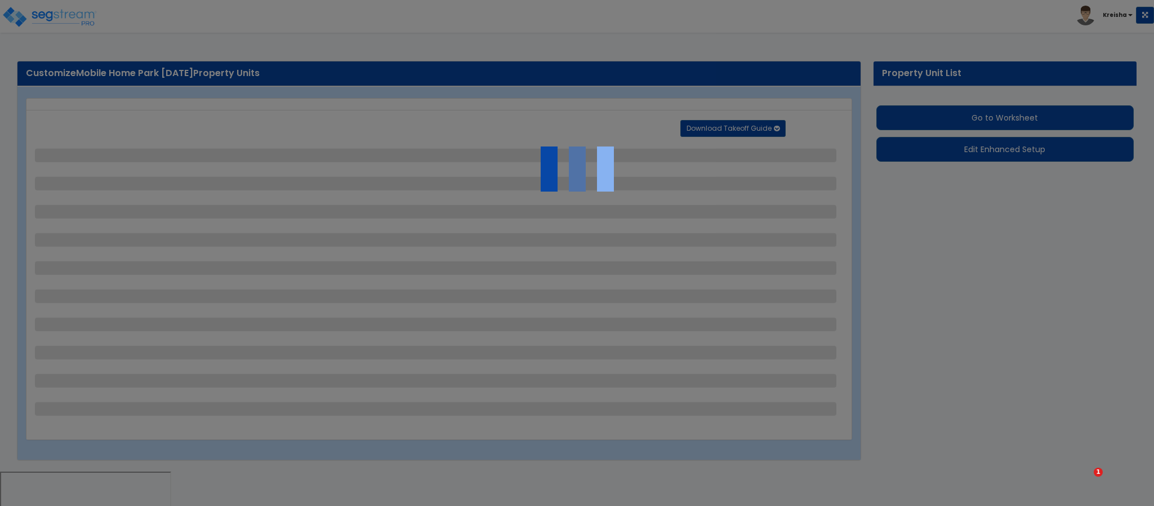
select select "2"
select select "1"
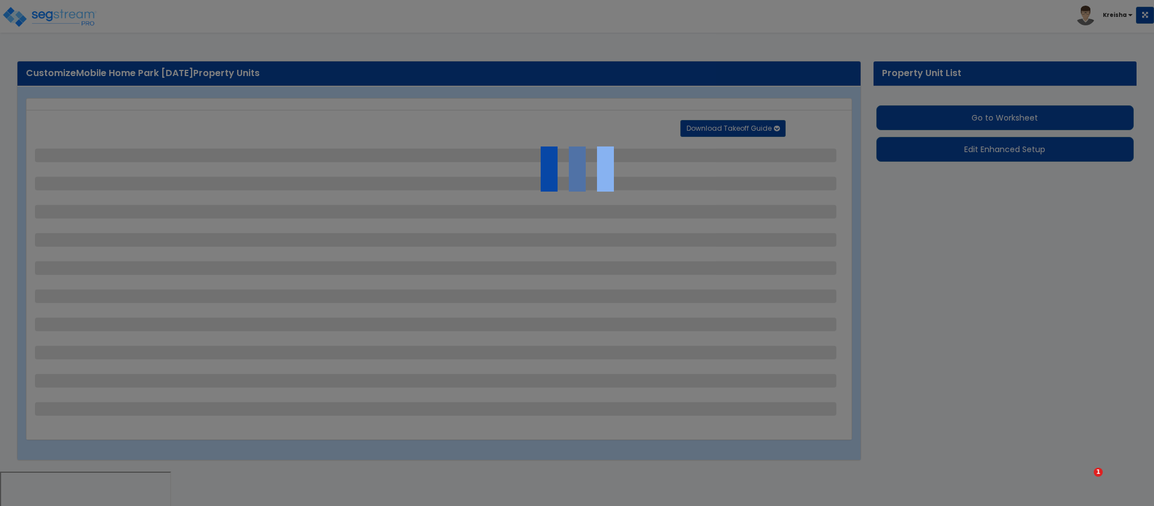
select select "2"
select select "3"
select select "1"
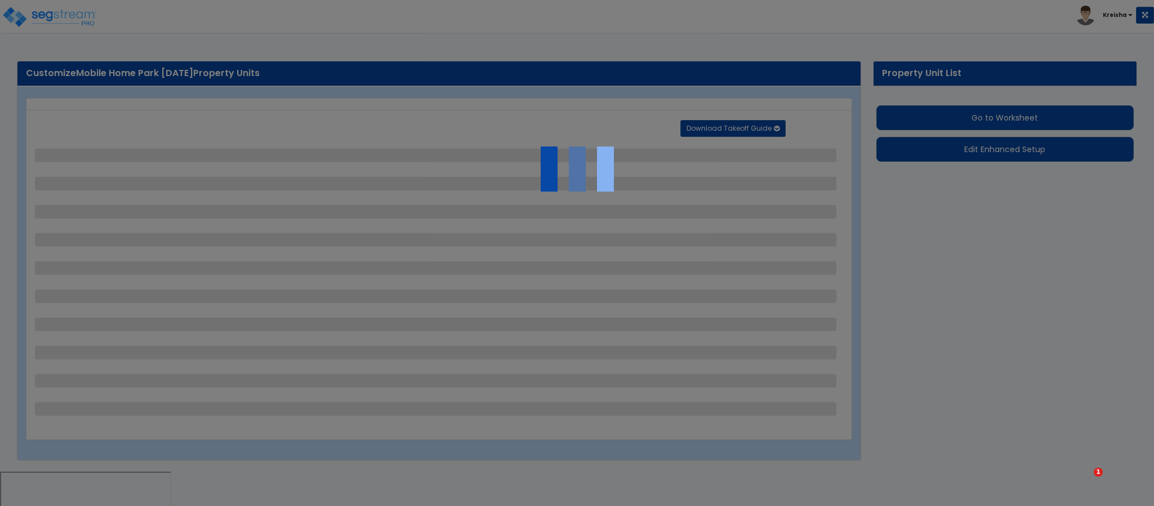
select select "1"
select select "2"
select select "5"
select select "6"
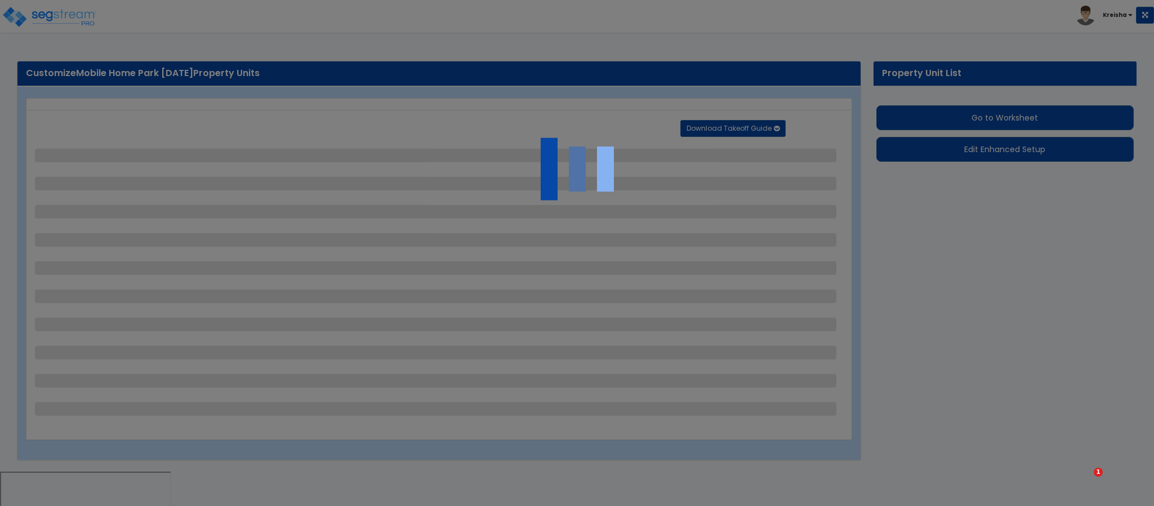
select select "1"
select select "2"
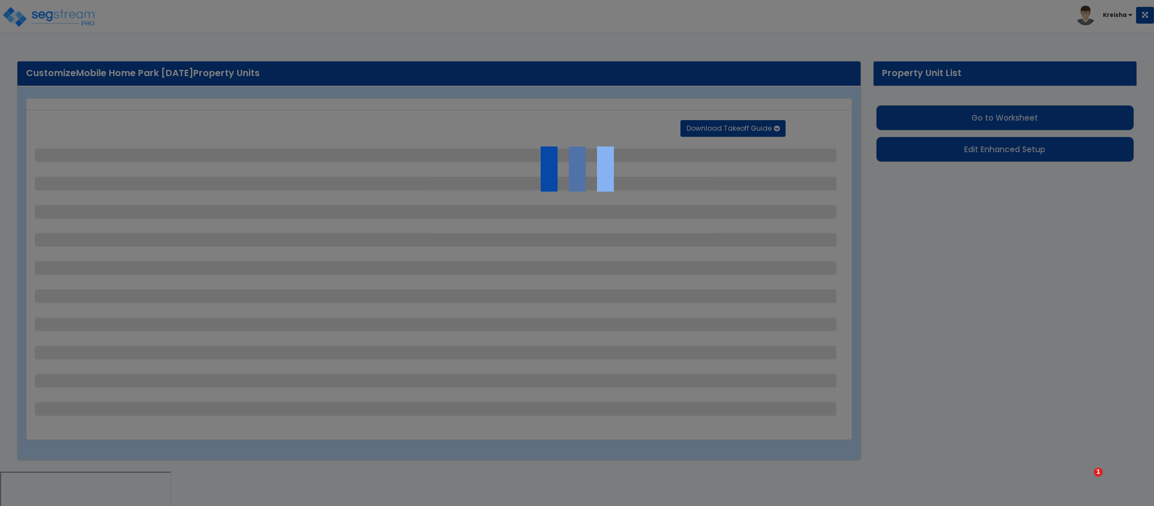
select select "2"
select select "1"
select select "6"
select select "2"
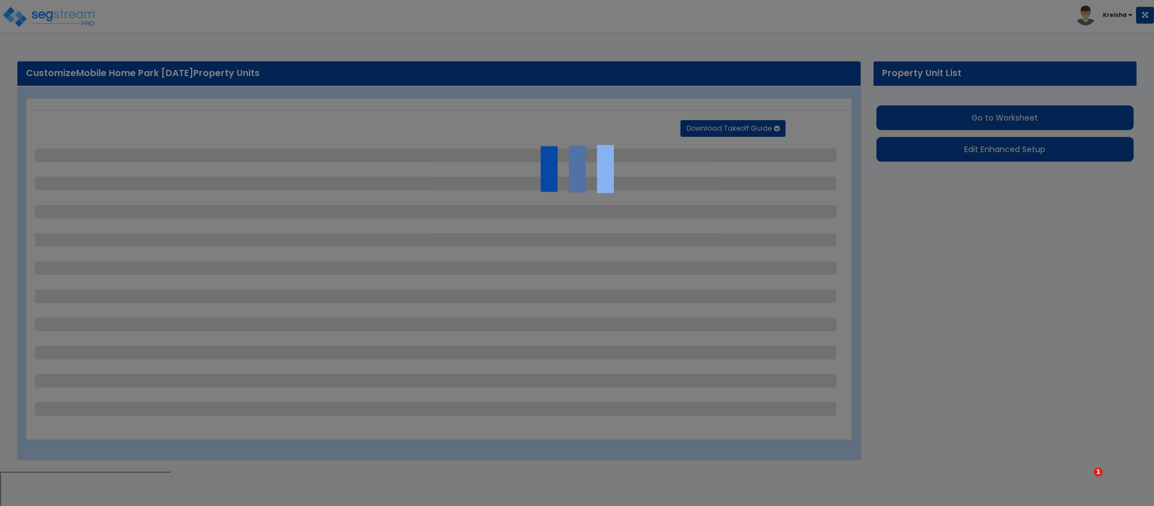
select select "1"
select select "6"
select select "1"
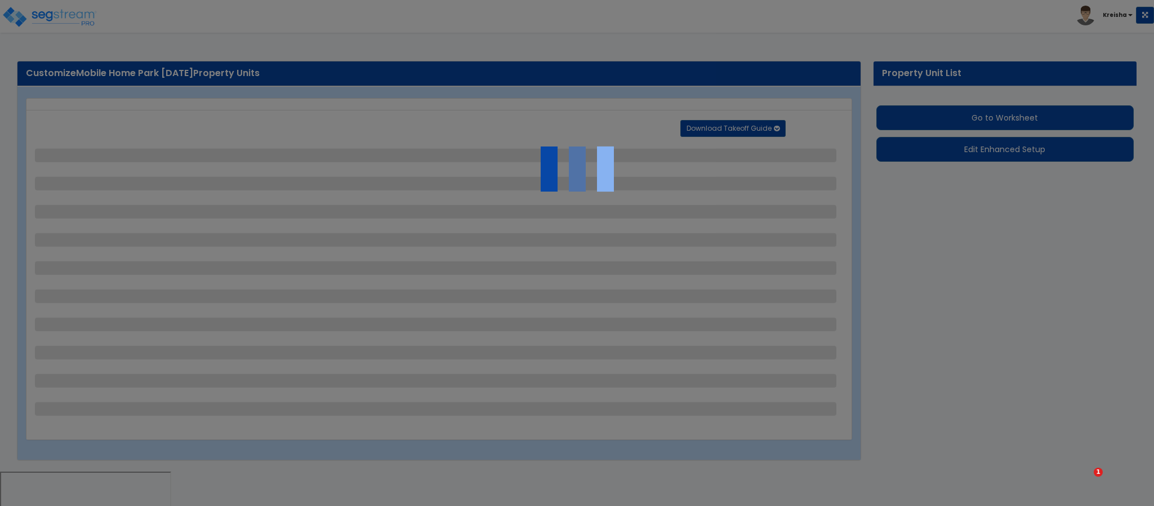
select select "1"
select select "20"
select select "1"
select select "4"
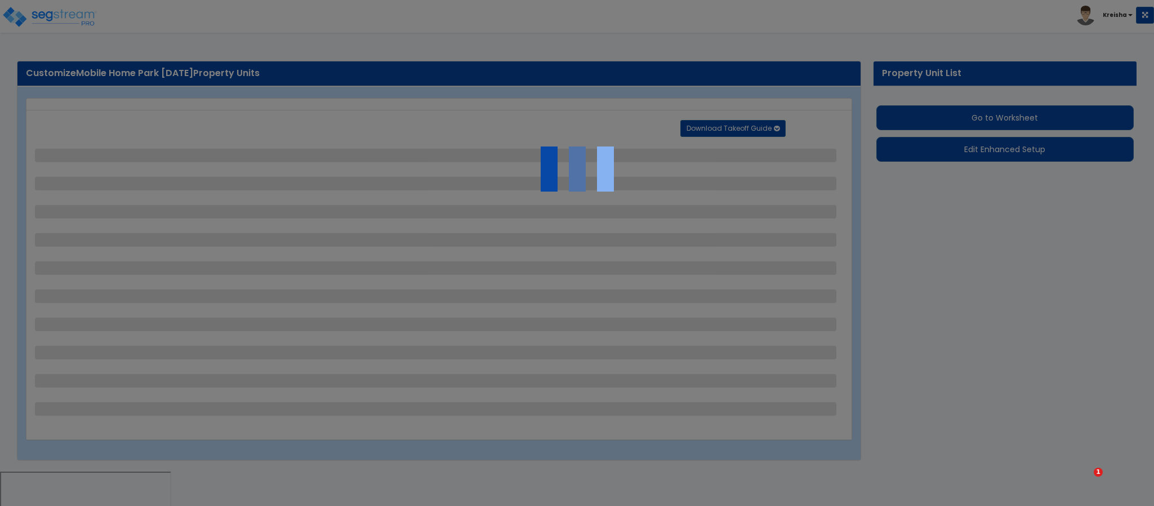
select select "1"
select select "3"
select select "1"
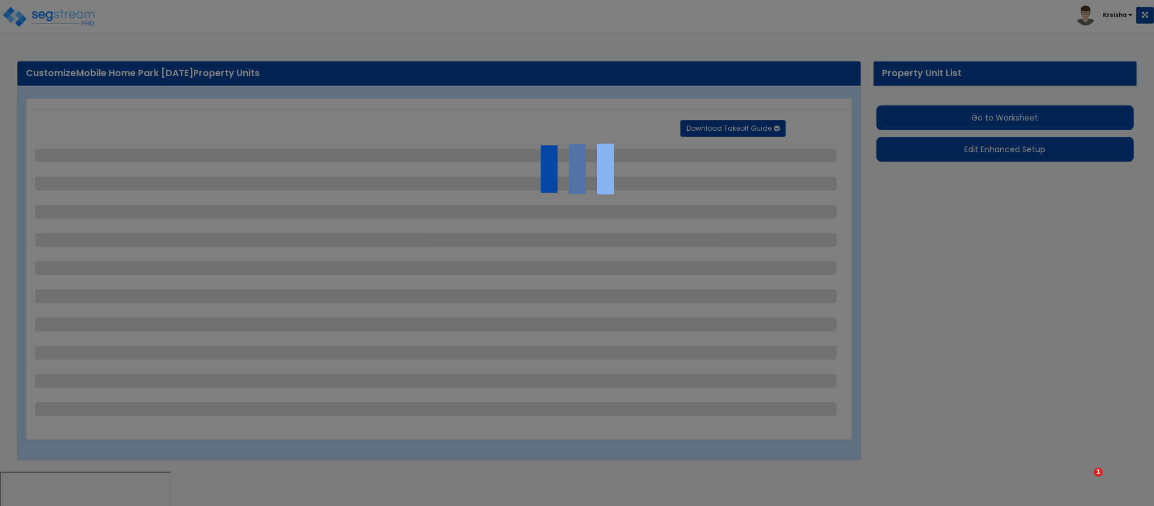
select select "1"
select select "2"
select select "5"
select select "1"
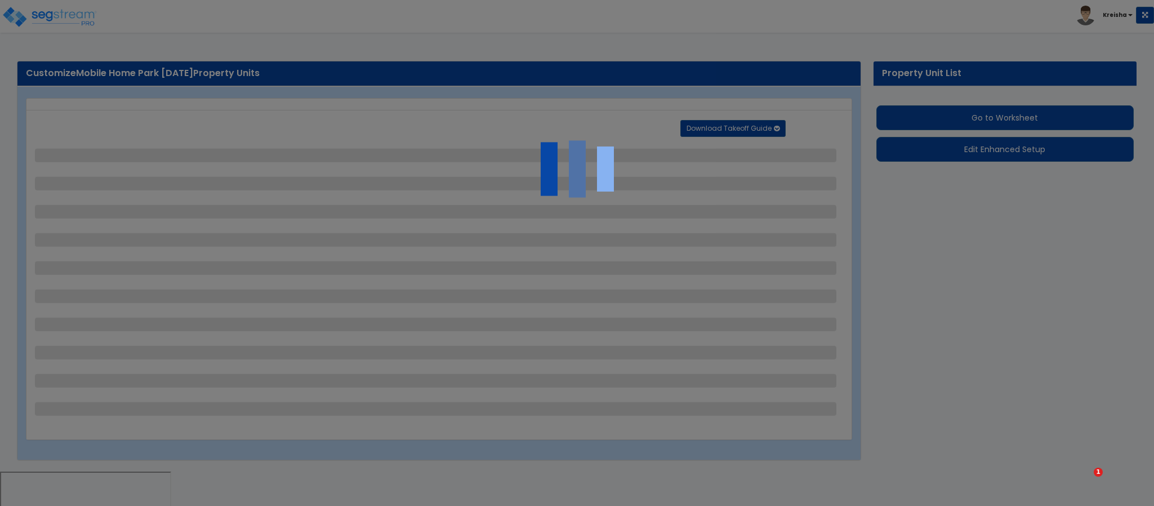
select select "1"
select select "2"
select select "1"
select select "2"
select select "1"
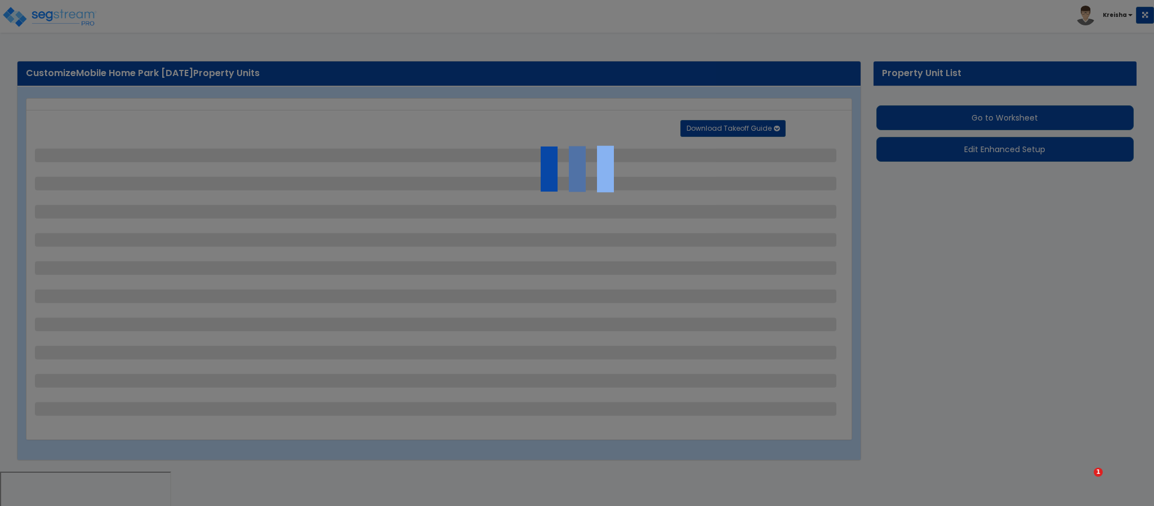
select select "1"
select select "6"
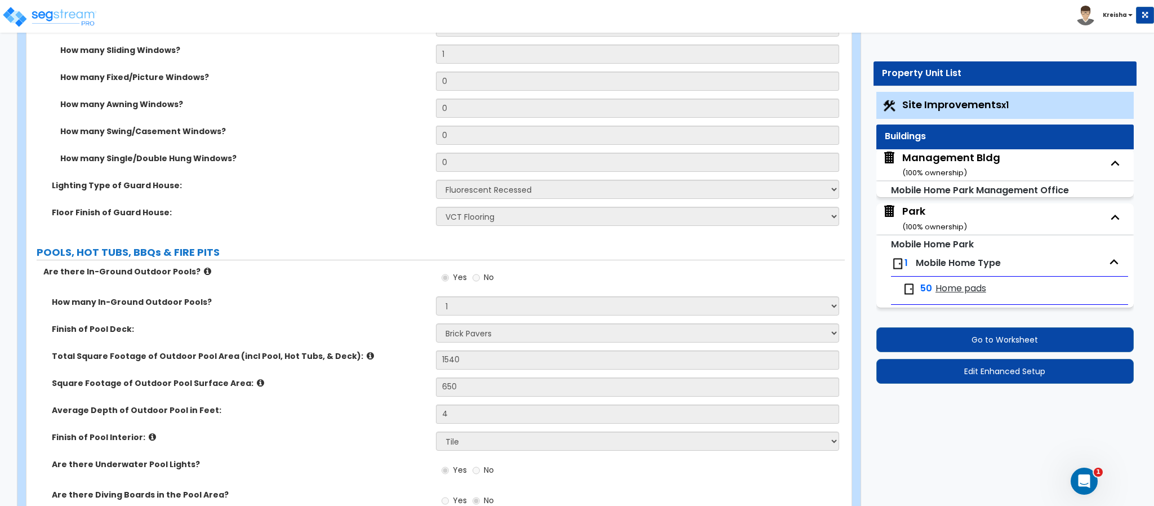
scroll to position [4517, 0]
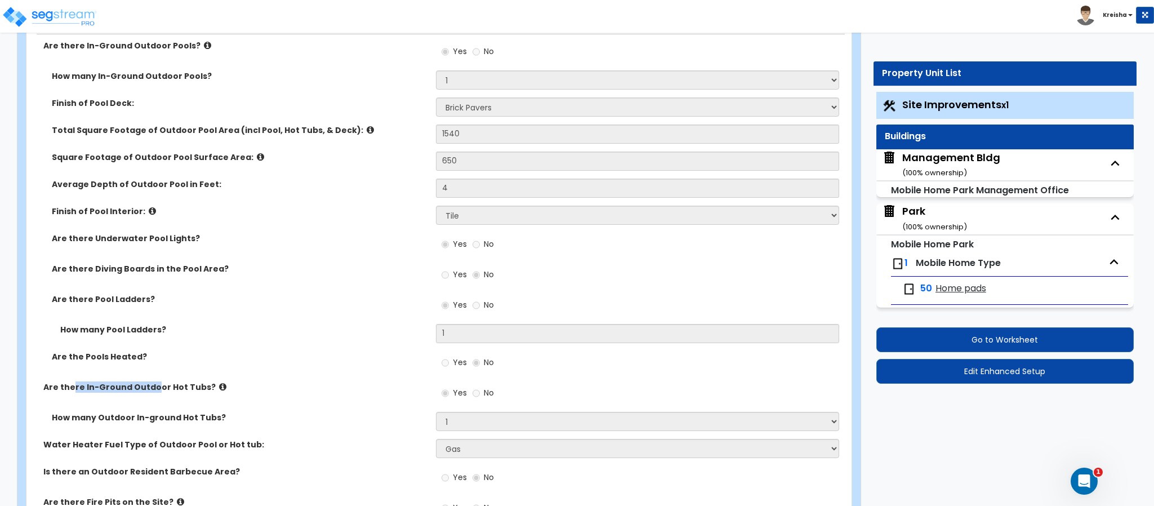
drag, startPoint x: 71, startPoint y: 387, endPoint x: 193, endPoint y: 394, distance: 121.8
click at [190, 394] on div "Are there In-Ground Outdoor Hot Tubs? Yes No" at bounding box center [435, 396] width 818 height 30
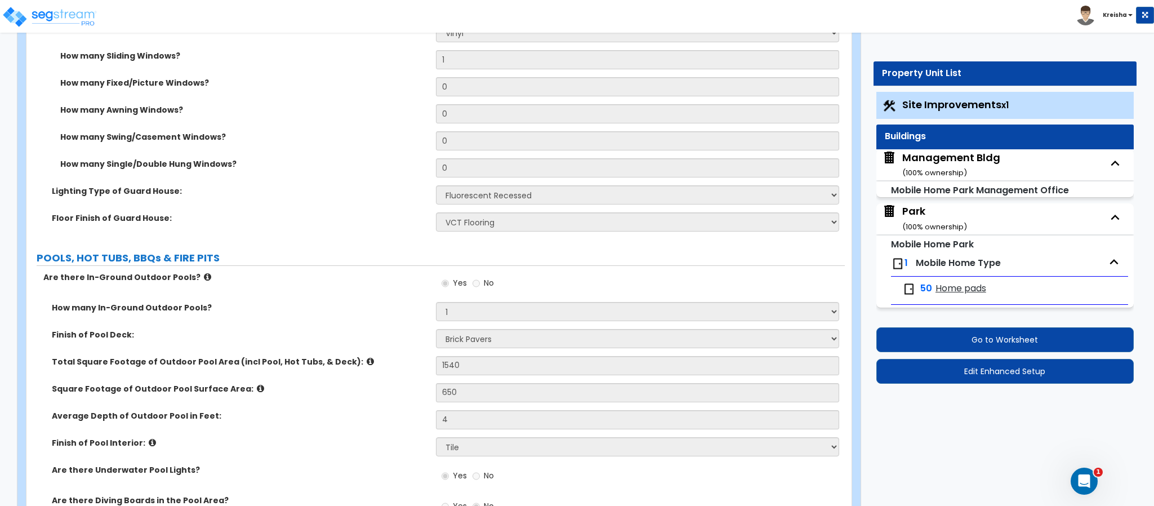
scroll to position [4235, 0]
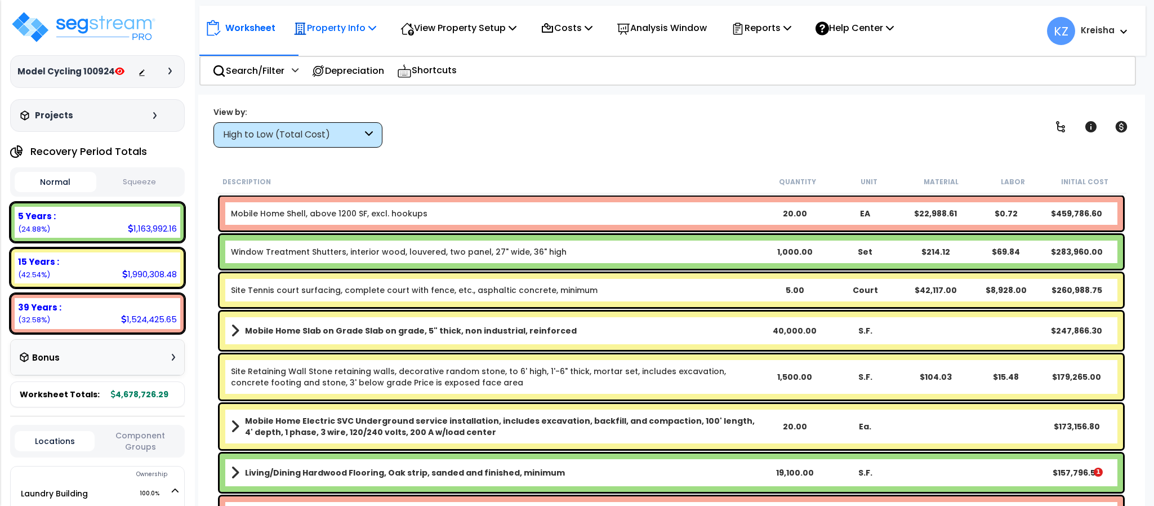
click at [350, 24] on p "Property Info" at bounding box center [334, 27] width 83 height 15
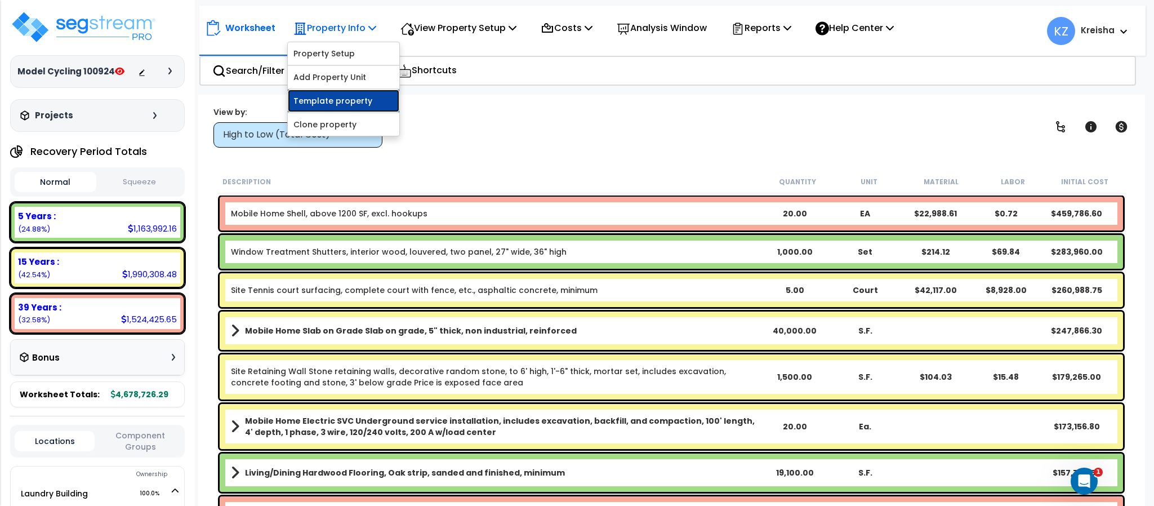
click at [328, 100] on link "Template property" at bounding box center [344, 101] width 112 height 23
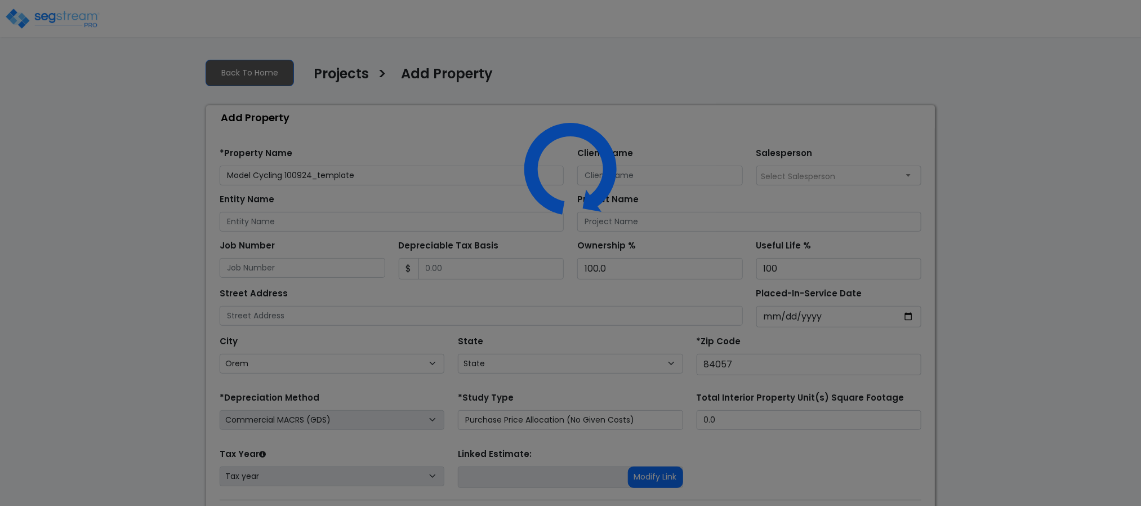
select select "UT"
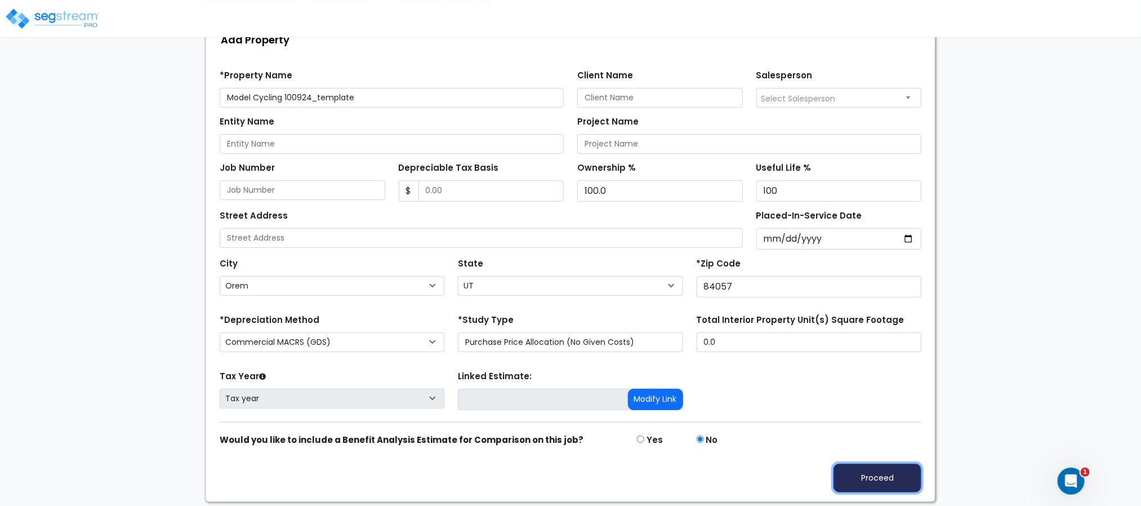
click at [881, 470] on button "Proceed" at bounding box center [877, 477] width 88 height 29
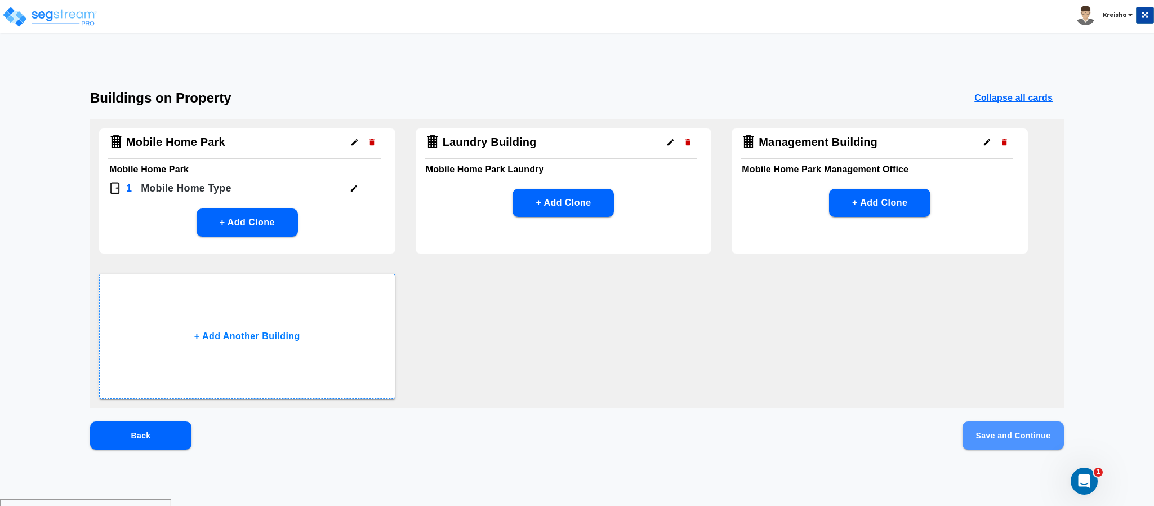
click at [988, 438] on button "Save and Continue" at bounding box center [1012, 435] width 101 height 28
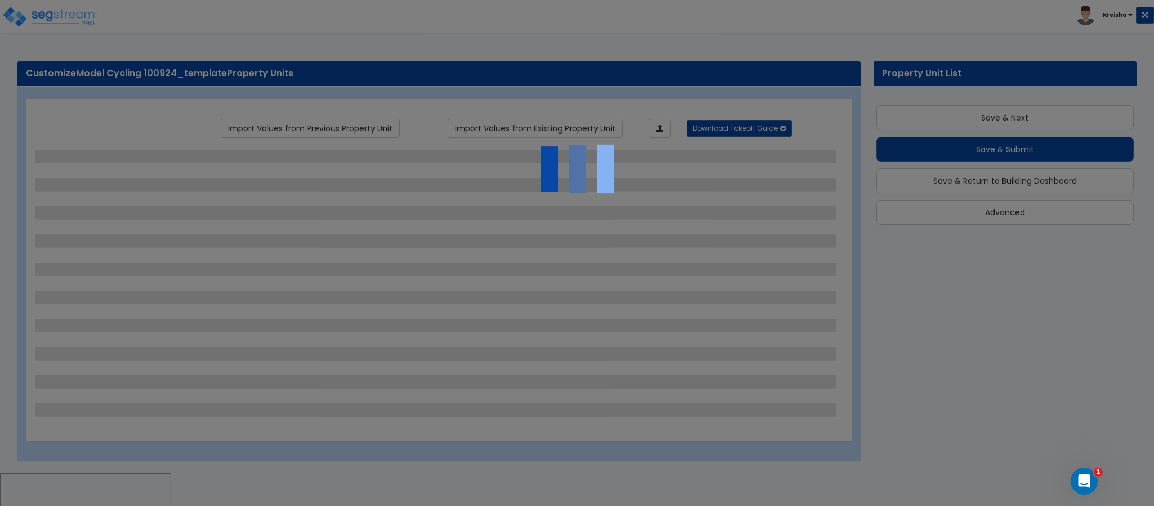
scroll to position [23, 0]
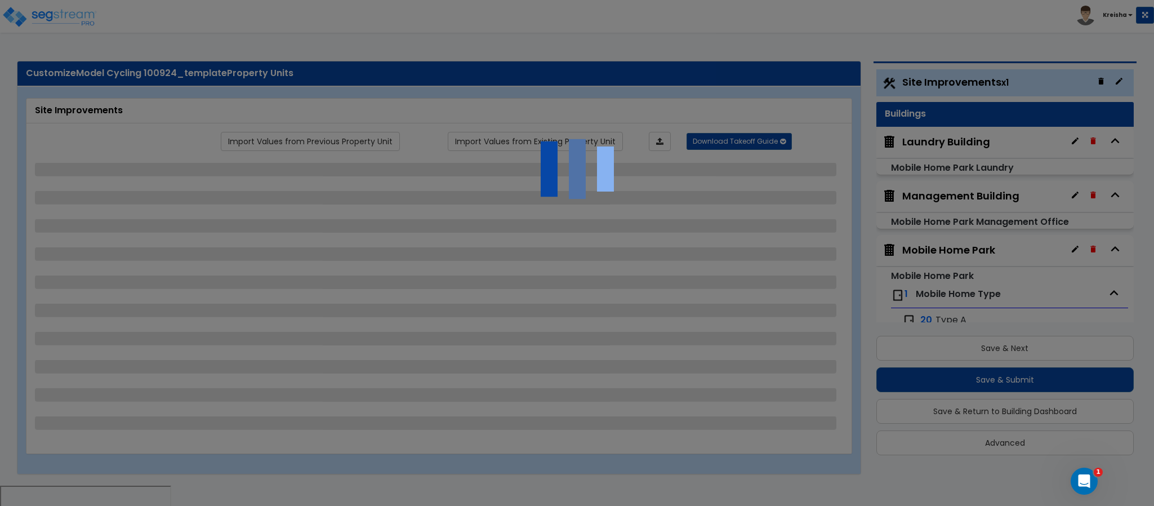
select select "2"
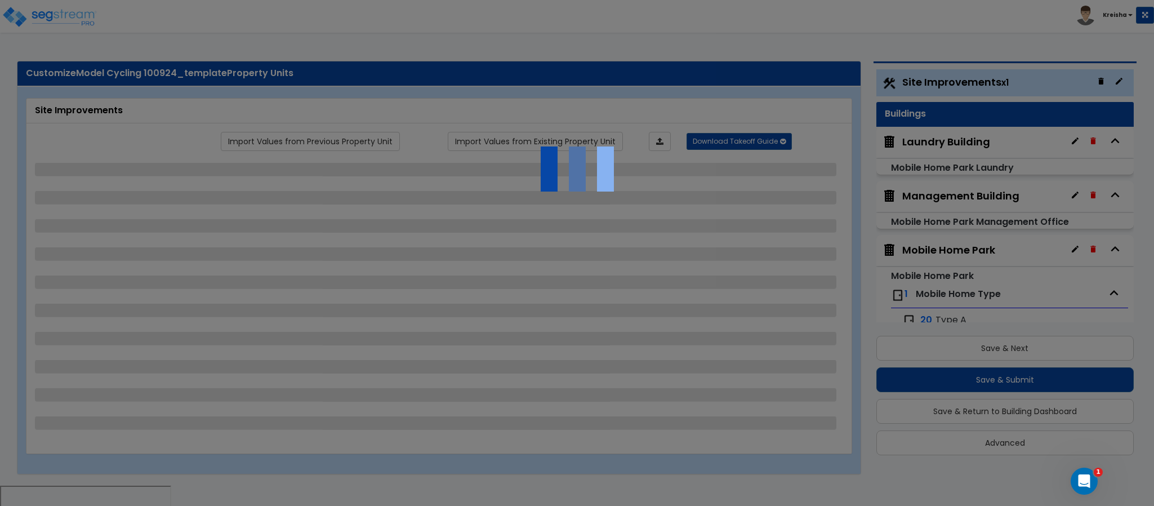
select select "1"
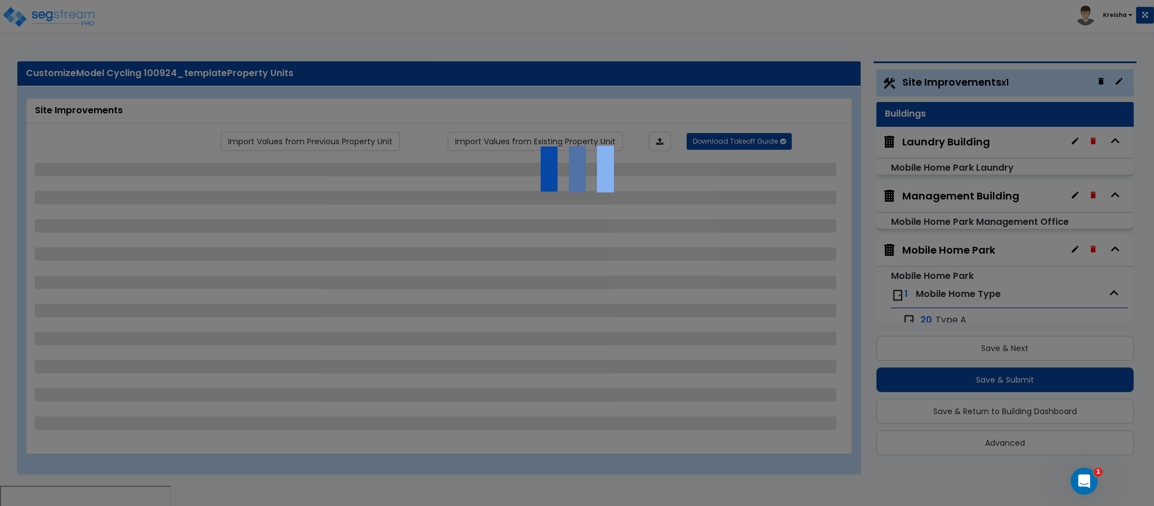
select select "2"
select select "1"
select select "2"
select select "1"
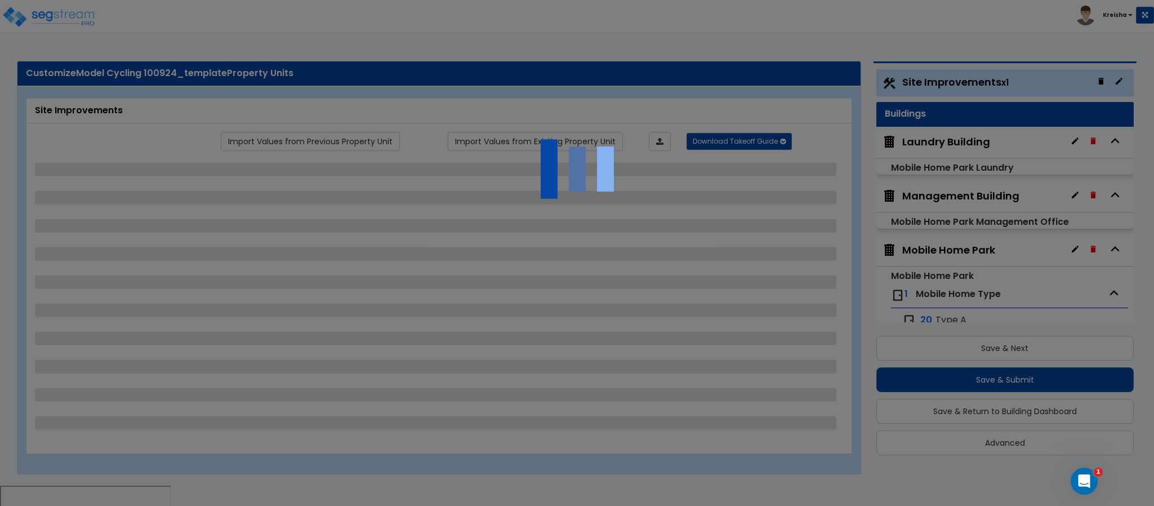
select select "1"
select select "2"
select select "1"
select select "5"
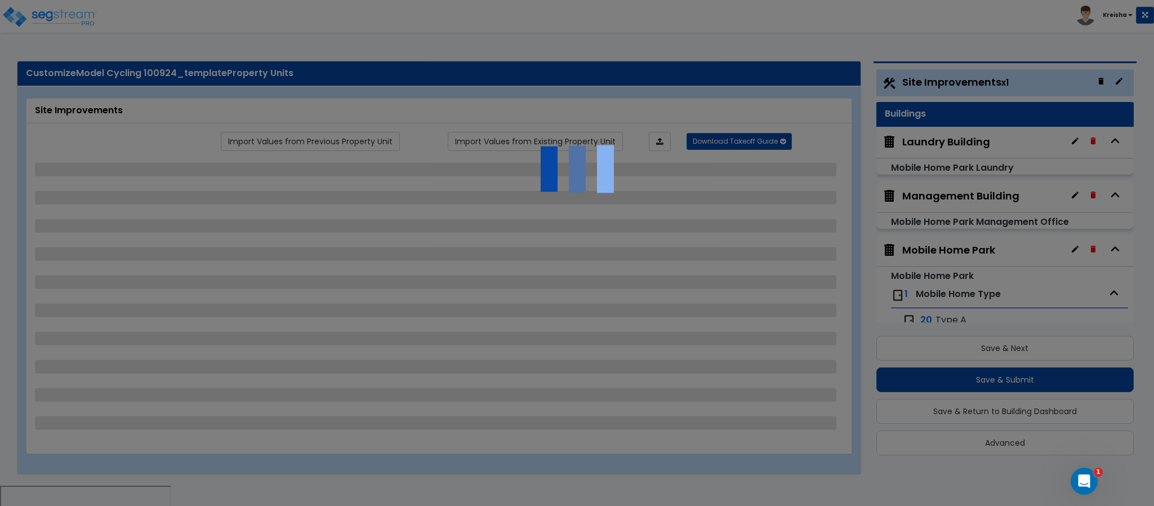
select select "2"
select select "3"
select select "2"
select select "1"
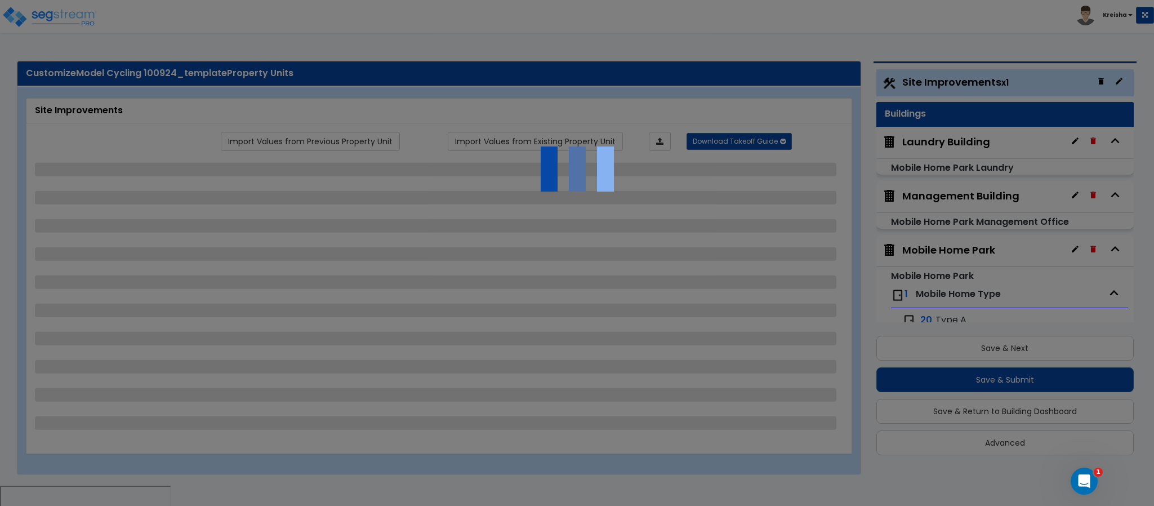
select select "3"
select select "2"
select select "1"
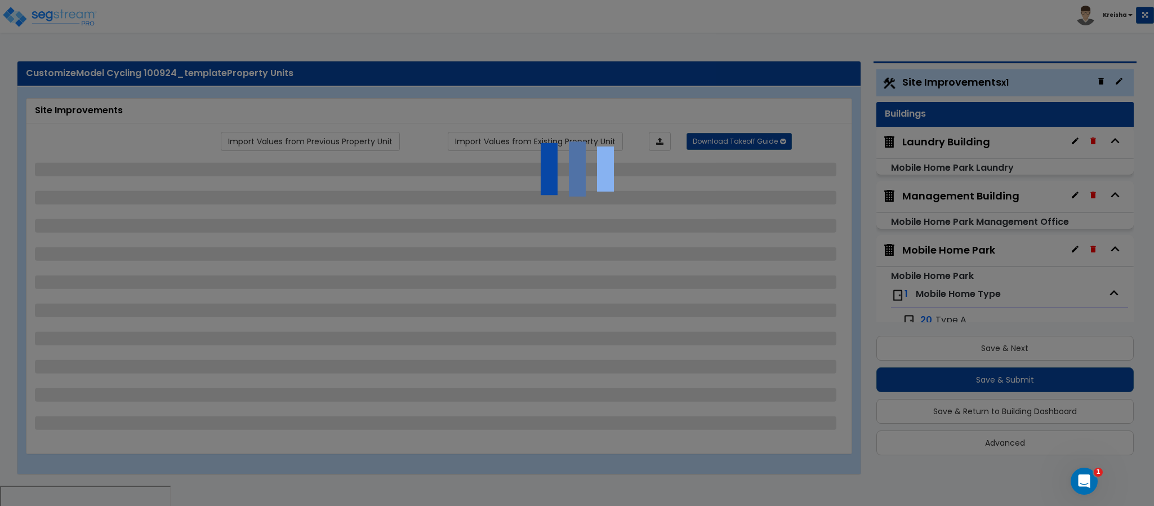
select select "1"
select select "8"
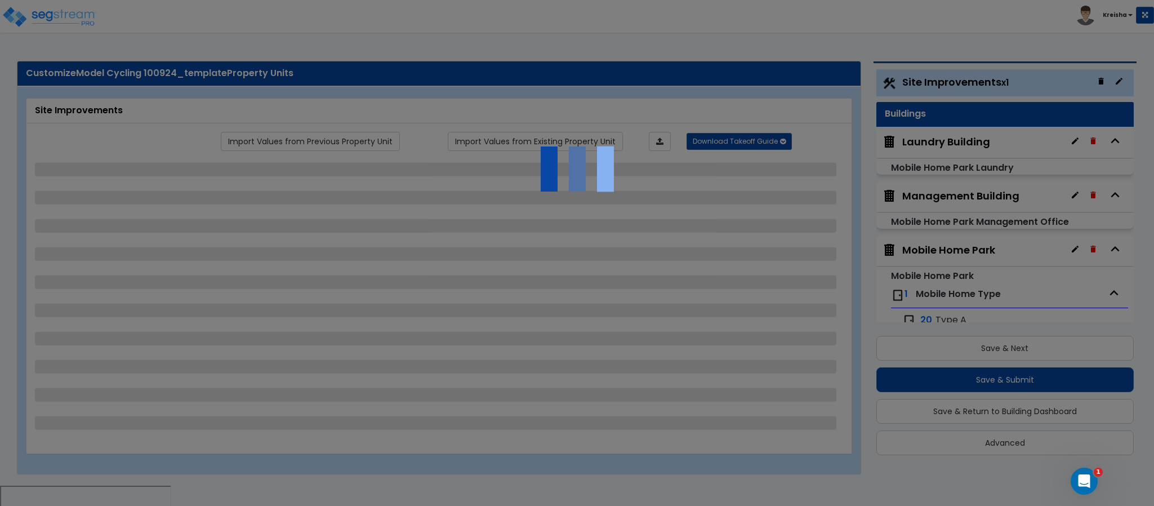
select select "1"
select select "8"
select select "2"
select select "3"
select select "1"
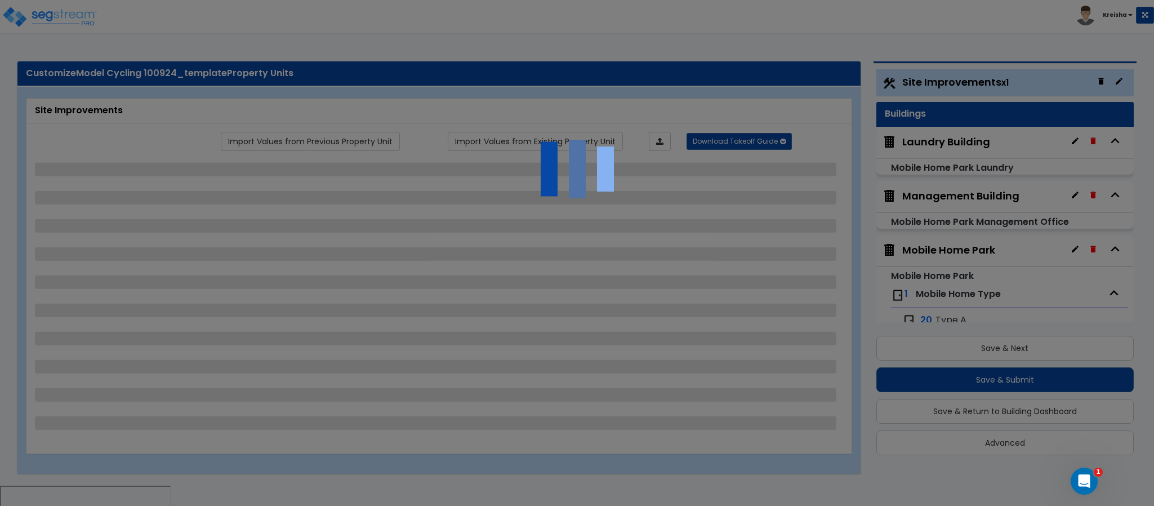
select select "2"
select select "1"
select select "2"
select select "7"
select select "3"
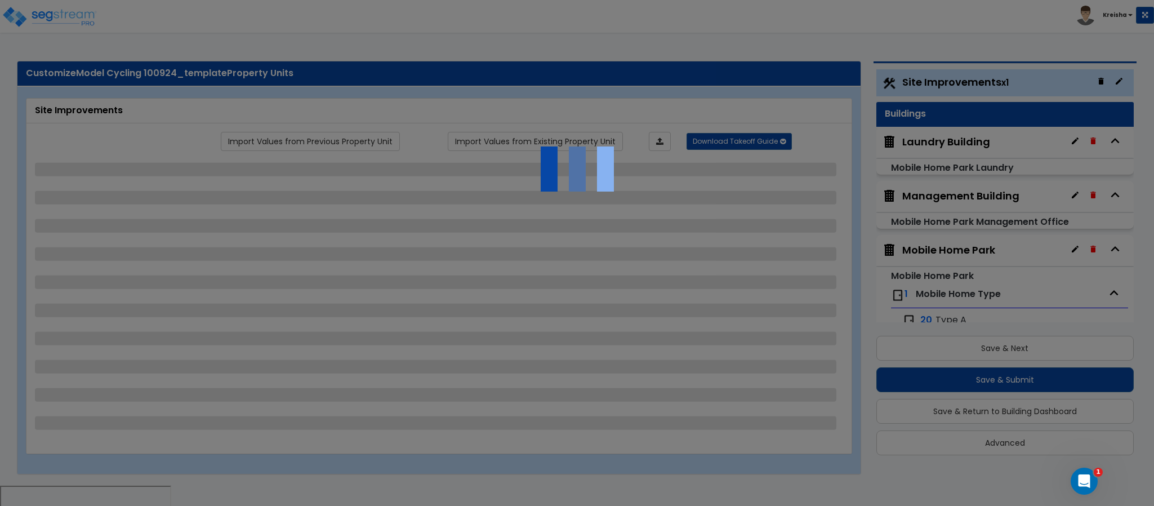
select select "1"
select select "4"
select select "2"
select select "1"
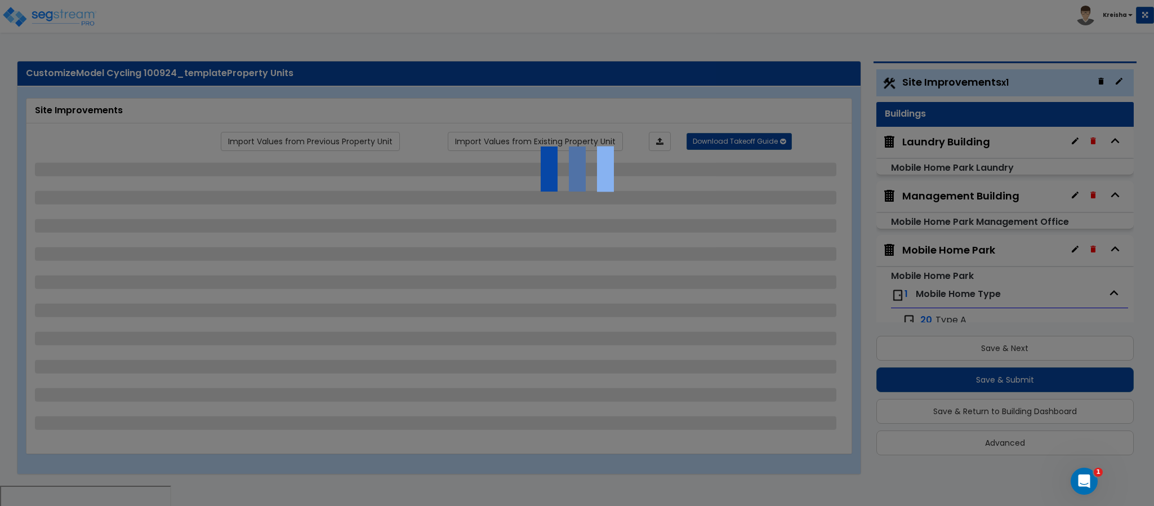
select select "13"
select select "2"
select select "4"
select select "2"
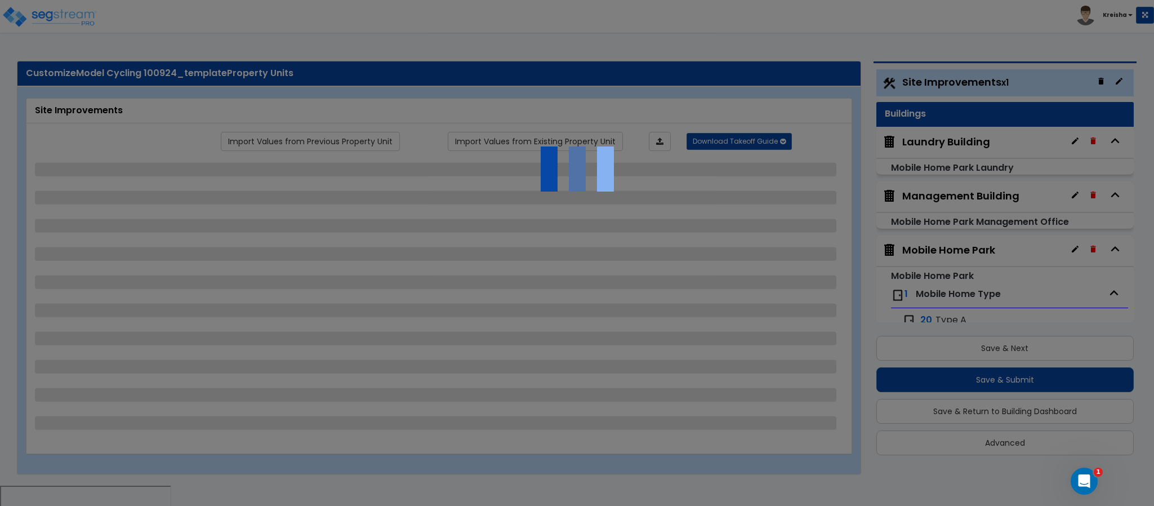
select select "1"
select select "2"
select select "1"
select select "2"
select select "3"
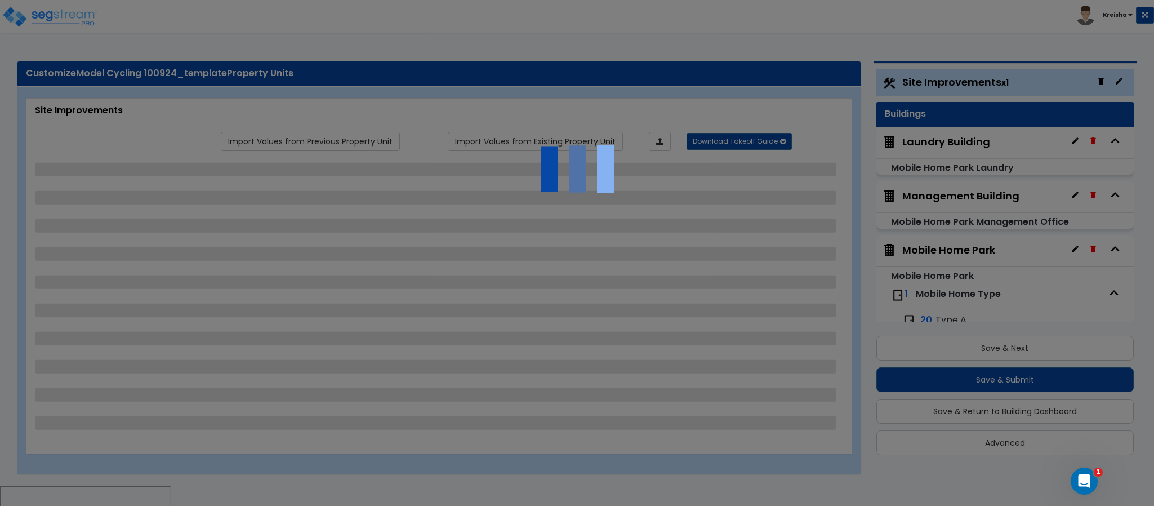
select select "2"
select select "1"
select select "3"
select select "1"
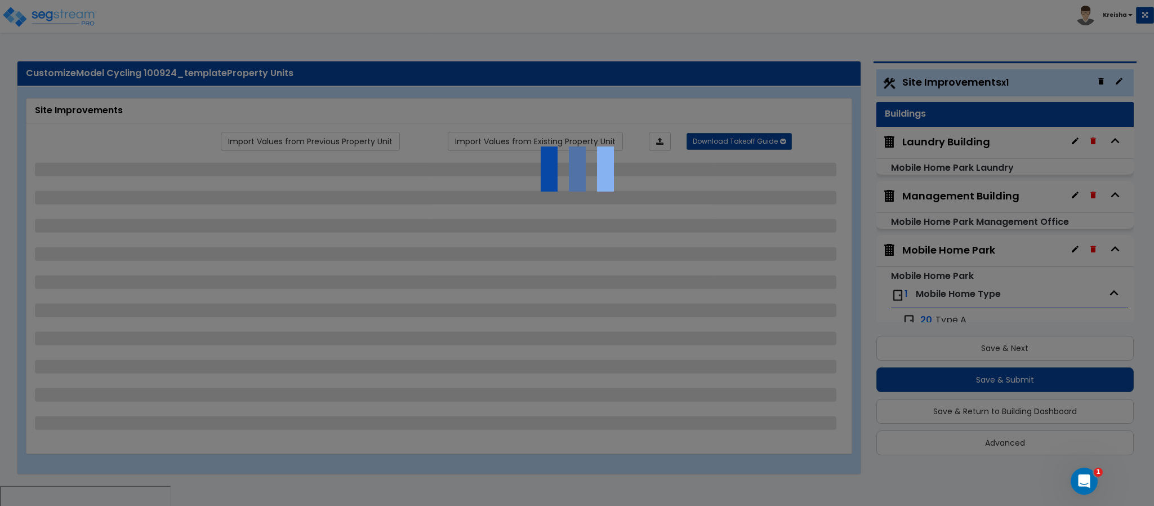
select select "1"
select select "3"
select select "2"
select select "5"
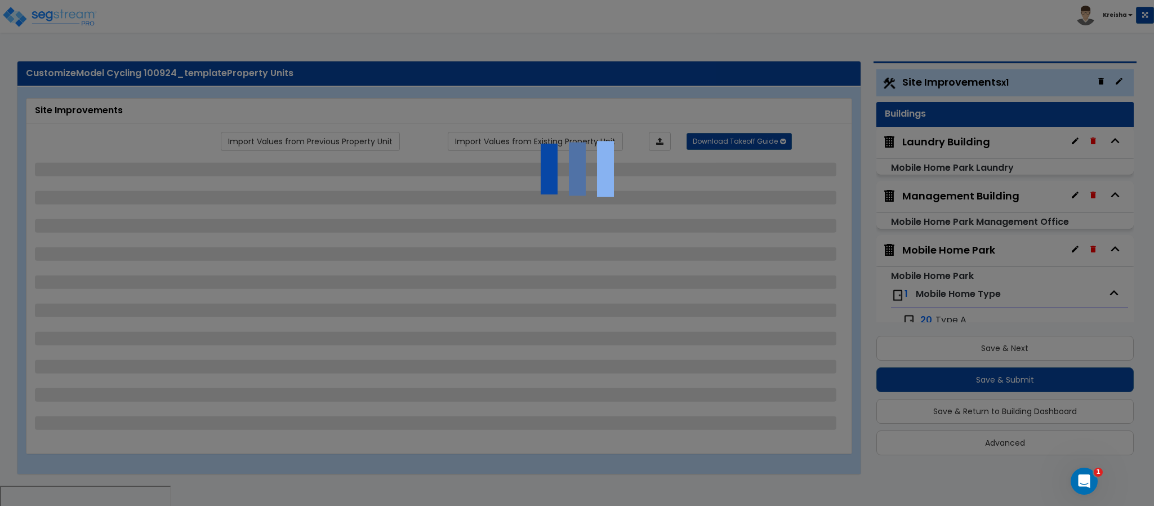
select select "1"
select select "5"
select select "3"
select select "2"
select select "1"
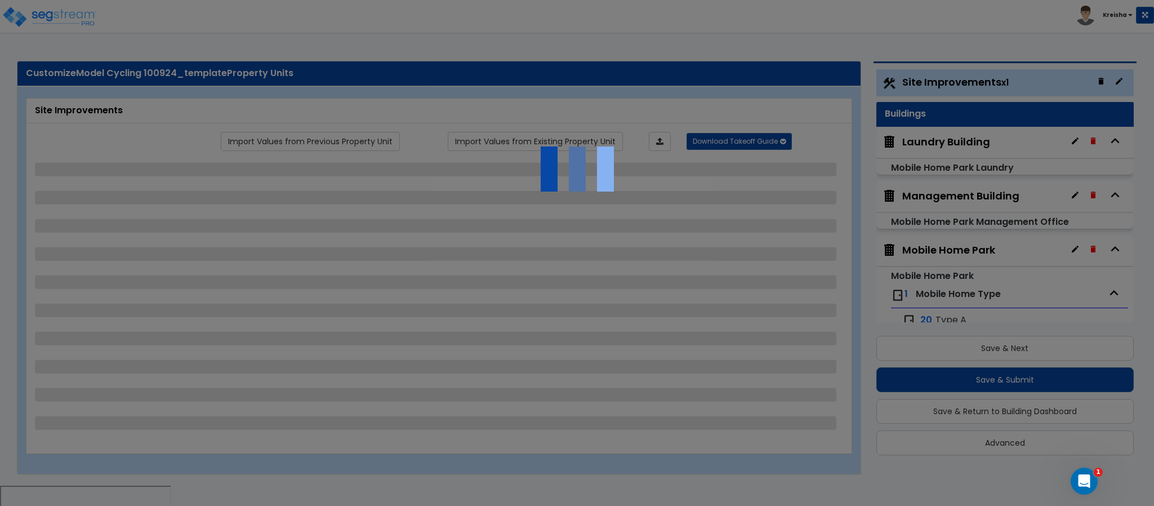
select select "2"
select select "3"
select select "1"
select select "2"
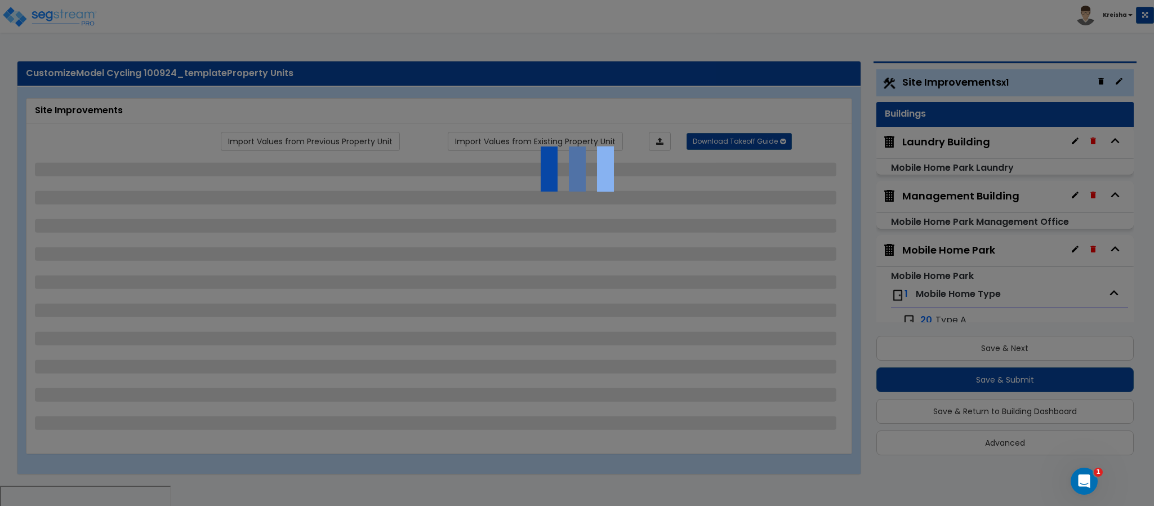
select select "2"
select select "1"
select select "4"
select select "1"
select select "2"
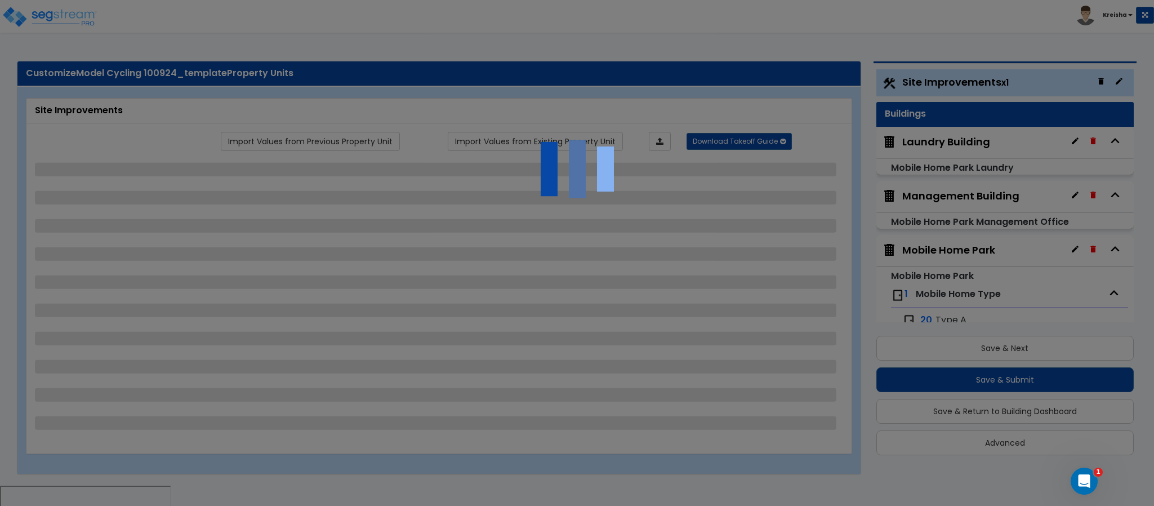
select select "1"
select select "2"
select select "1"
select select "7"
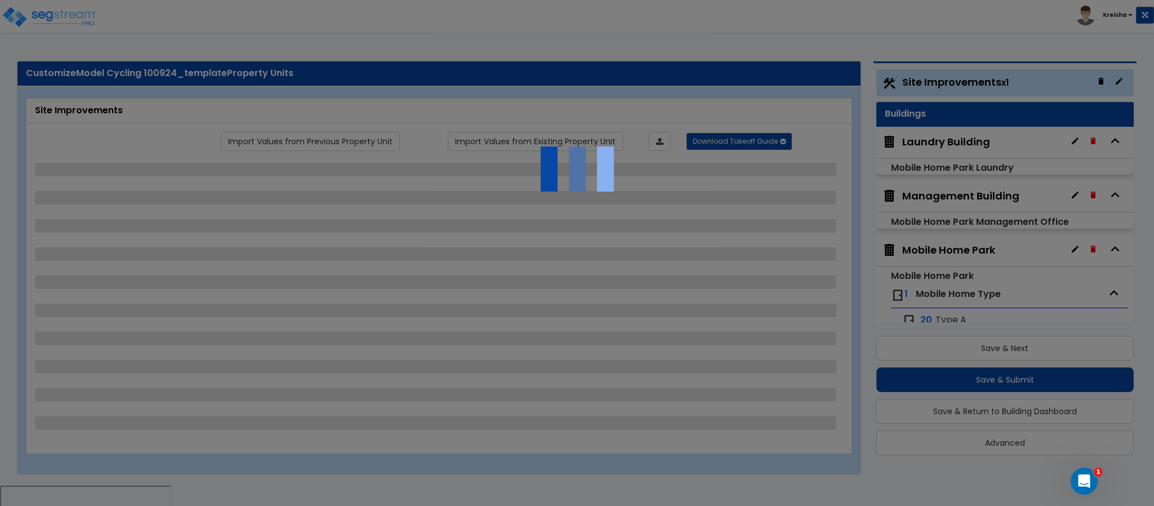
select select "1"
select select "4"
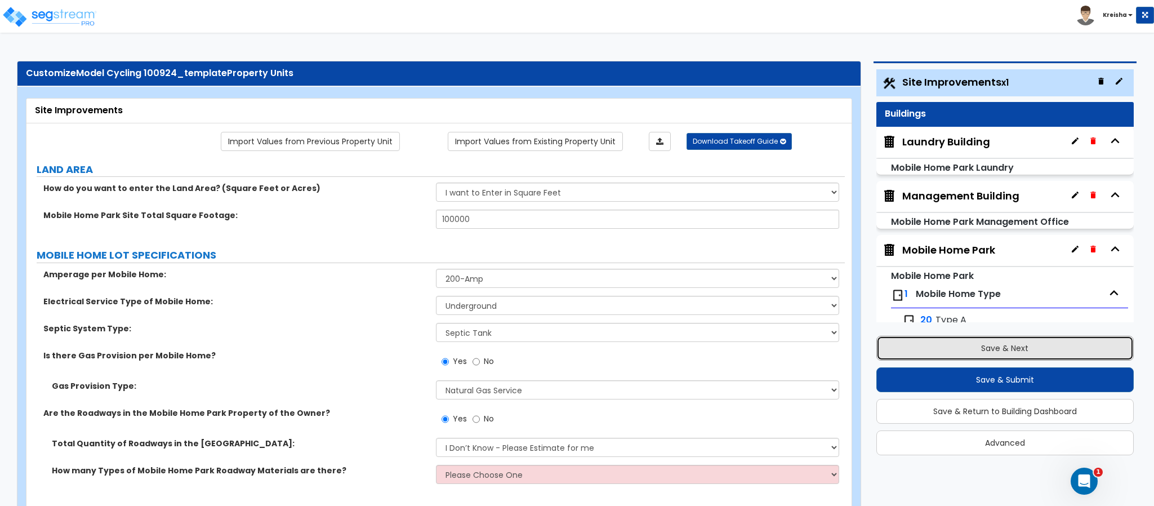
click at [1004, 346] on button "Save & Next" at bounding box center [1004, 348] width 257 height 25
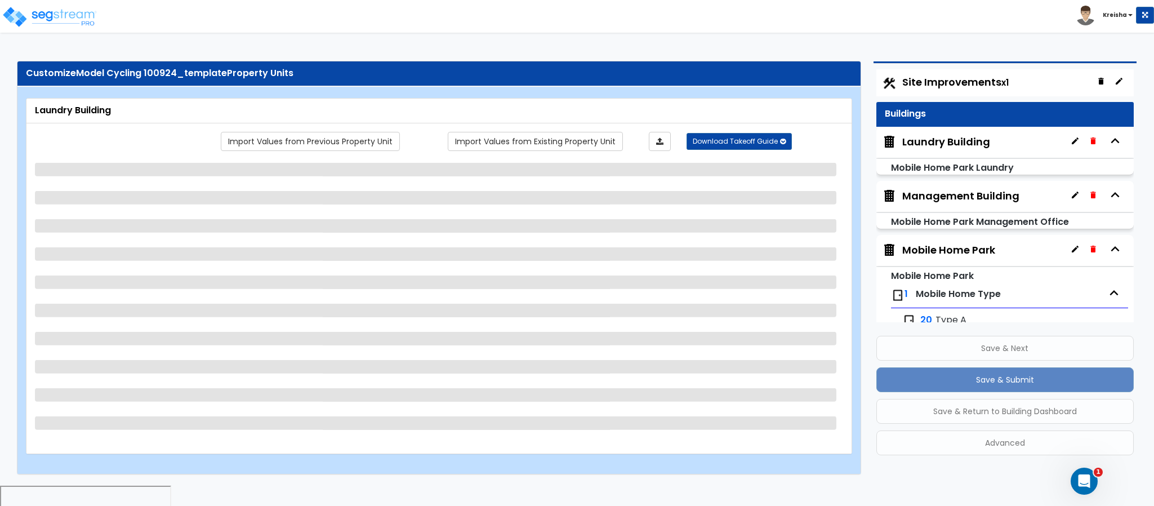
scroll to position [24, 0]
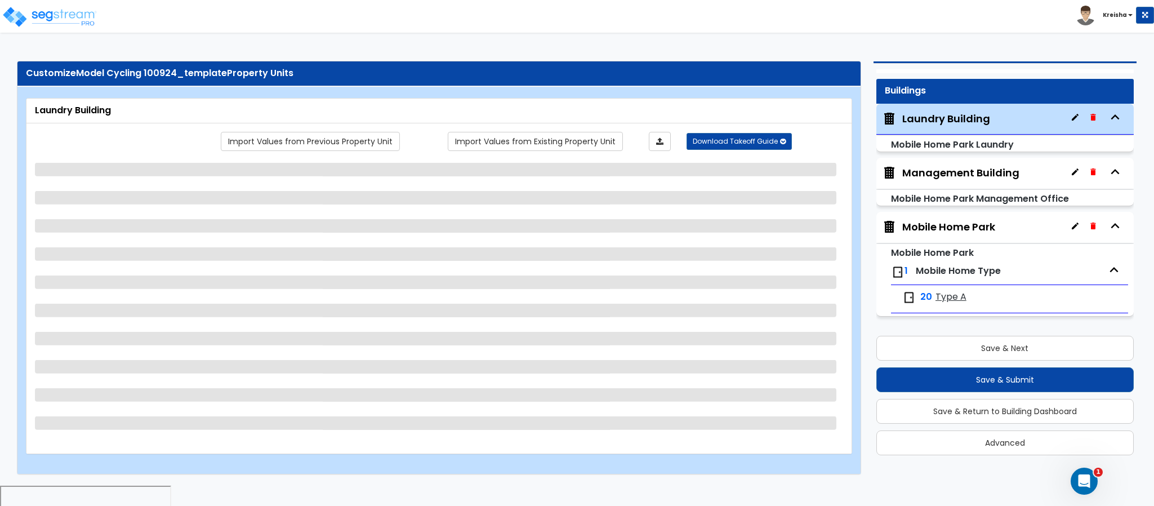
select select "2"
select select "1"
select select "2"
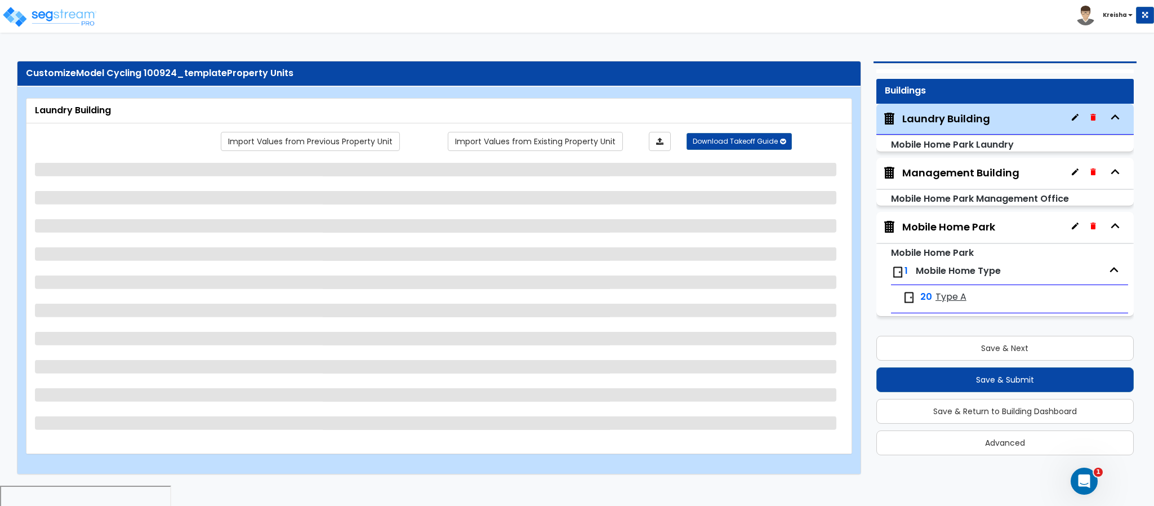
select select "7"
select select "1"
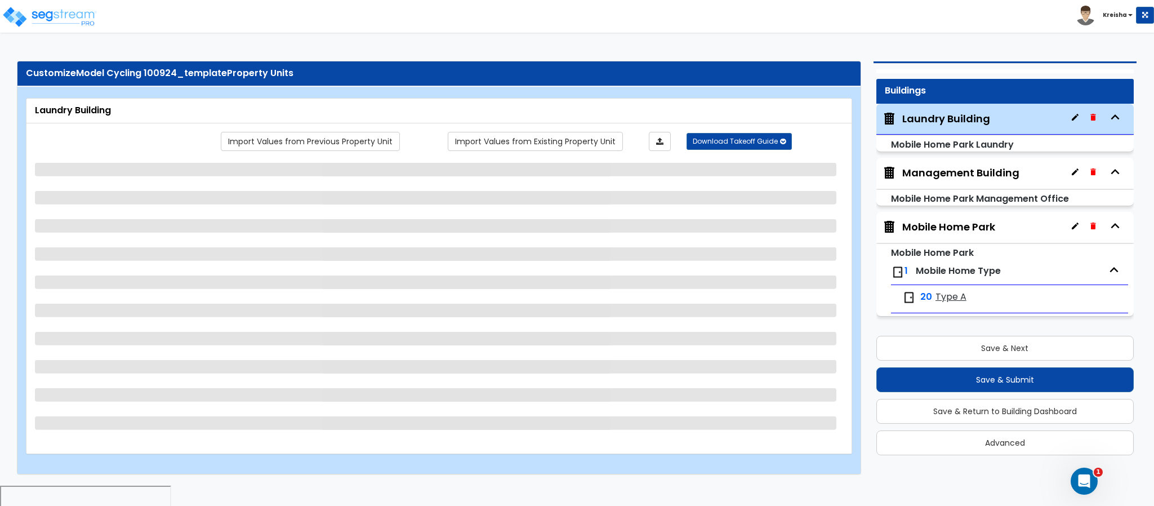
select select "1"
select select "2"
select select "4"
select select "2"
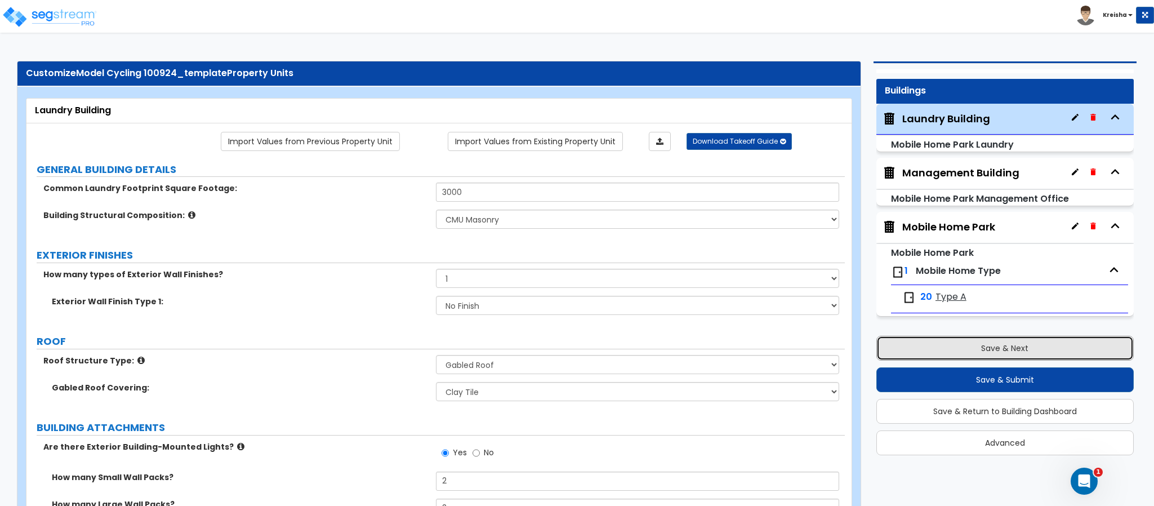
click at [1004, 346] on button "Save & Next" at bounding box center [1004, 348] width 257 height 25
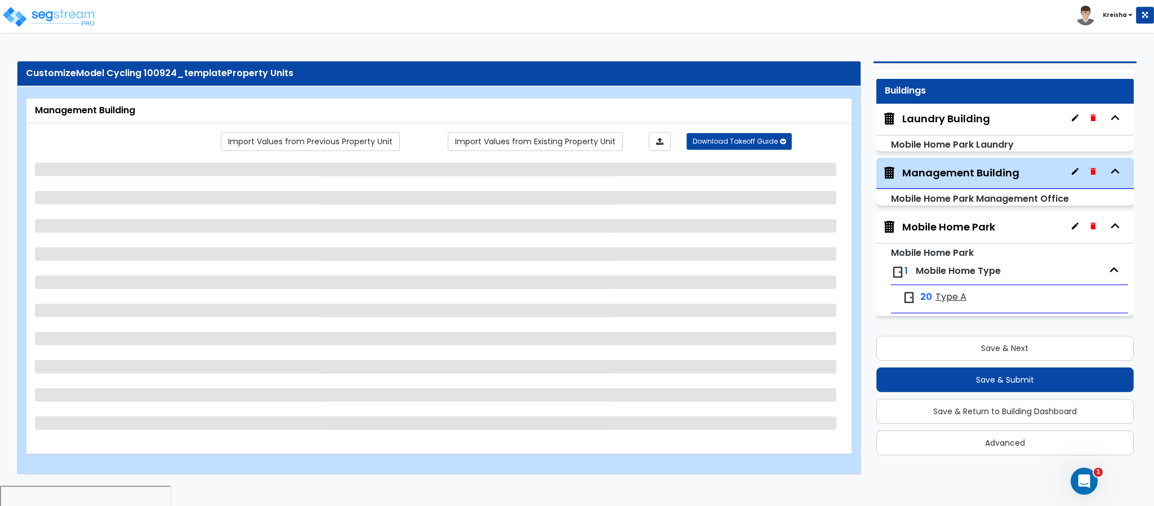
select select "3"
select select "1"
select select "2"
select select "3"
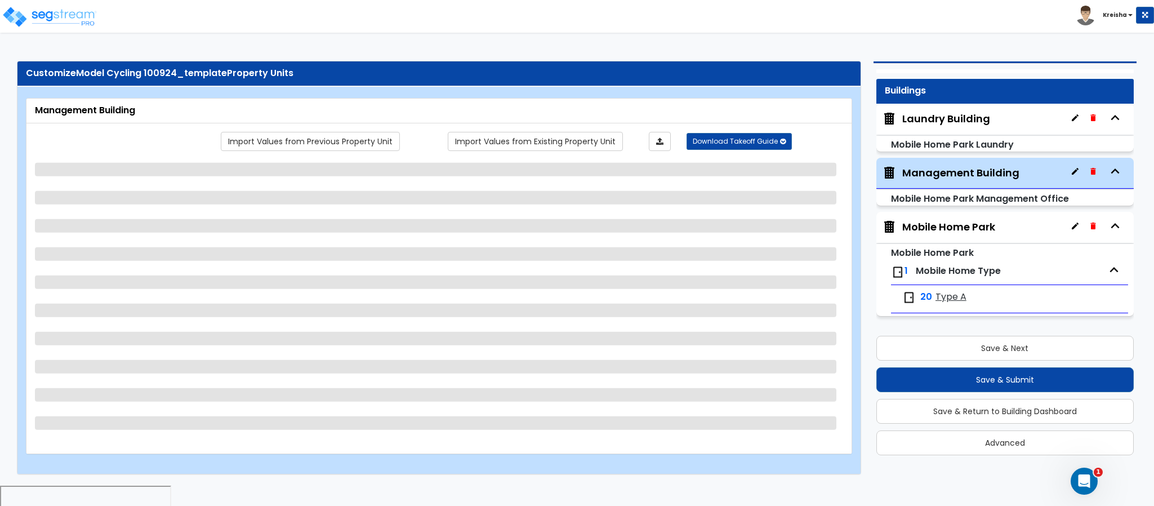
select select "1"
select select "7"
select select "2"
select select "4"
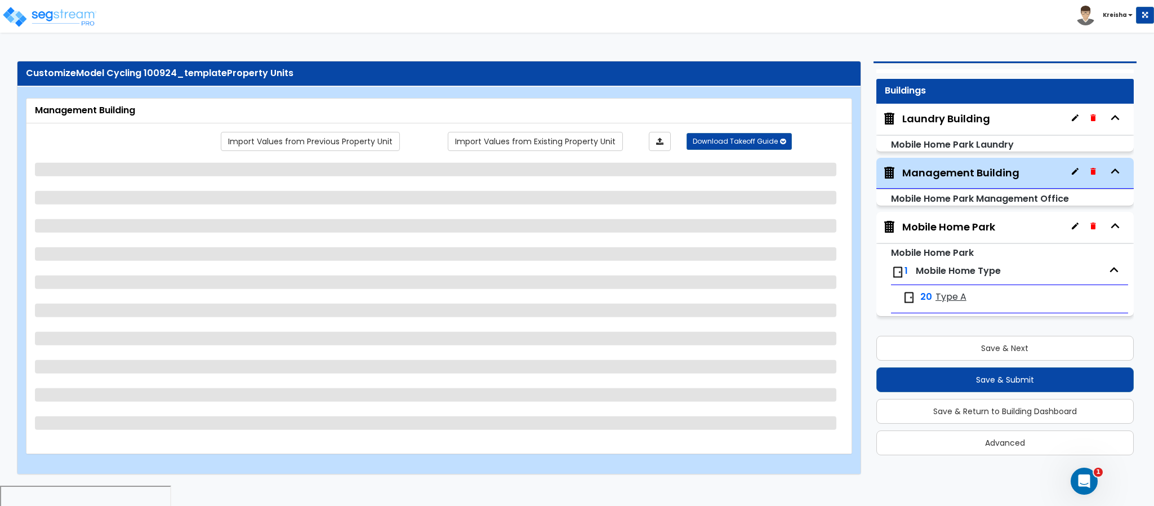
select select "2"
select select "1"
select select "4"
select select "1"
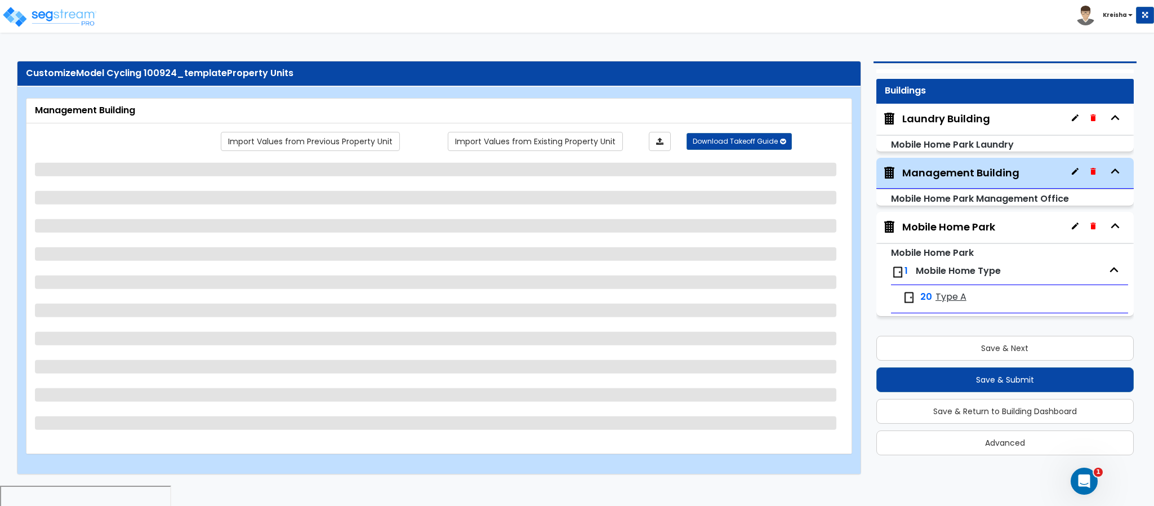
select select "1"
select select "4"
select select "3"
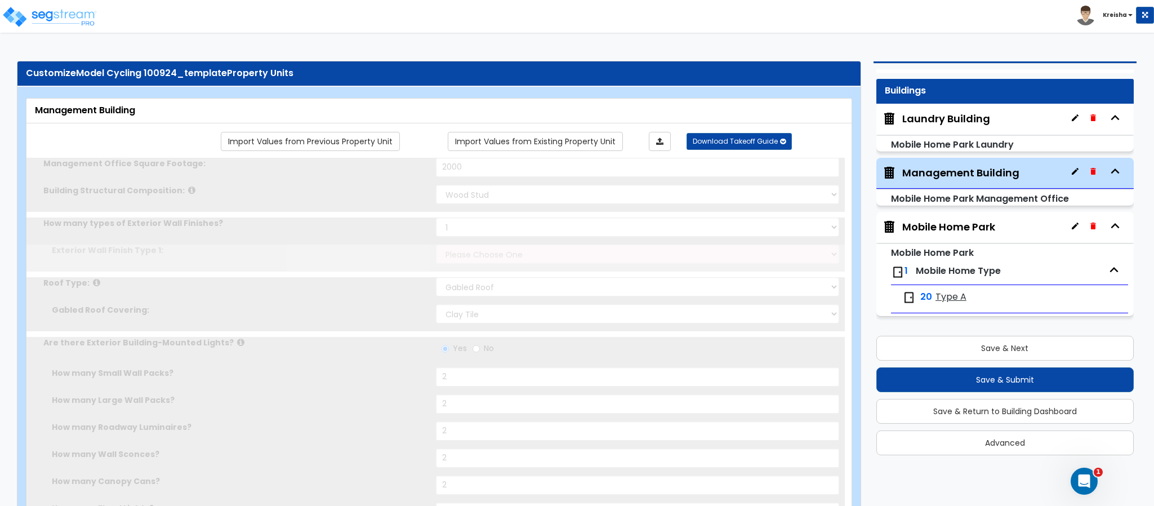
select select "5"
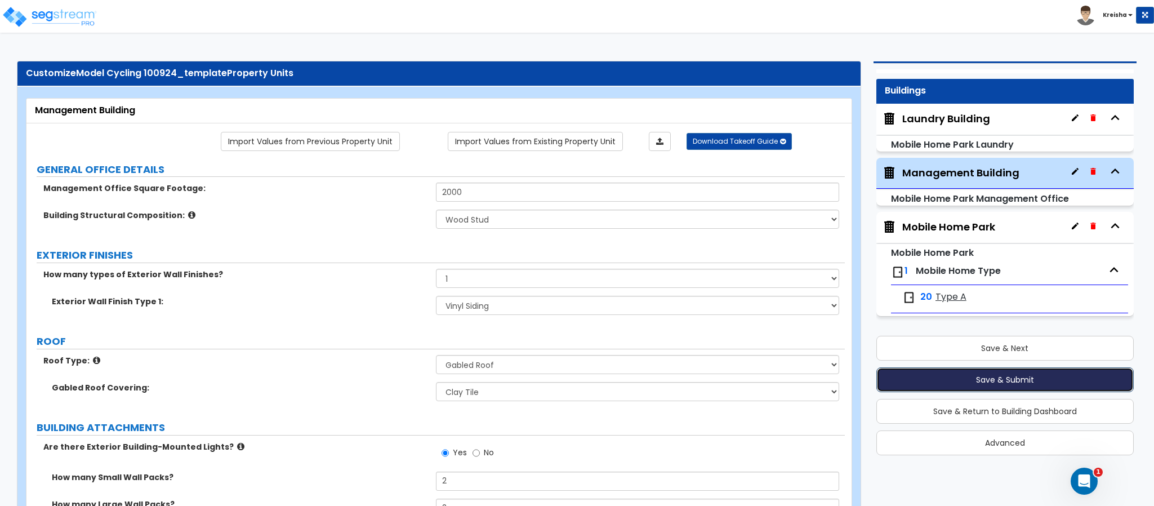
click at [976, 382] on button "Save & Submit" at bounding box center [1004, 379] width 257 height 25
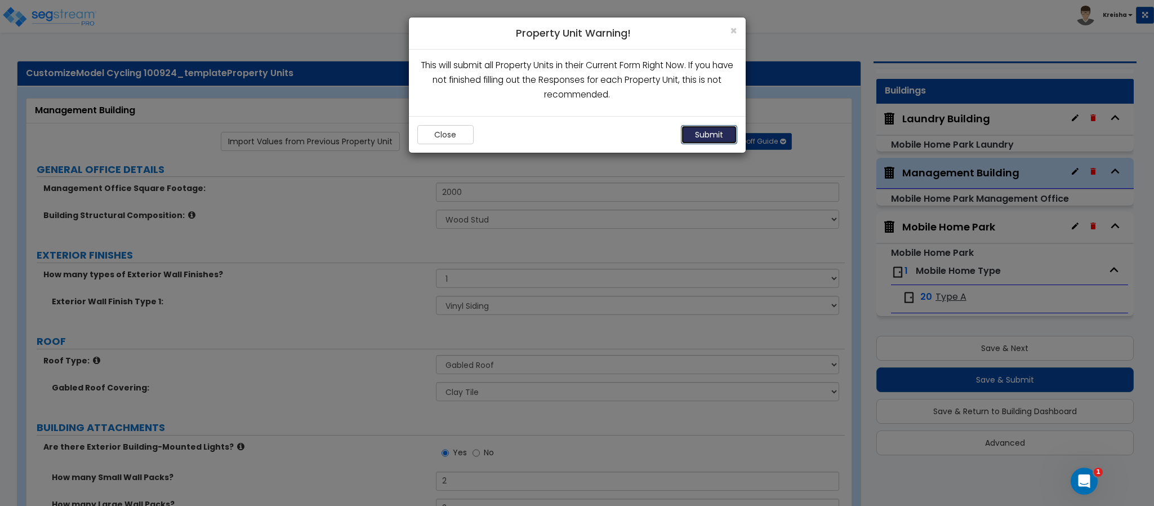
click at [692, 135] on button "Submit" at bounding box center [709, 134] width 56 height 19
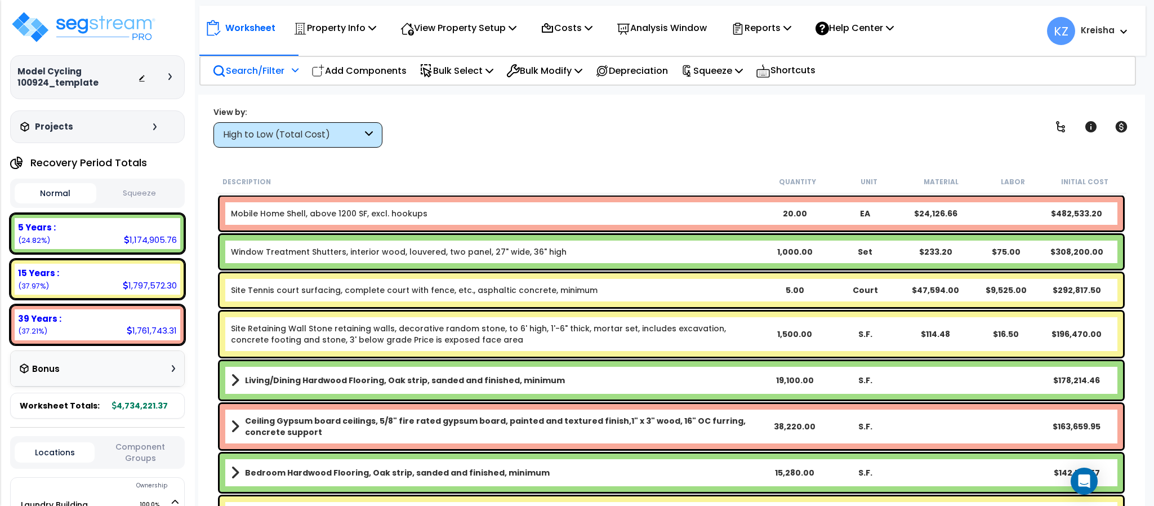
click at [274, 72] on p "Search/Filter" at bounding box center [248, 70] width 72 height 15
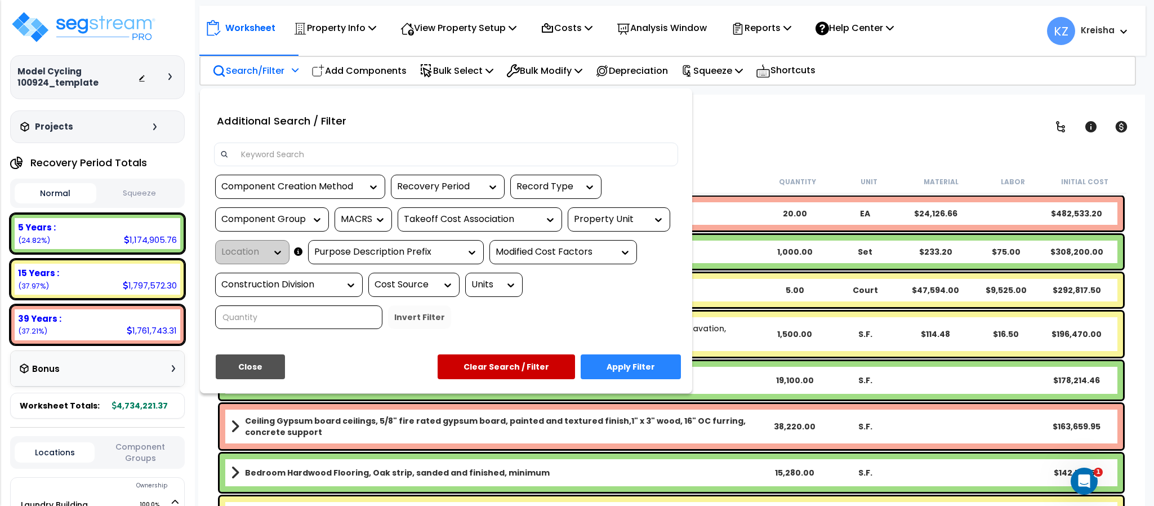
click at [637, 225] on div "Property Unit" at bounding box center [610, 219] width 73 height 13
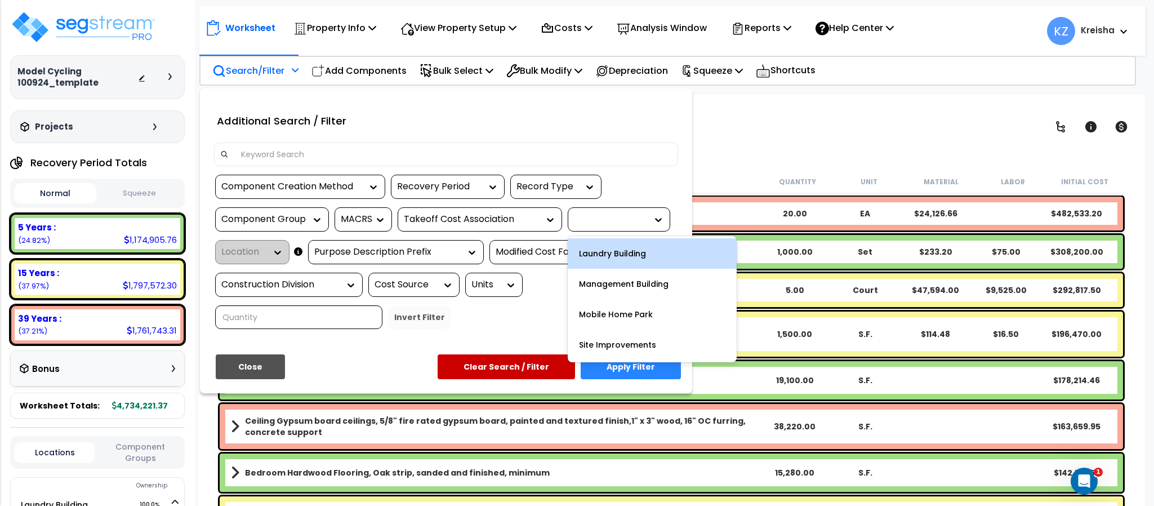
click at [642, 252] on div "Laundry Building" at bounding box center [652, 253] width 169 height 30
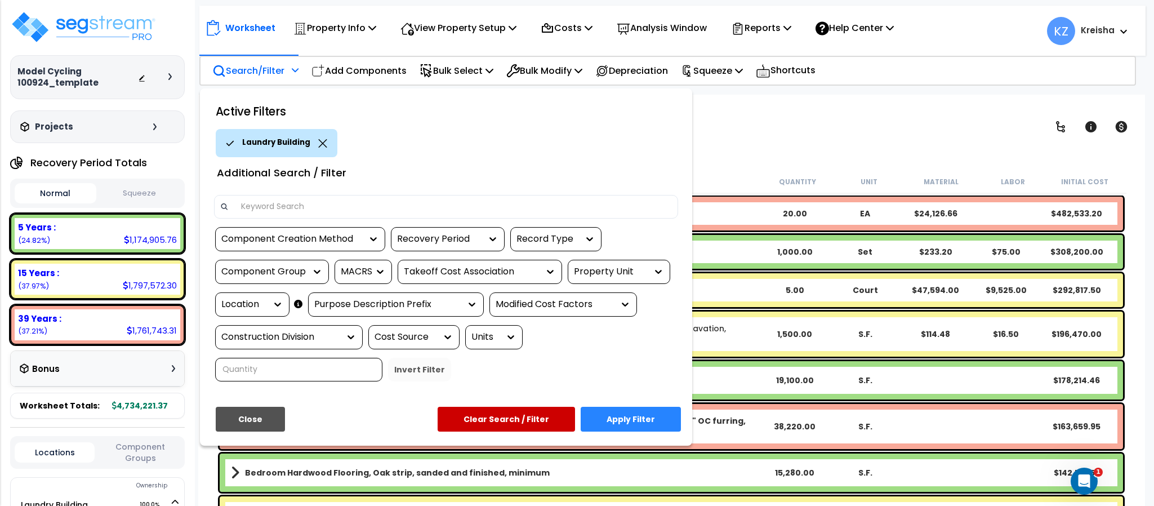
click at [610, 423] on button "Apply Filter" at bounding box center [631, 419] width 100 height 25
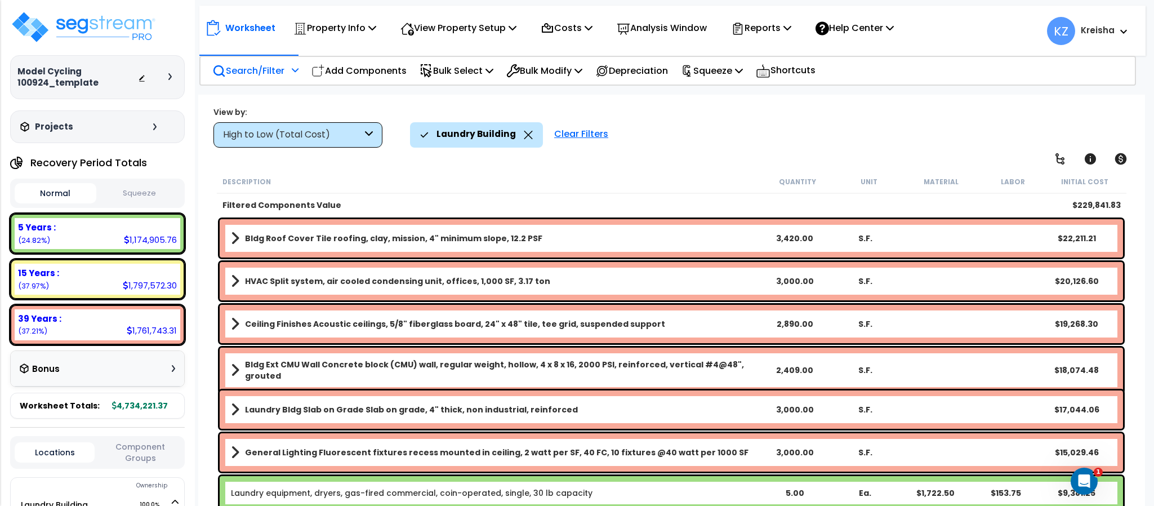
click at [344, 130] on div "High to Low (Total Cost)" at bounding box center [292, 134] width 139 height 13
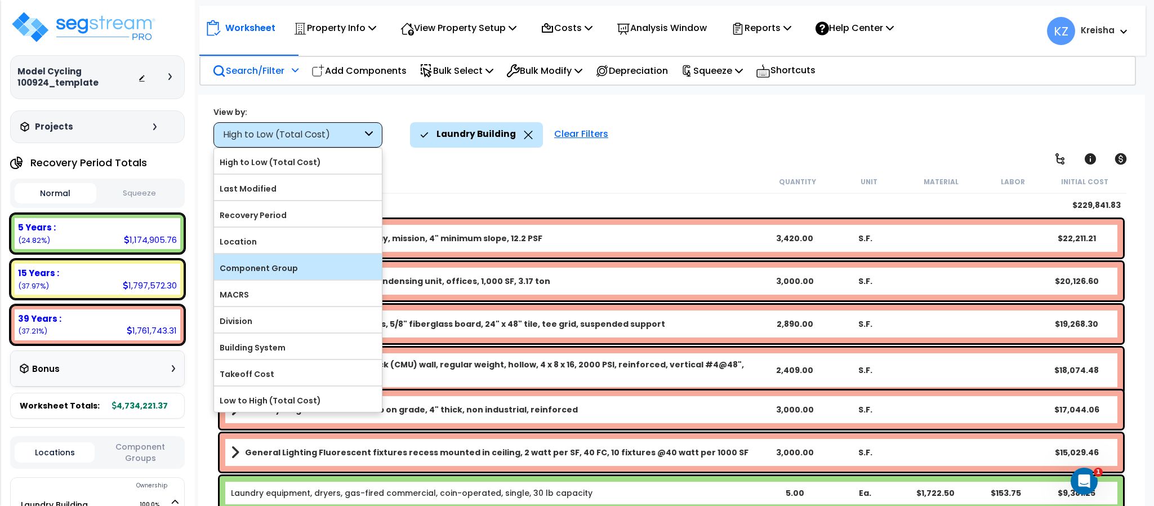
click at [269, 274] on label "Component Group" at bounding box center [298, 268] width 168 height 17
click at [0, 0] on input "Component Group" at bounding box center [0, 0] width 0 height 0
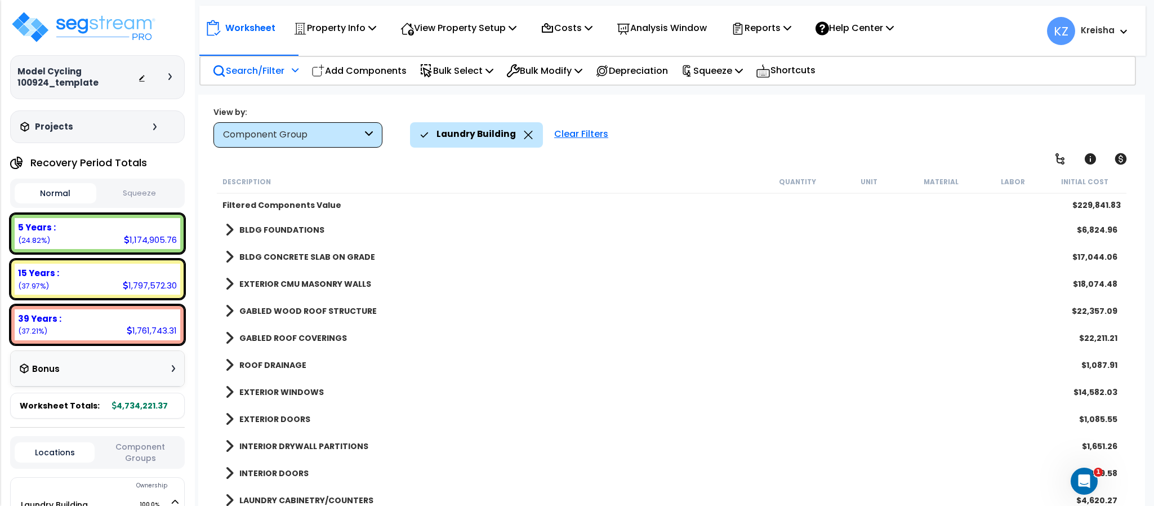
click at [759, 157] on div "Worksheet Property Info Property Setup Add Property Unit Template property Clon…" at bounding box center [671, 348] width 946 height 506
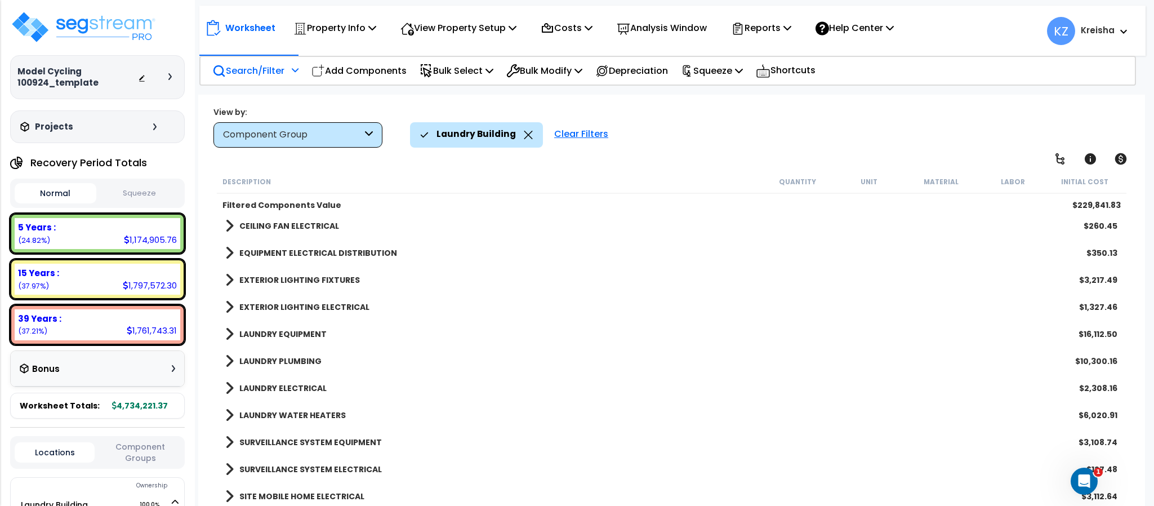
scroll to position [50, 0]
click at [142, 453] on button "Component Groups" at bounding box center [140, 452] width 80 height 24
click at [298, 498] on b "SITE MOBILE HOME ELECTRICAL" at bounding box center [301, 495] width 125 height 11
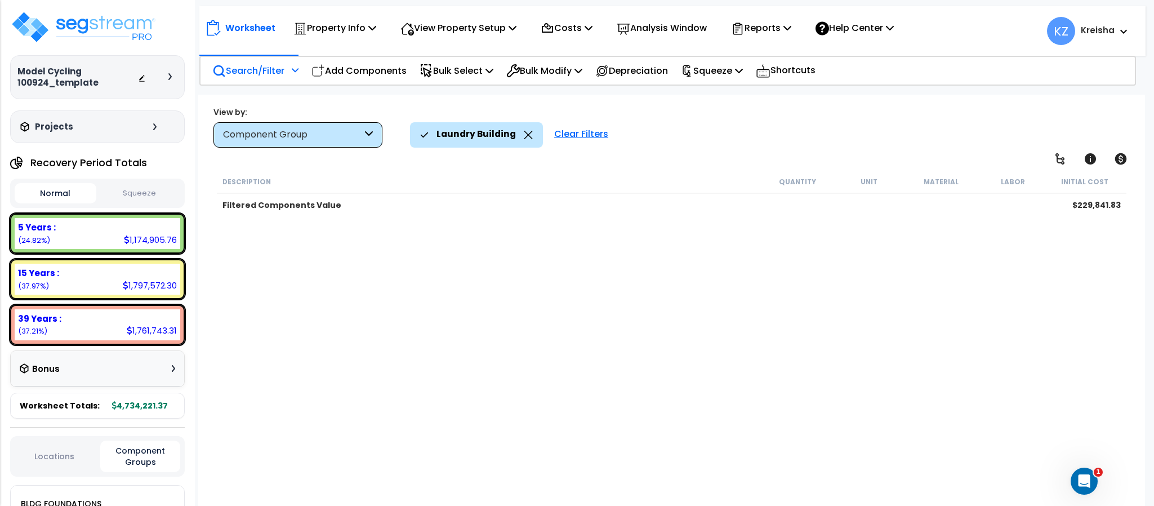
scroll to position [822, 0]
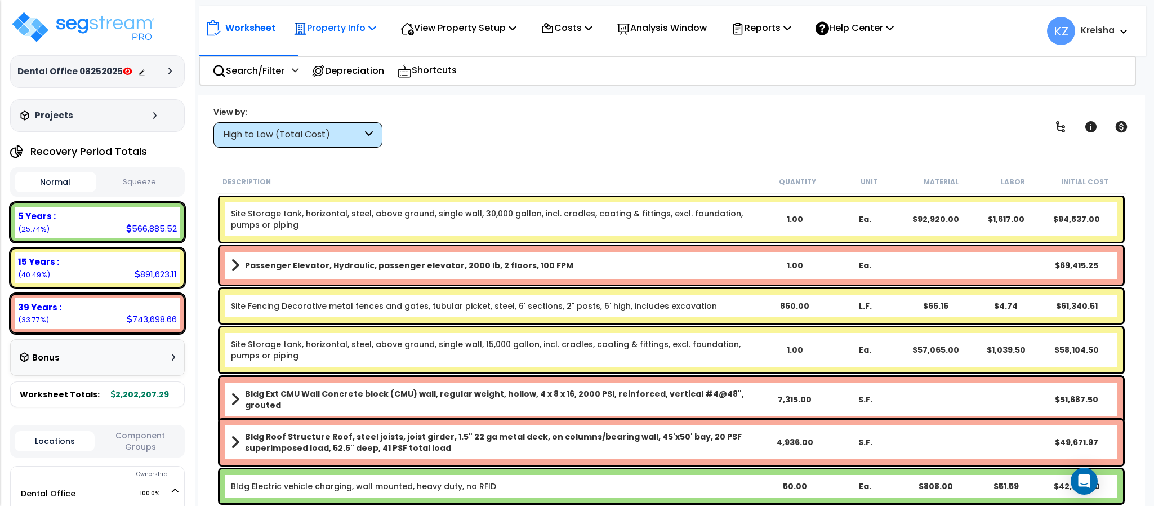
click at [353, 25] on p "Property Info" at bounding box center [334, 27] width 83 height 15
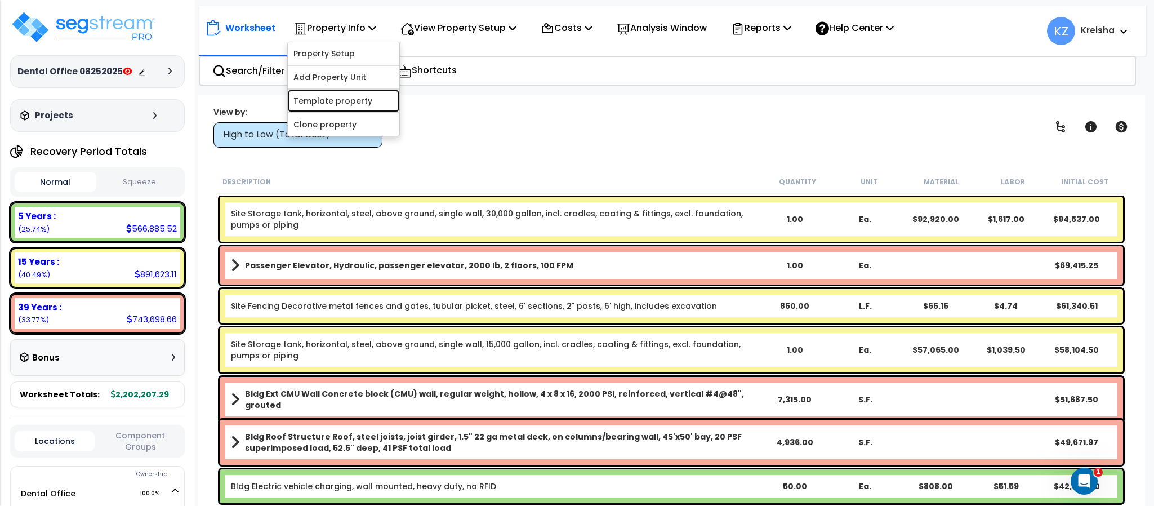
click at [343, 96] on link "Template property" at bounding box center [344, 101] width 112 height 23
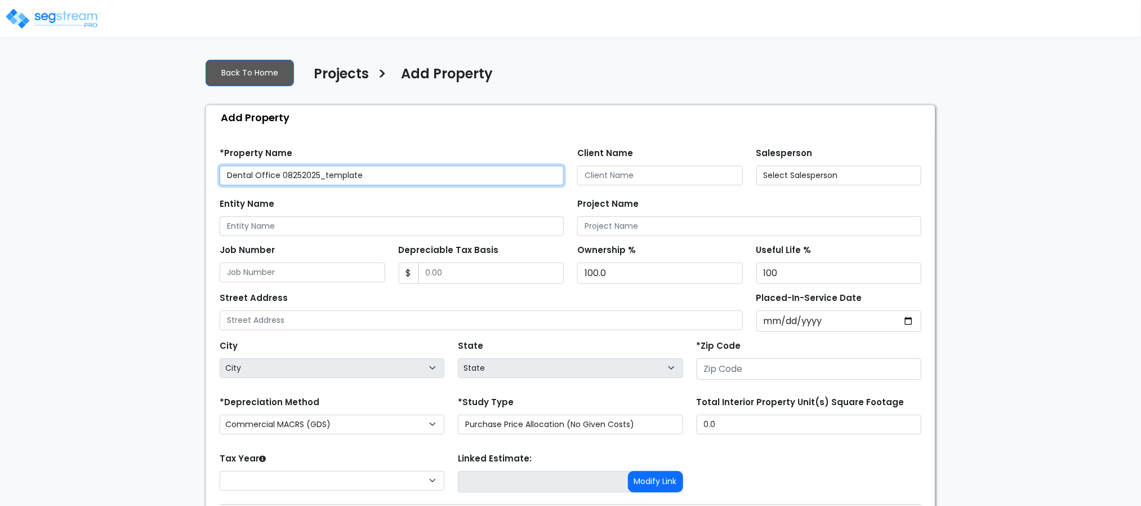
type input "80206"
type input "2,500,000.0"
select select "2025"
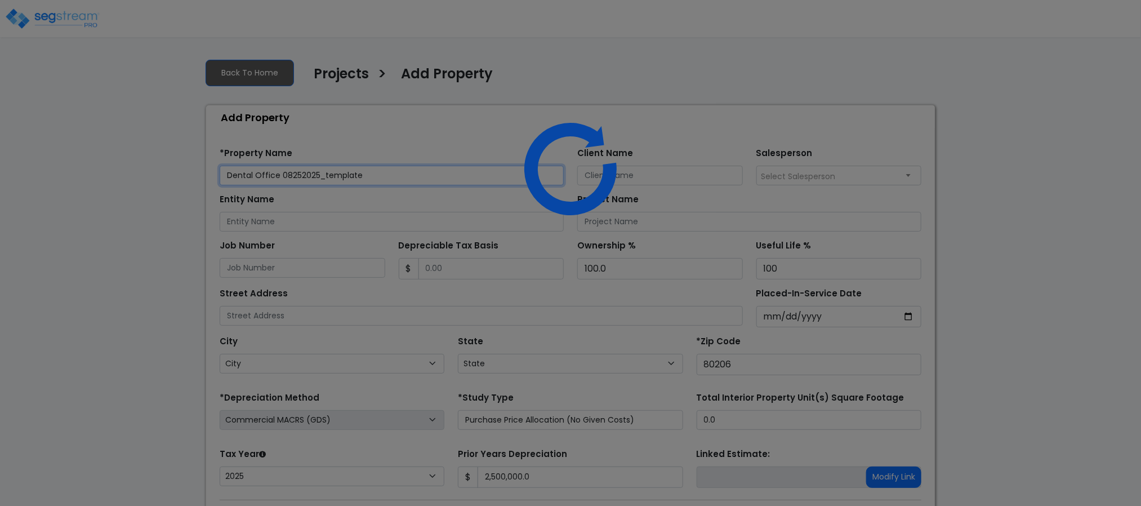
select select "CO"
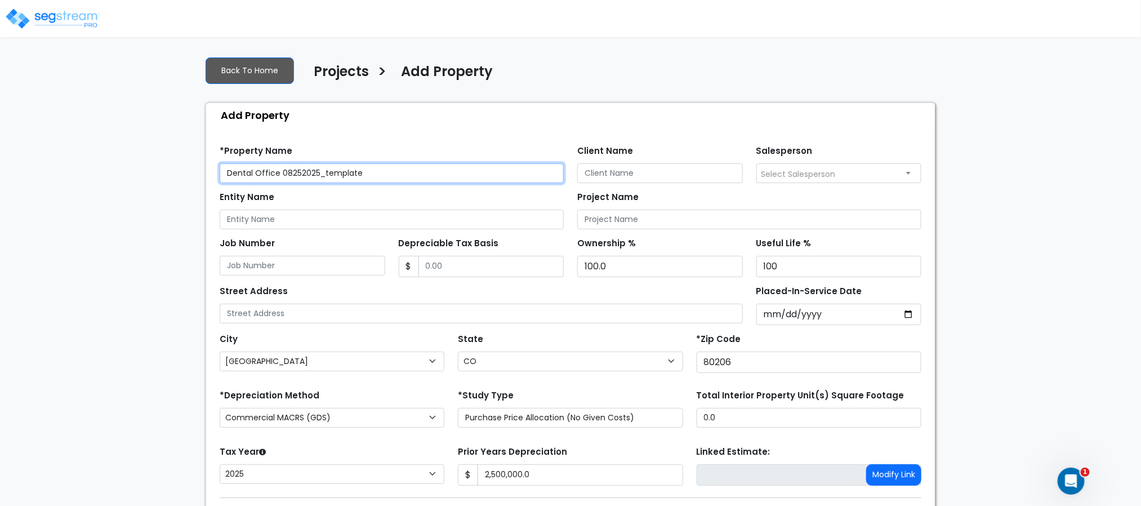
scroll to position [78, 0]
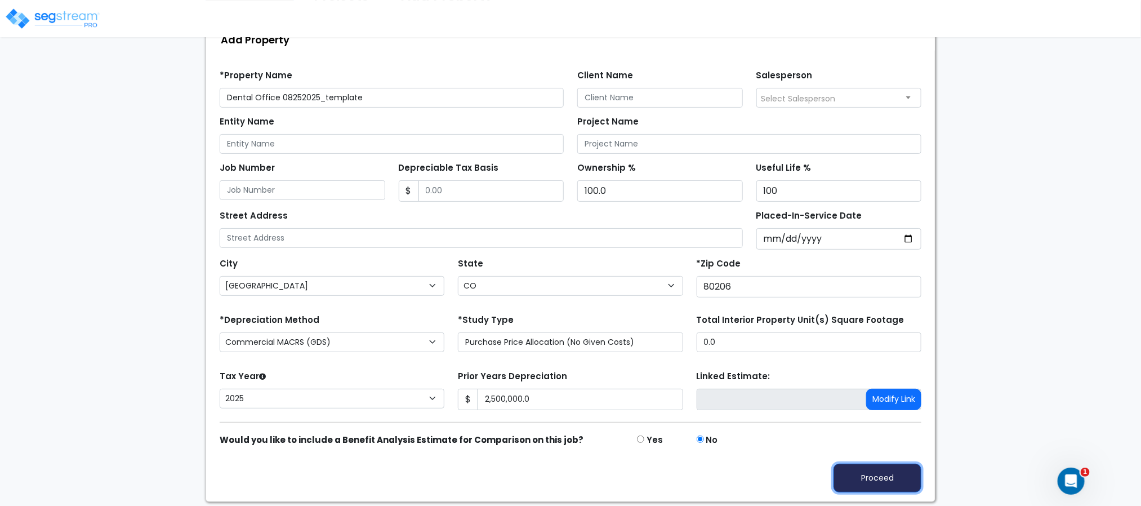
click at [877, 481] on button "Proceed" at bounding box center [877, 477] width 88 height 29
type input "2500000"
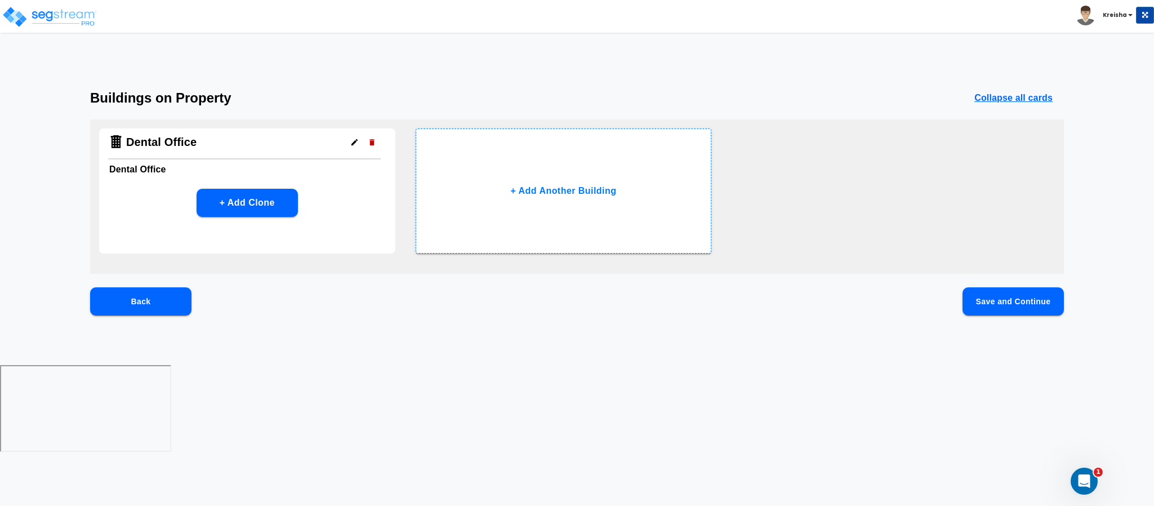
click at [1046, 299] on button "Save and Continue" at bounding box center [1012, 301] width 101 height 28
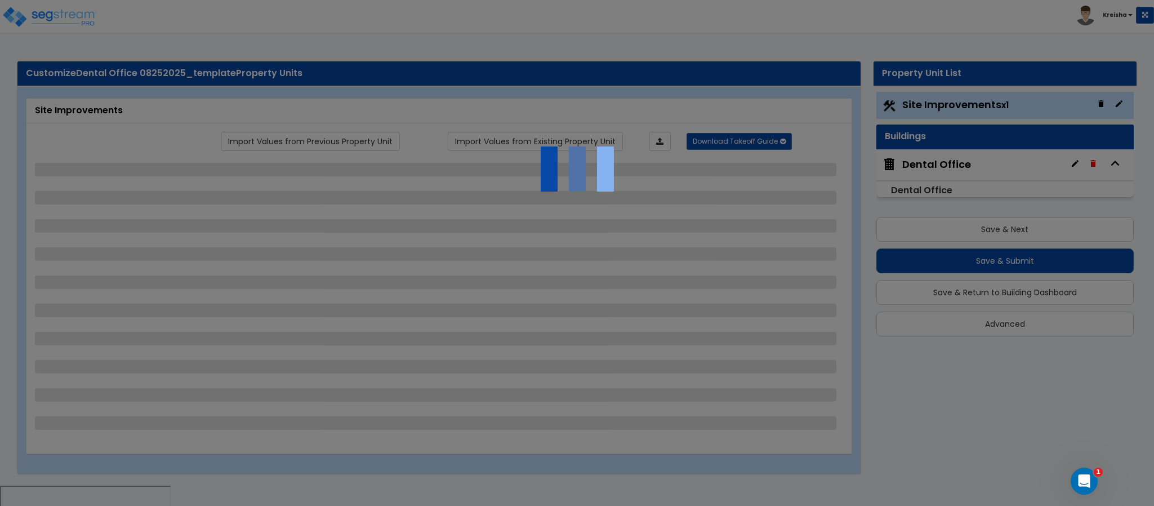
select select "2"
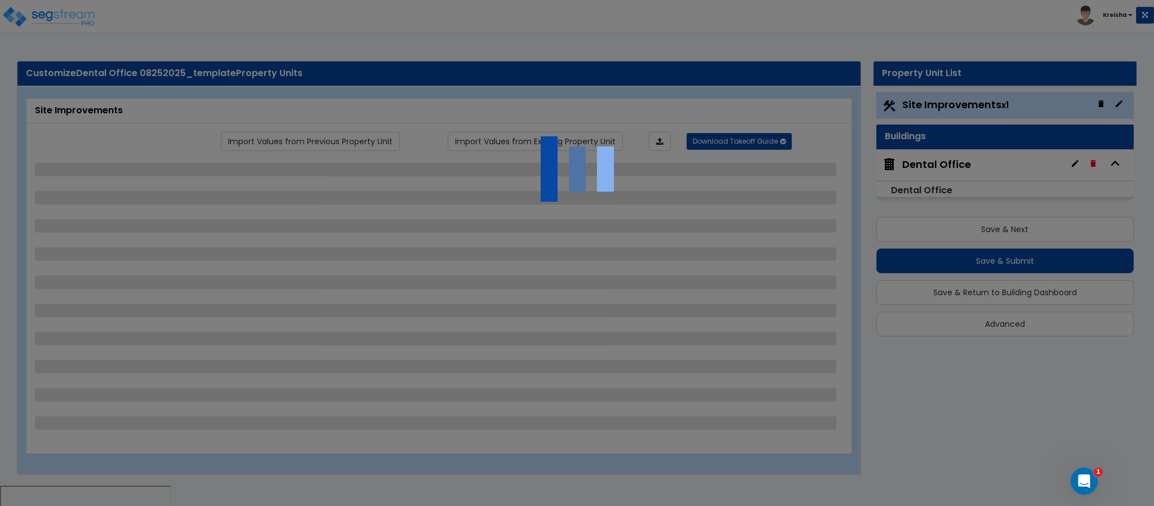
select select "1"
select select "2"
select select "3"
select select "1"
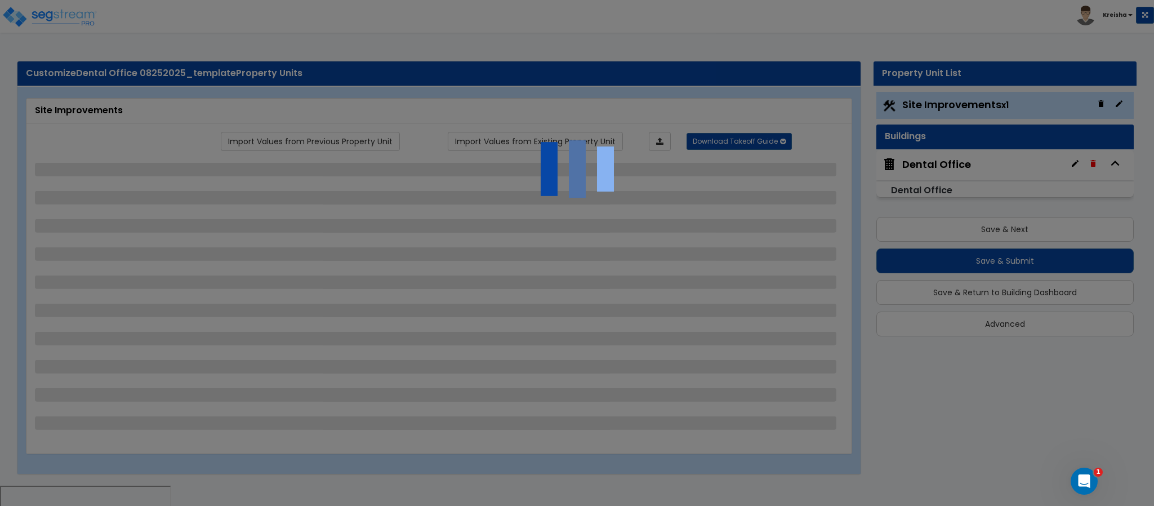
select select "1"
select select "2"
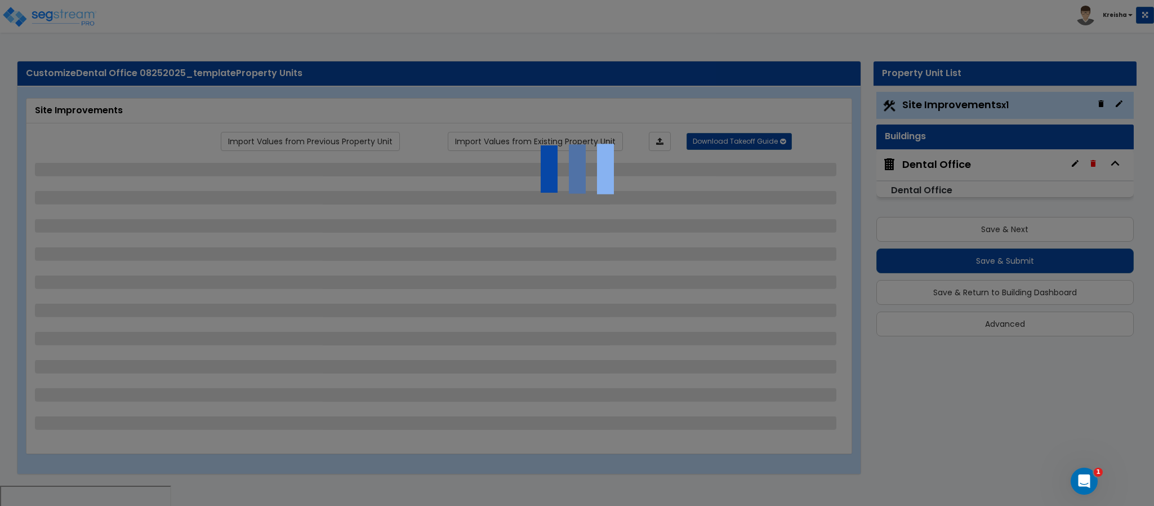
select select "1"
select select "2"
select select "1"
select select "2"
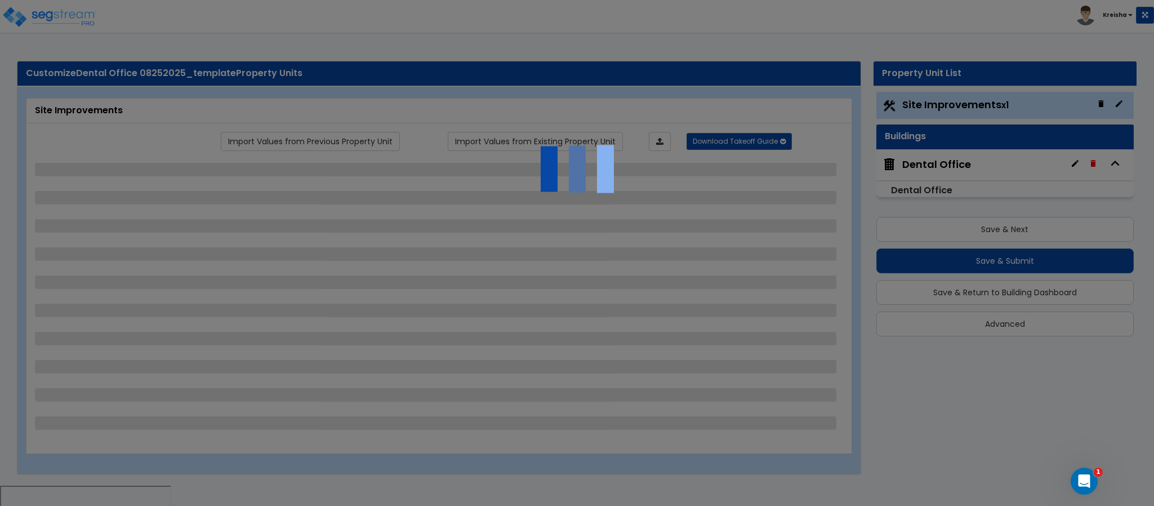
select select "2"
select select "4"
select select "1"
select select "2"
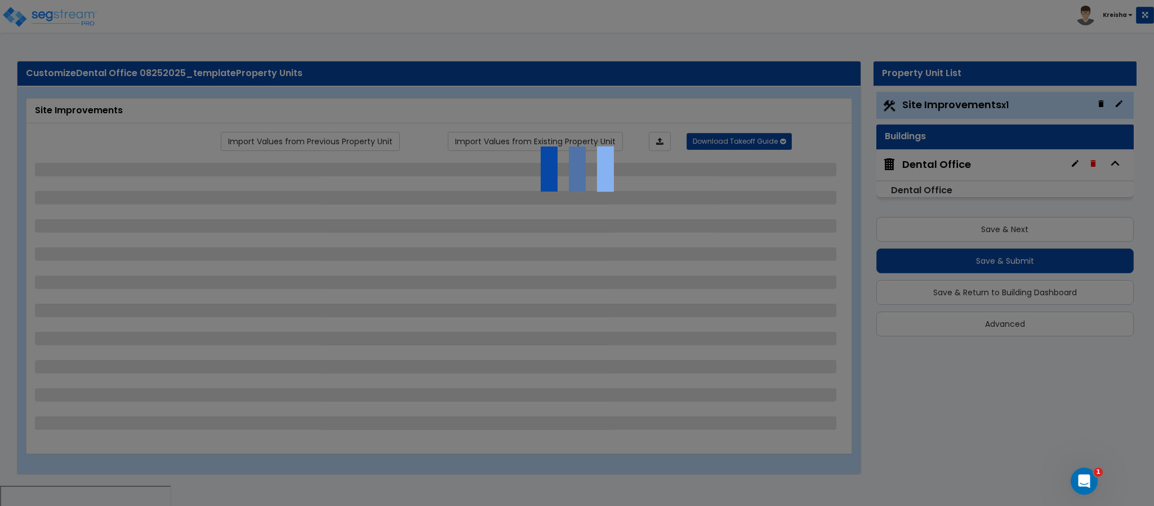
select select "3"
select select "2"
select select "1"
select select "2"
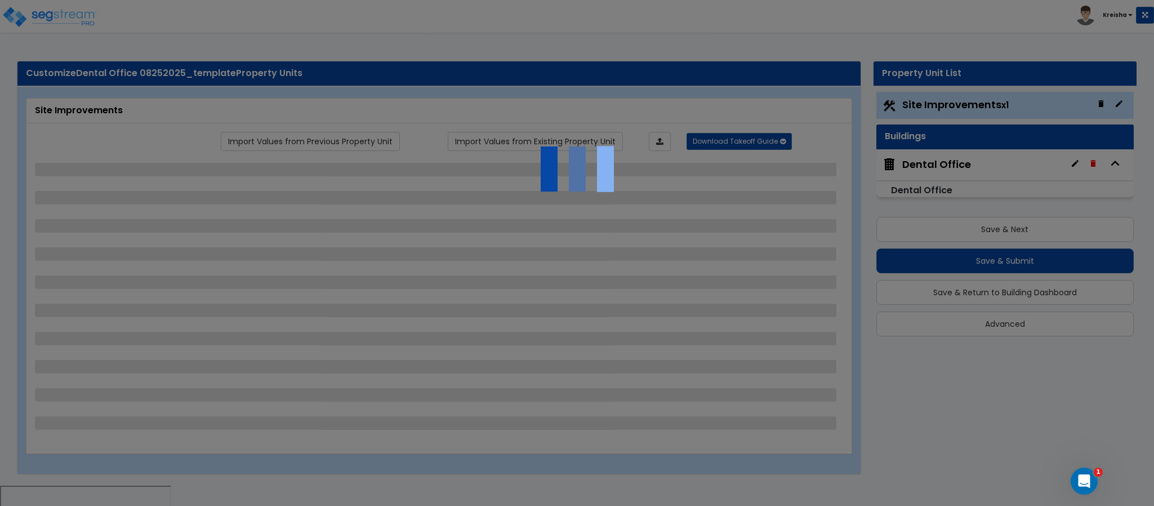
select select "3"
select select "6"
select select "10"
select select "8"
select select "3"
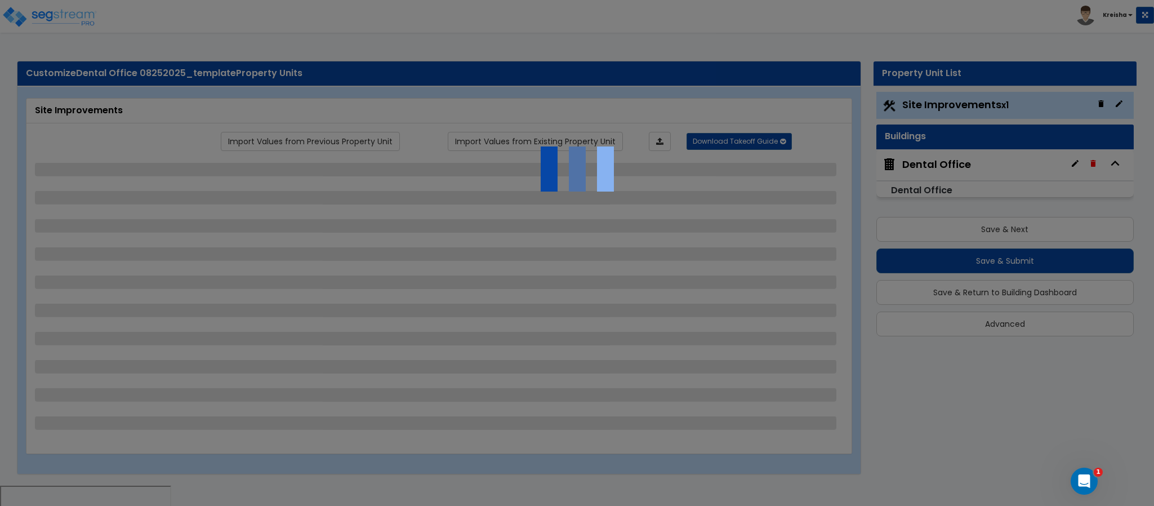
select select "1"
select select "2"
select select "3"
select select "1"
select select "3"
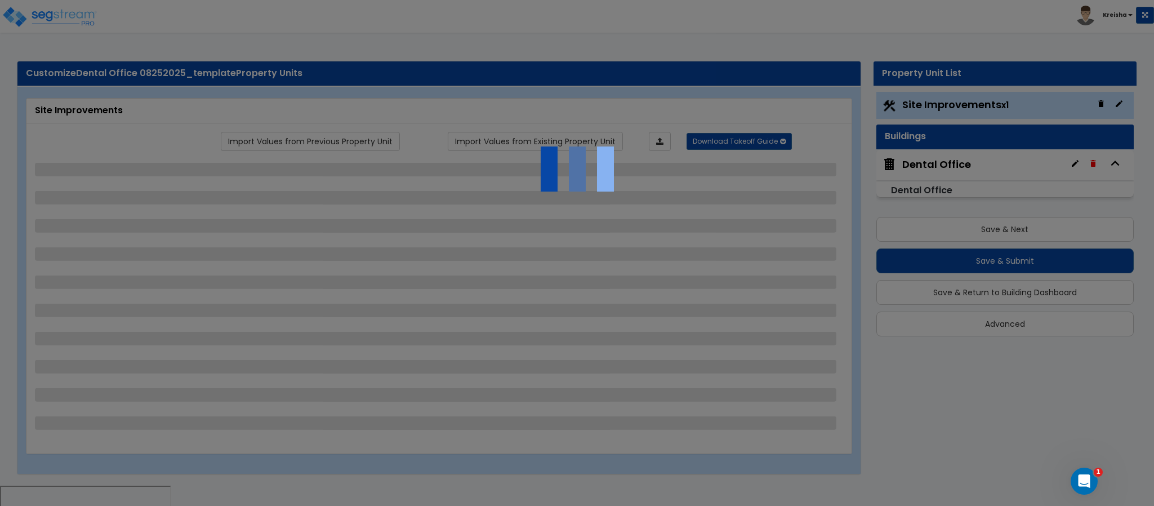
select select "2"
select select "1"
select select "2"
select select "7"
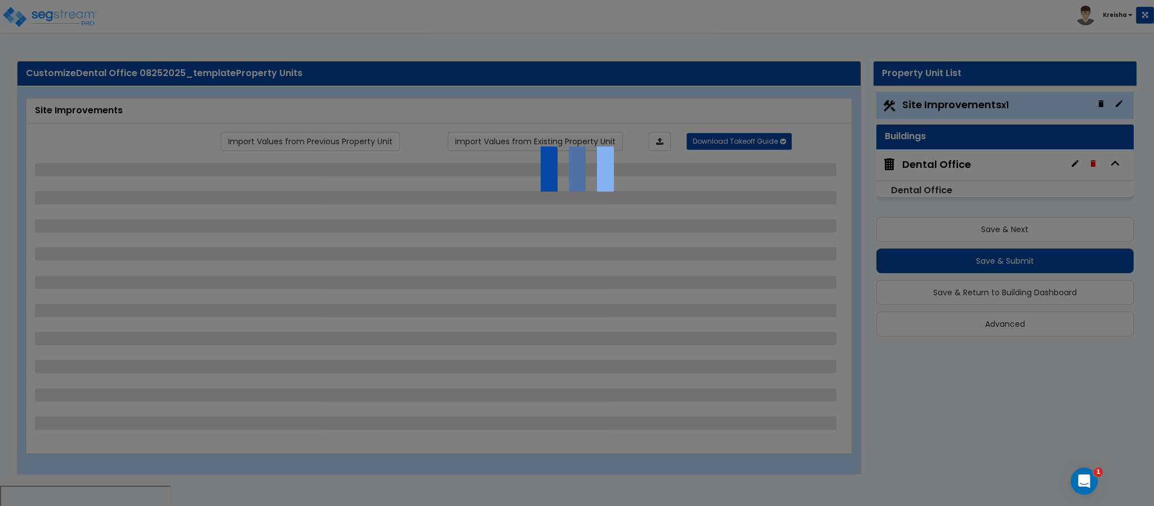
select select "1"
select select "2"
select select "4"
select select "1"
select select "13"
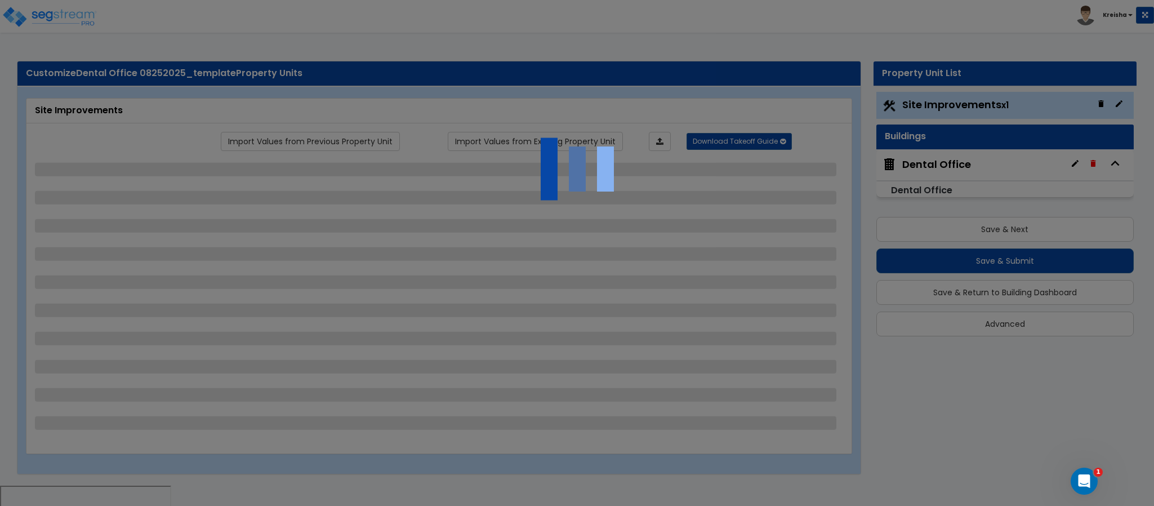
select select "2"
select select "1"
select select "4"
select select "1"
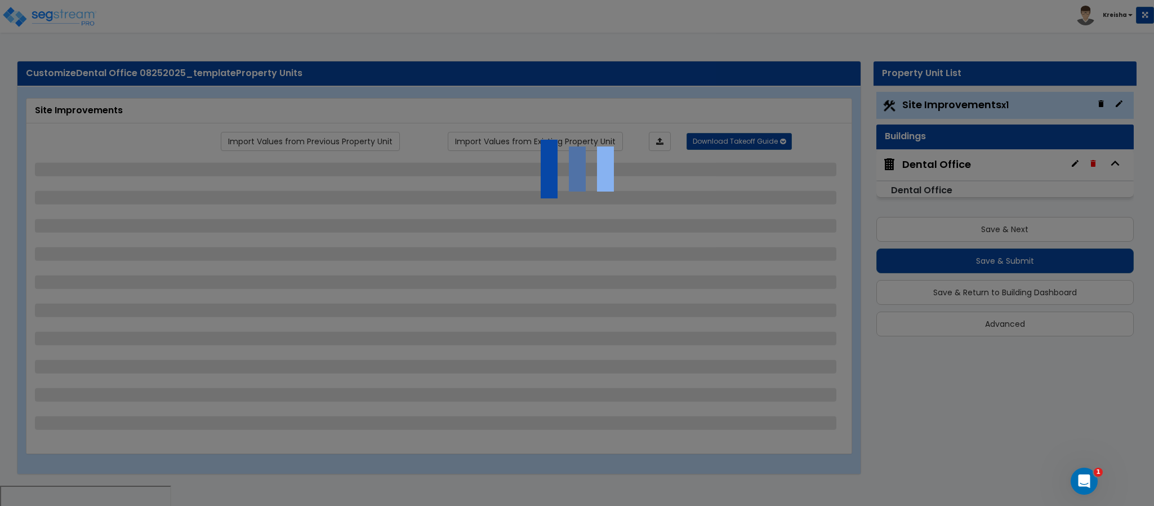
select select "1"
select select "2"
select select "3"
select select "2"
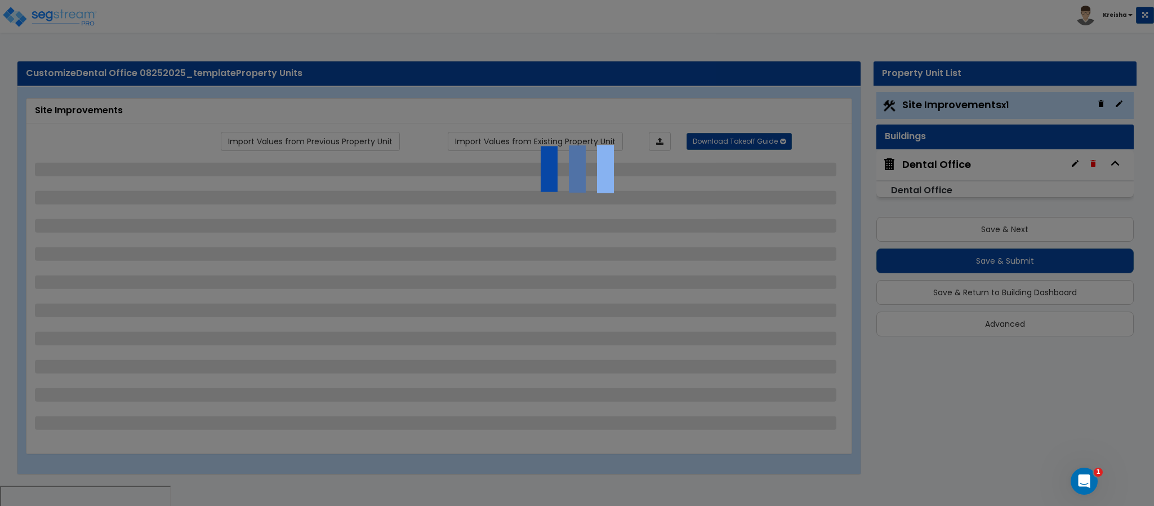
select select "1"
select select "2"
select select "1"
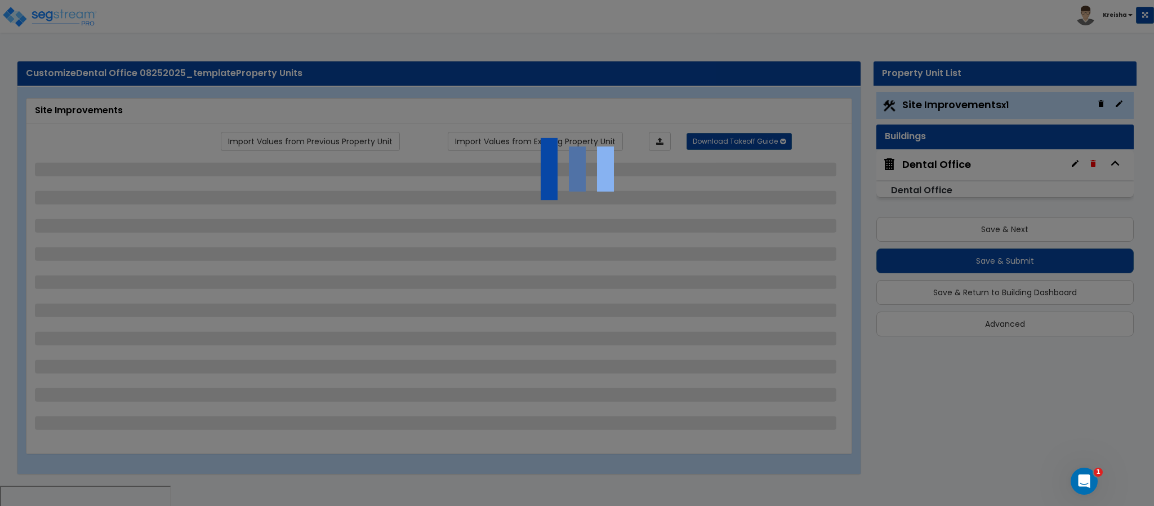
select select "2"
select select "3"
select select "11"
select select "8"
select select "5"
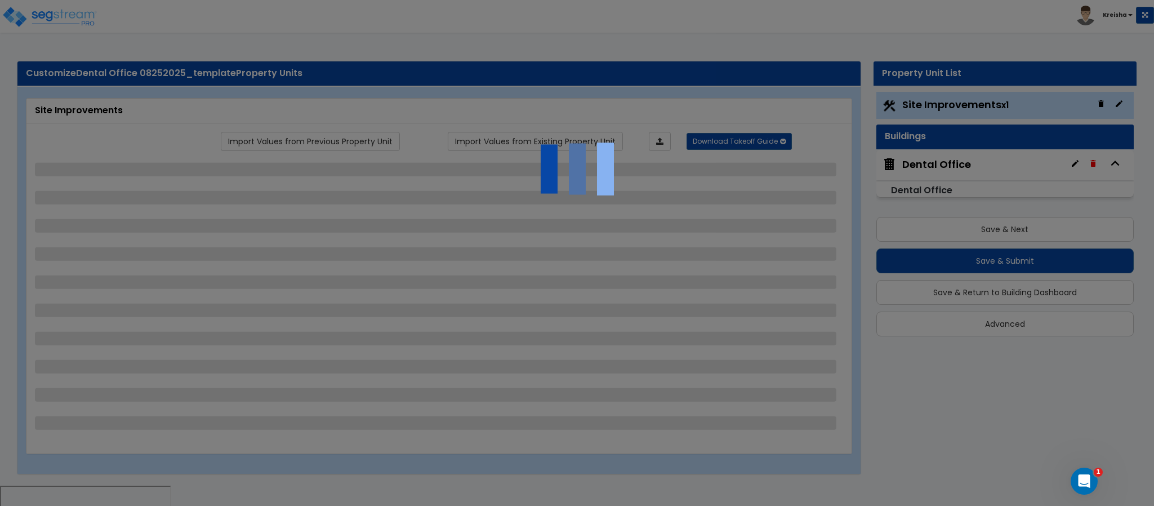
select select "3"
select select "1"
select select "5"
select select "7"
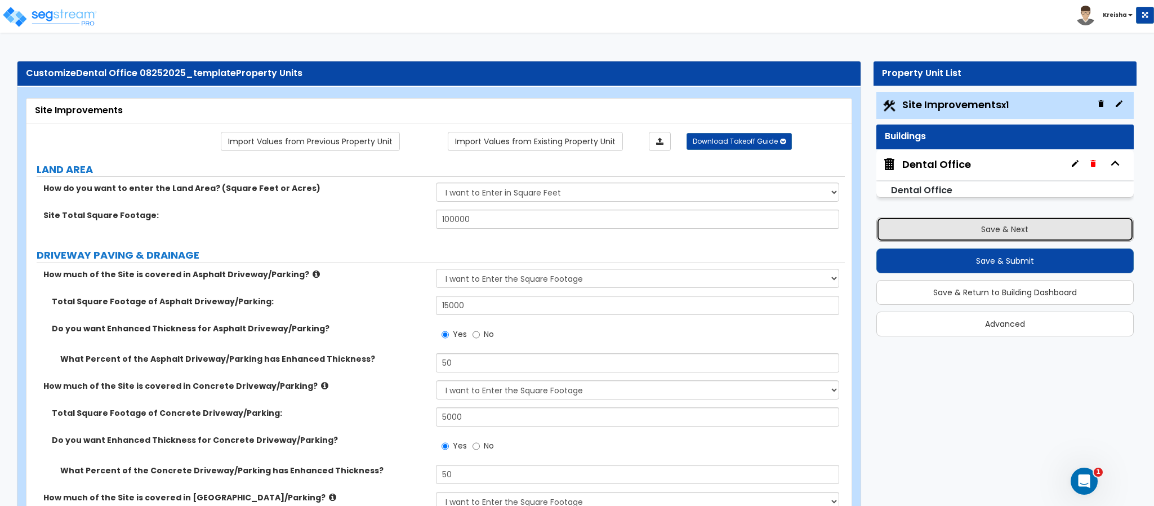
click at [1056, 226] on button "Save & Next" at bounding box center [1004, 229] width 257 height 25
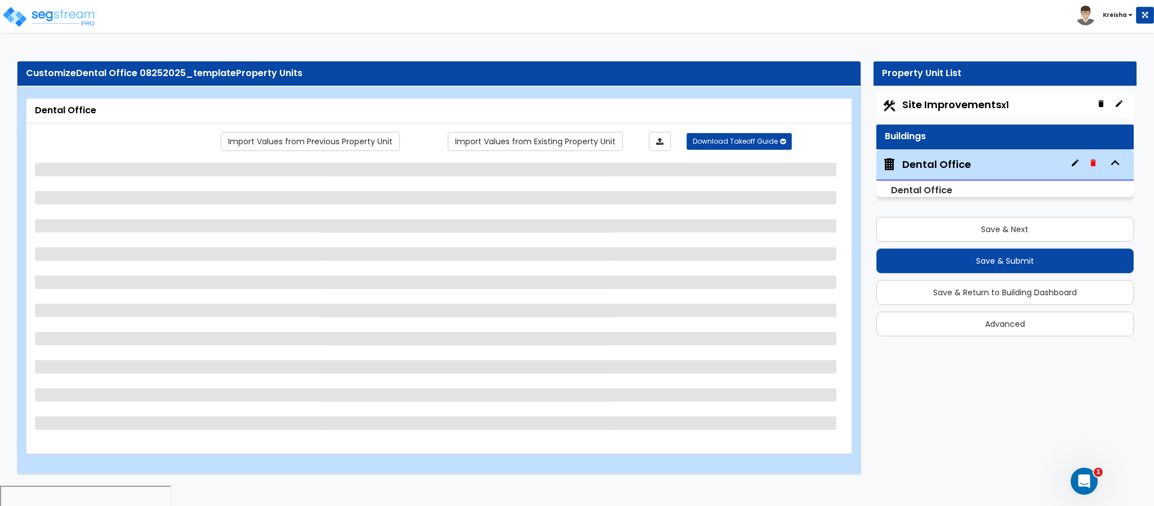
select select "3"
select select "1"
select select "7"
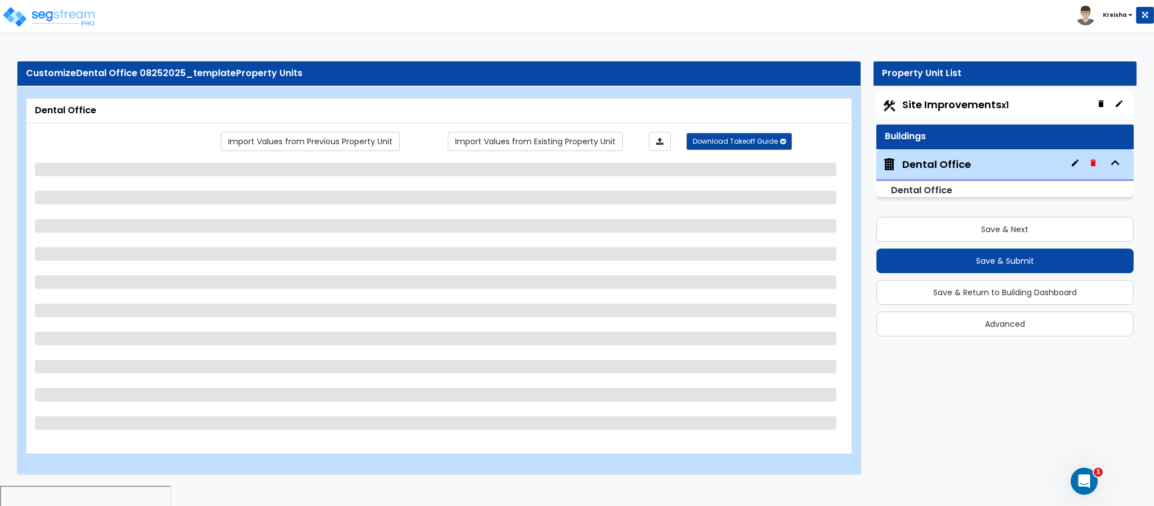
select select "2"
select select "4"
select select "1"
select select "2"
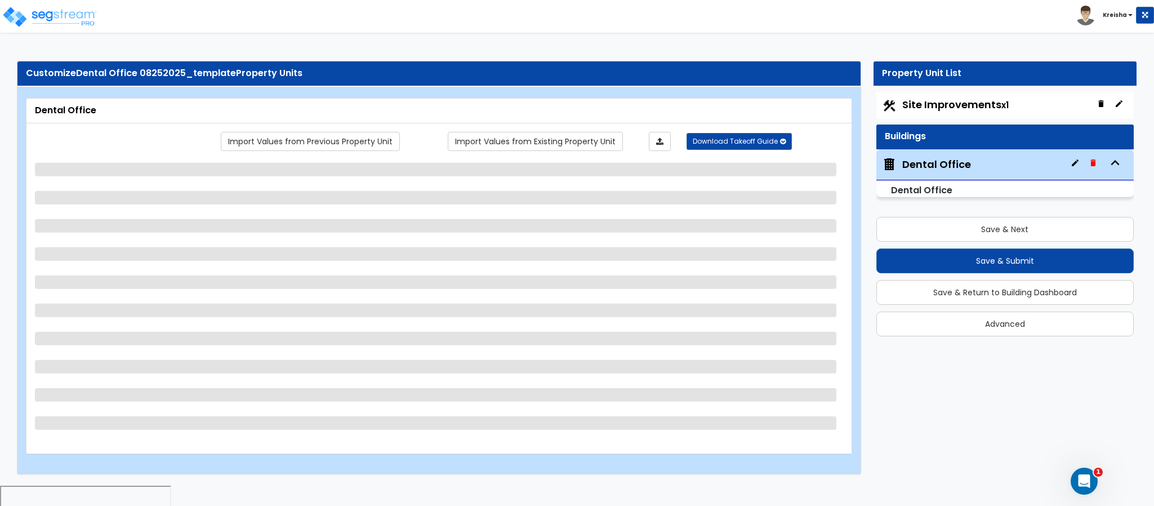
select select "2"
select select "1"
select select "2"
select select "1"
select select "2"
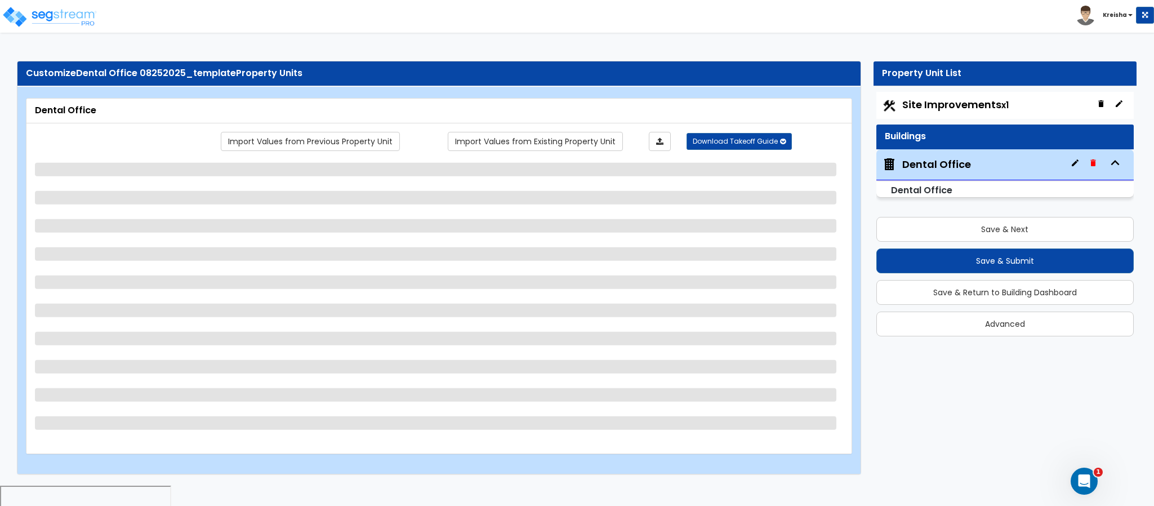
select select "1"
select select "2"
select select "1"
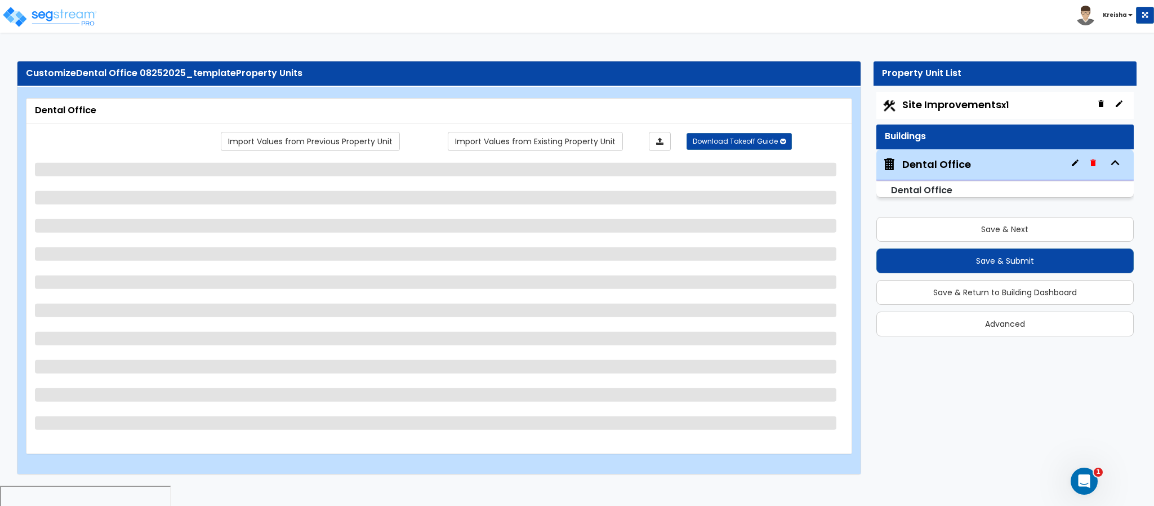
select select "2"
select select "1"
select select "3"
select select "2"
select select "5"
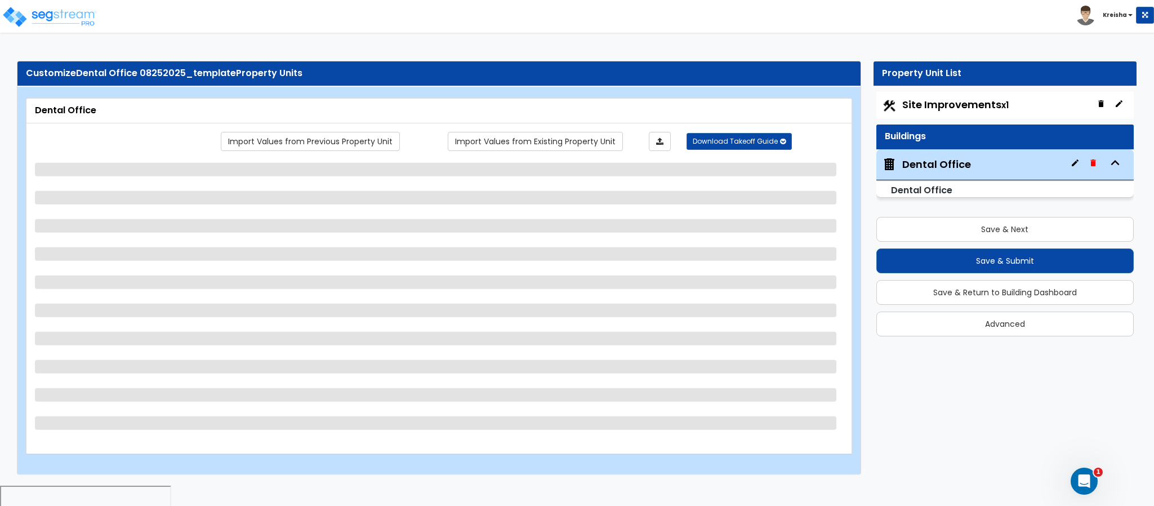
select select "5"
select select "2"
select select "1"
select select "2"
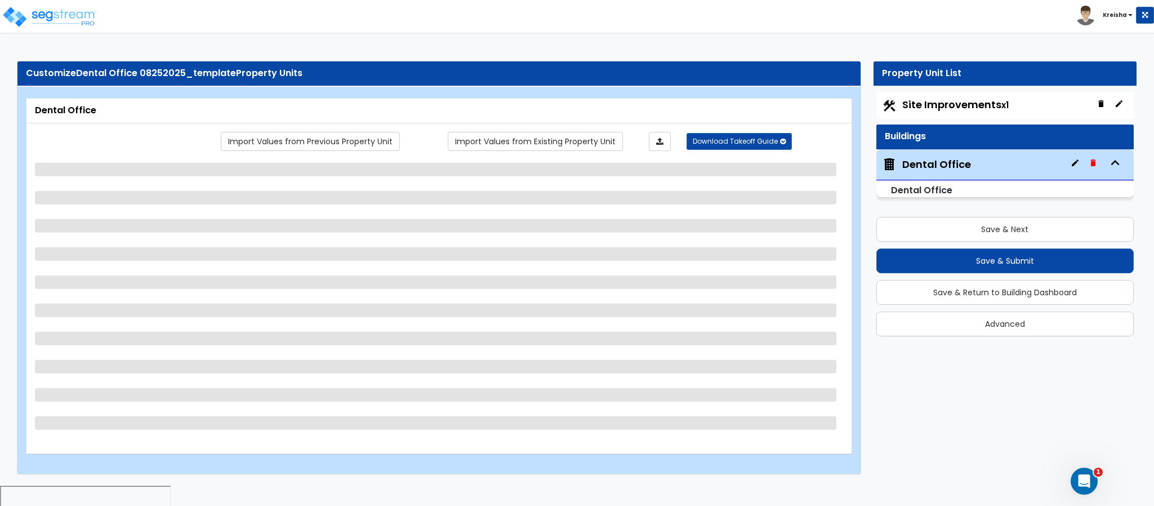
select select "4"
select select "2"
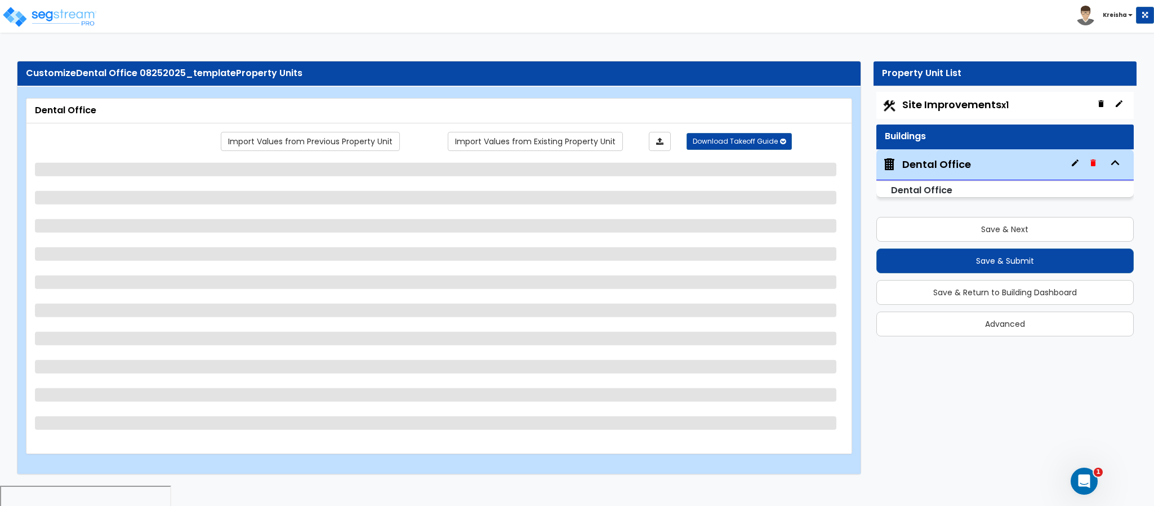
select select "2"
select select "1"
select select "2"
select select "1"
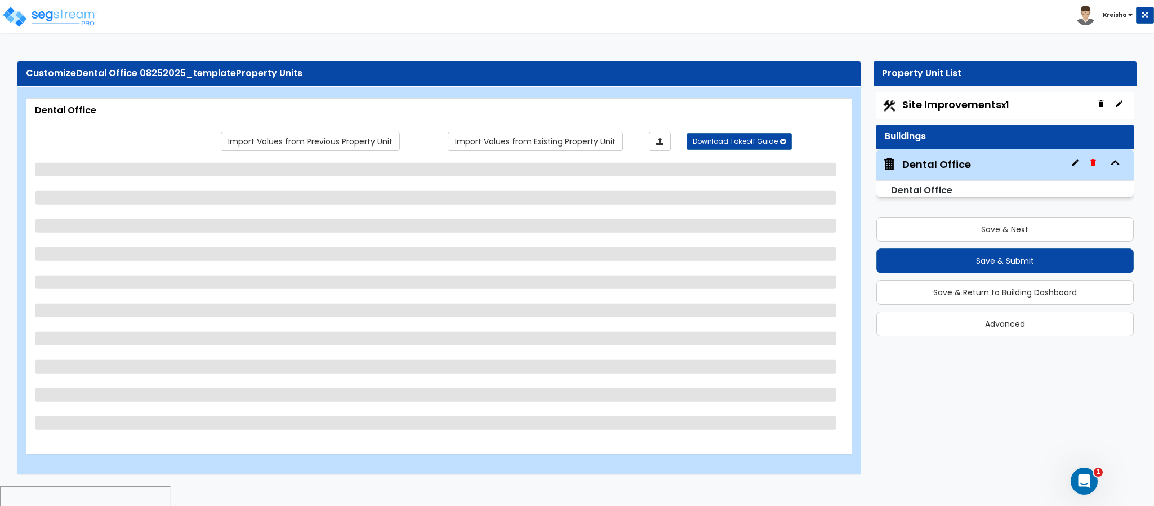
select select "1"
select select "3"
select select "2"
select select "1"
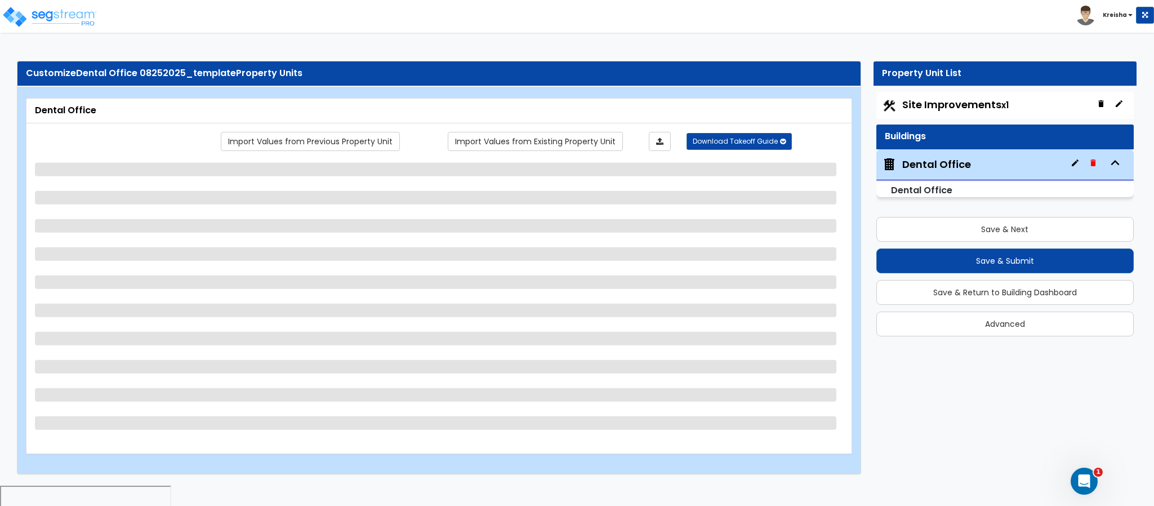
select select "1"
select select "2"
select select "1"
select select "5"
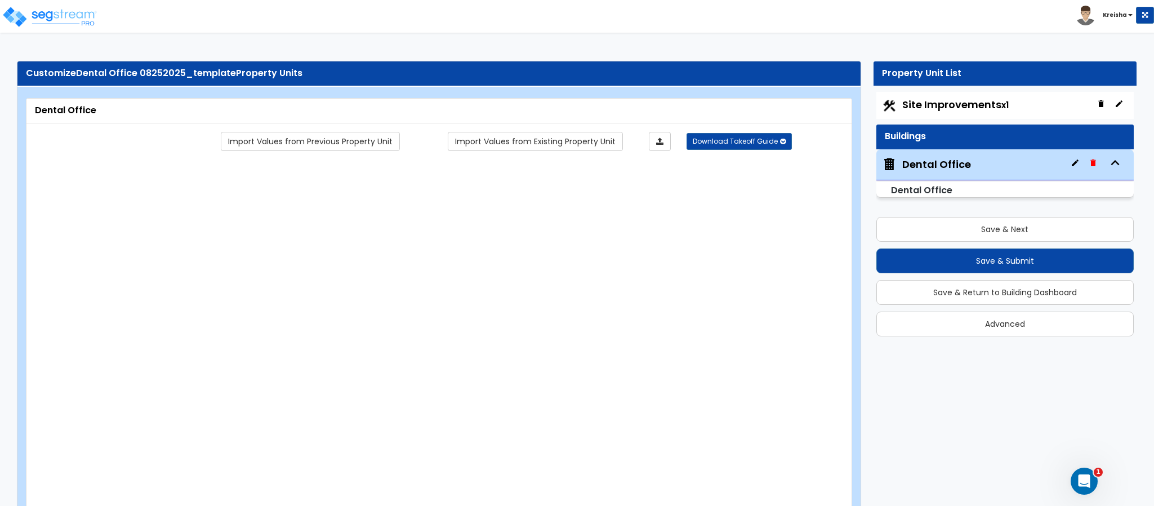
select select "1"
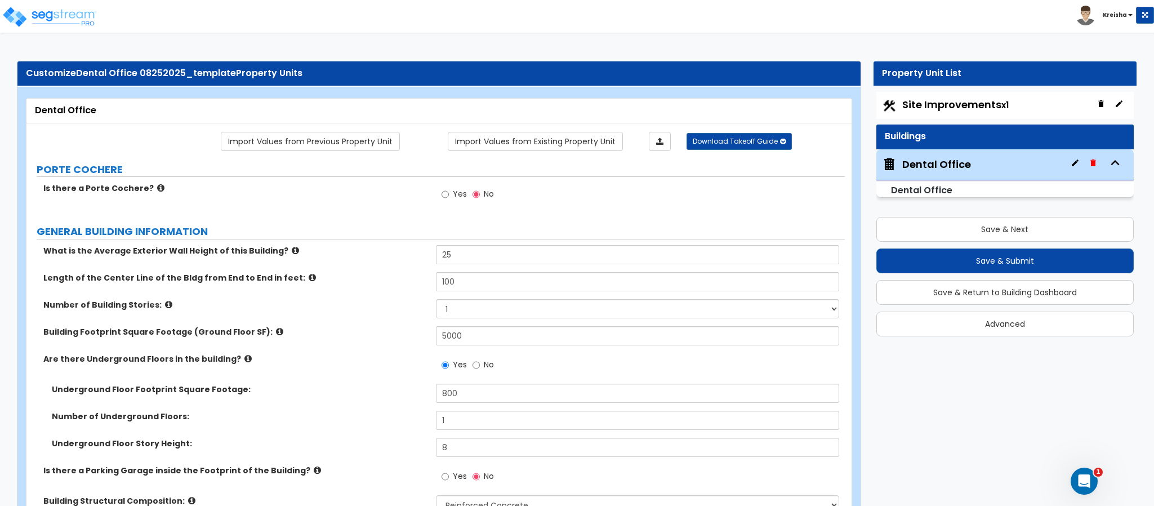
scroll to position [3712, 0]
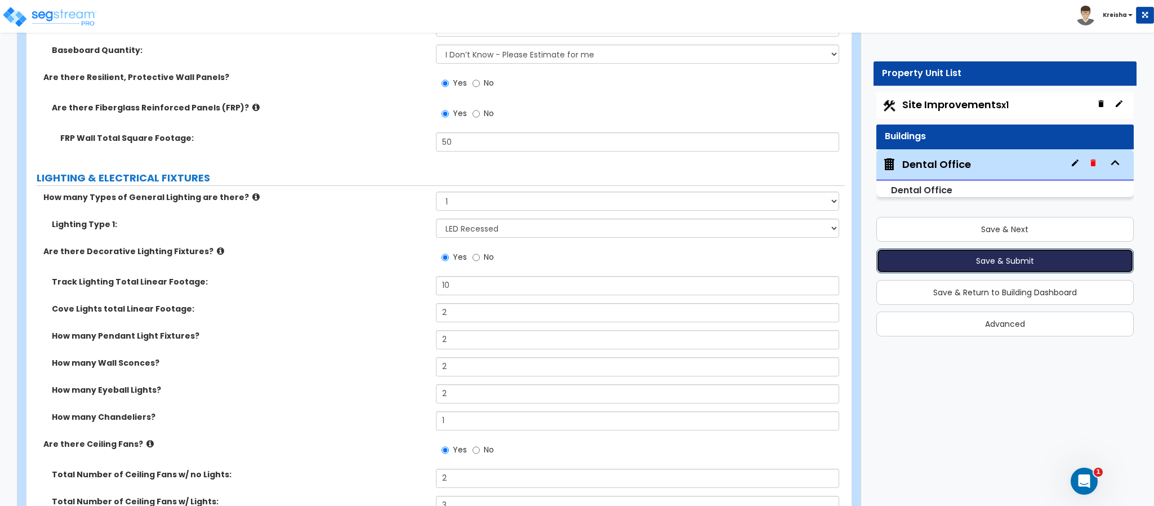
click at [936, 264] on button "Save & Submit" at bounding box center [1004, 260] width 257 height 25
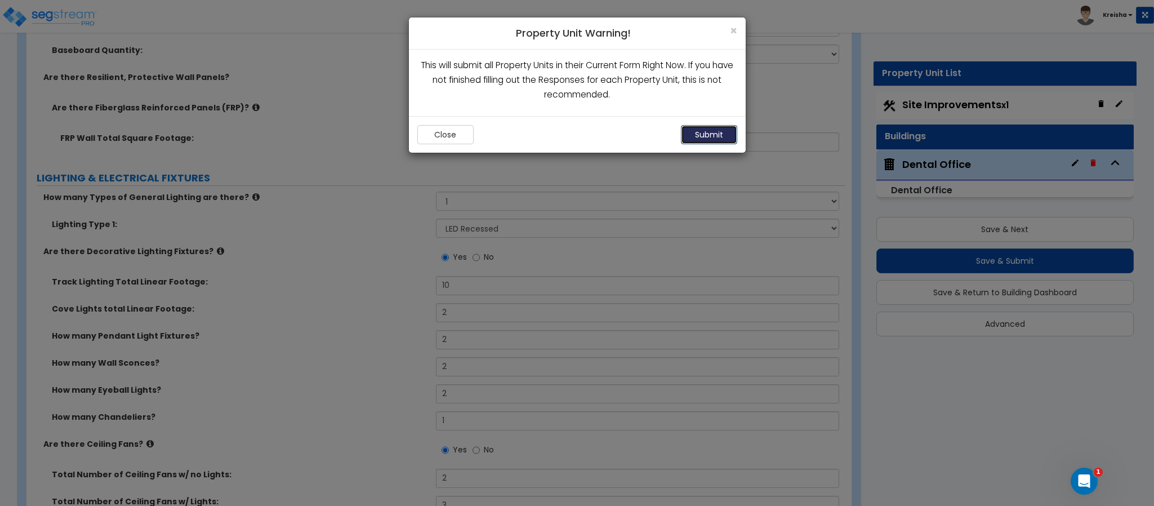
click at [705, 140] on button "Submit" at bounding box center [709, 134] width 56 height 19
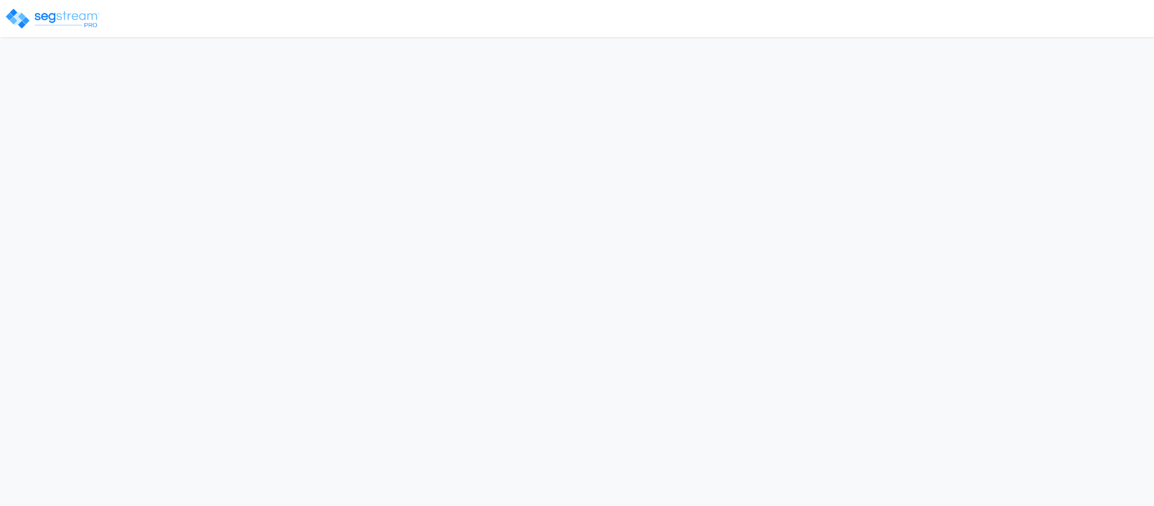
select select "2019"
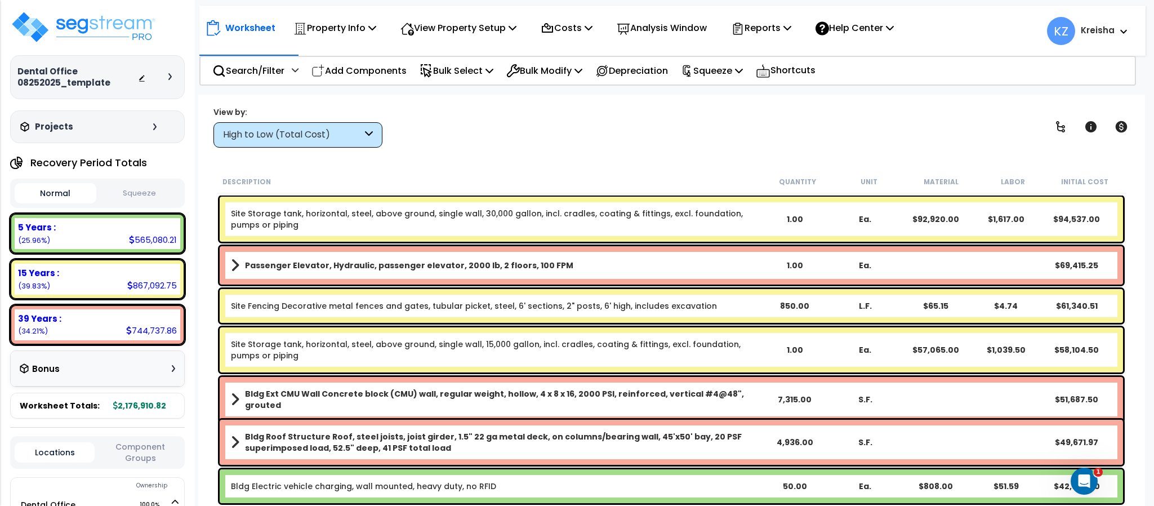
click at [429, 154] on div "Worksheet Property Info Property Setup Add Property Unit Template property Clon…" at bounding box center [671, 348] width 946 height 506
click at [384, 122] on div "View by: High to Low (Total Cost) High to Low (Total Cost)" at bounding box center [671, 127] width 924 height 42
click at [372, 129] on div "High to Low (Total Cost)" at bounding box center [297, 134] width 169 height 25
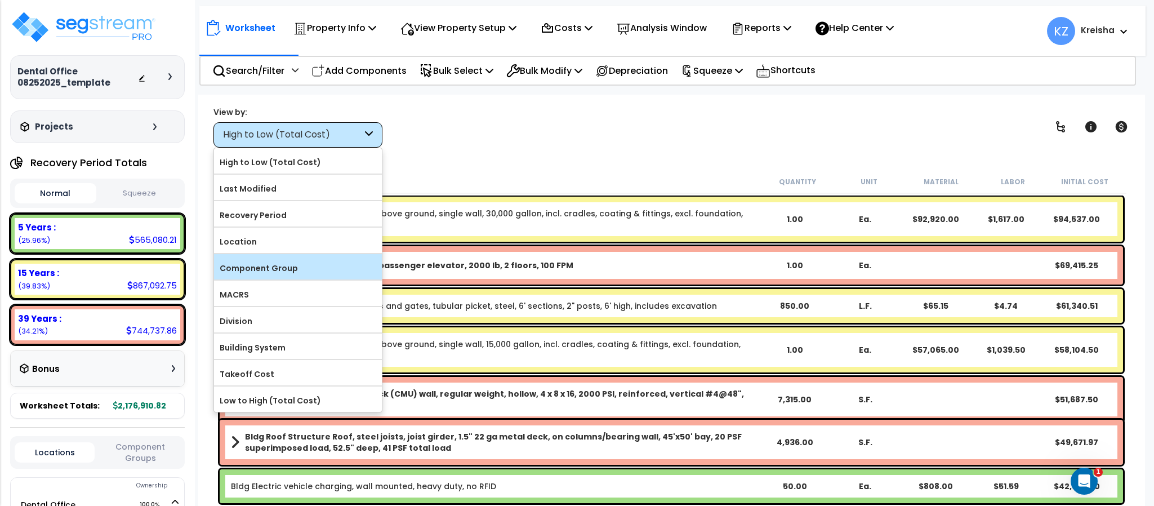
click at [284, 273] on label "Component Group" at bounding box center [298, 268] width 168 height 17
click at [0, 0] on input "Component Group" at bounding box center [0, 0] width 0 height 0
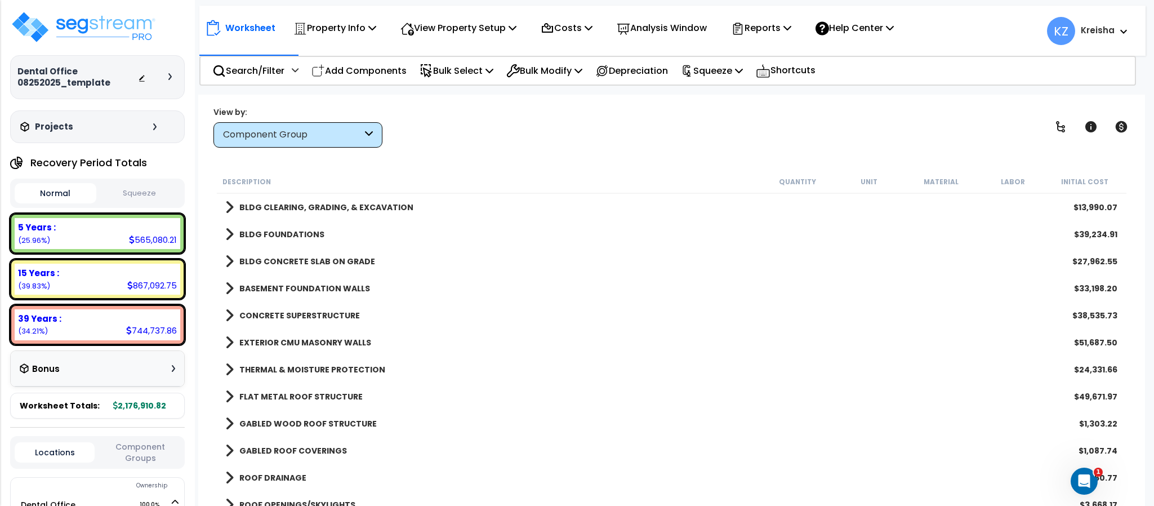
click at [478, 170] on div "Description Quantity Unit Material Labor Initial Cost" at bounding box center [671, 182] width 909 height 24
click at [158, 447] on button "Component Groups" at bounding box center [140, 452] width 80 height 24
click at [125, 456] on button "Component Groups" at bounding box center [140, 456] width 80 height 32
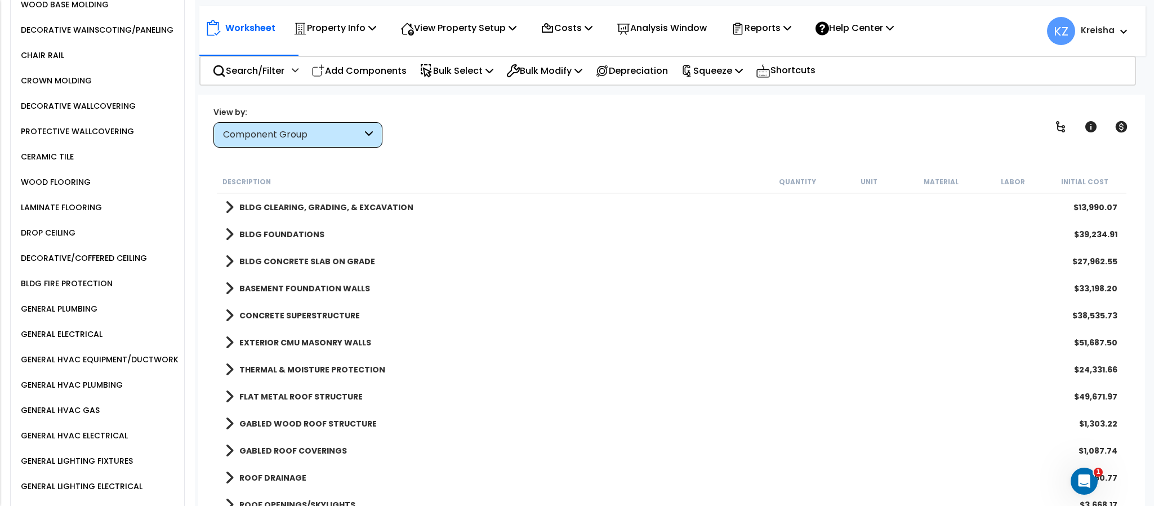
scroll to position [2237, 0]
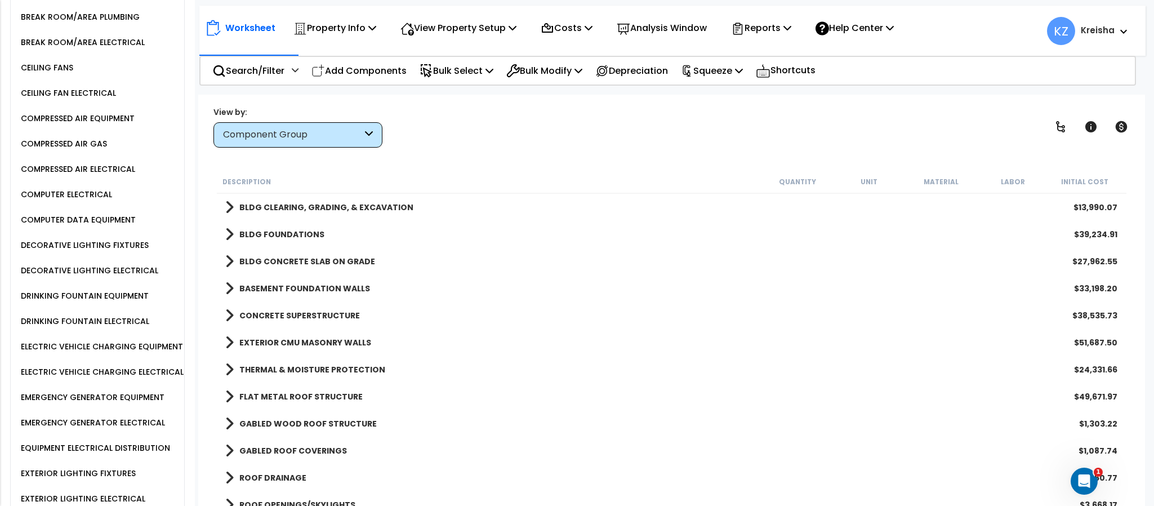
click at [88, 250] on div "DECORATIVE LIGHTING FIXTURES" at bounding box center [83, 245] width 131 height 14
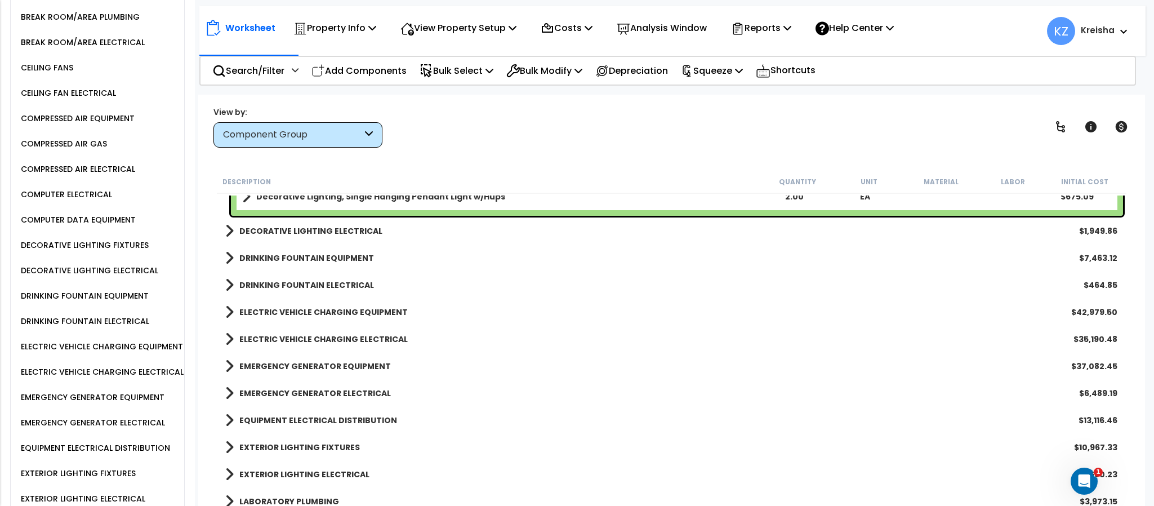
scroll to position [2365, 0]
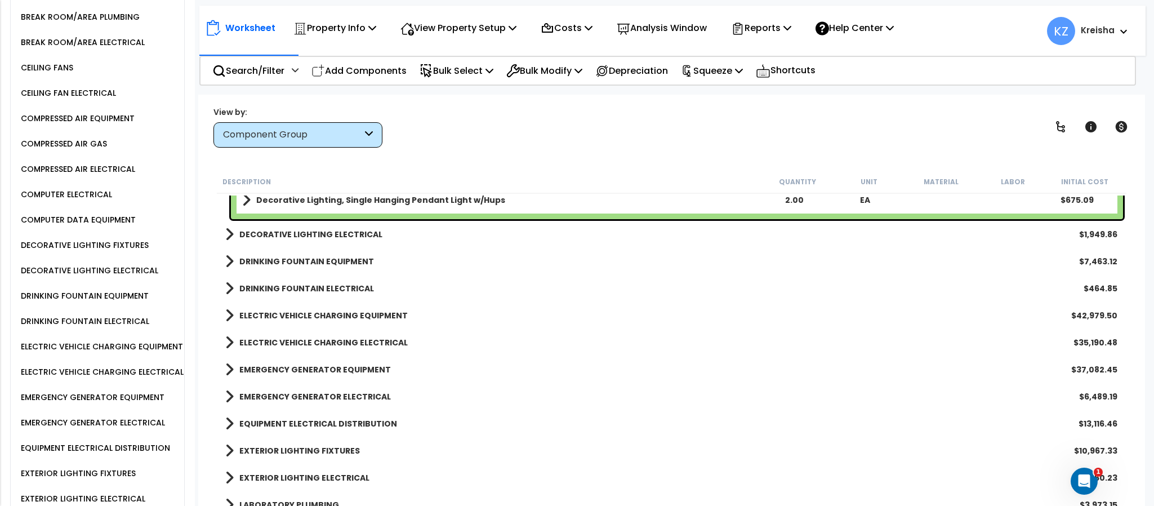
click at [358, 240] on link "DECORATIVE LIGHTING ELECTRICAL" at bounding box center [303, 234] width 157 height 16
